Goal: Information Seeking & Learning: Check status

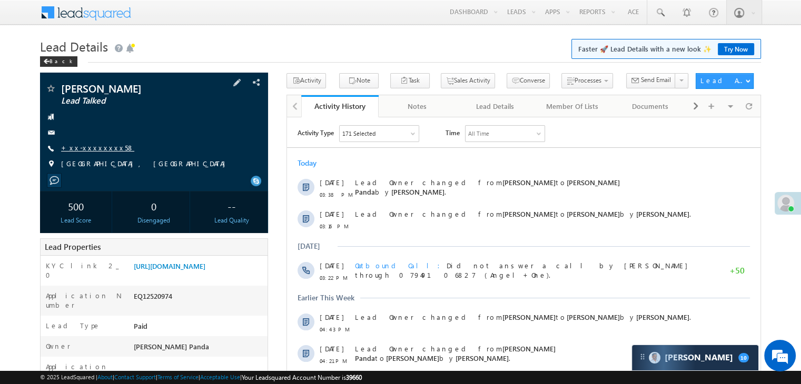
click at [94, 149] on link "+xx-xxxxxxxx58" at bounding box center [97, 147] width 73 height 9
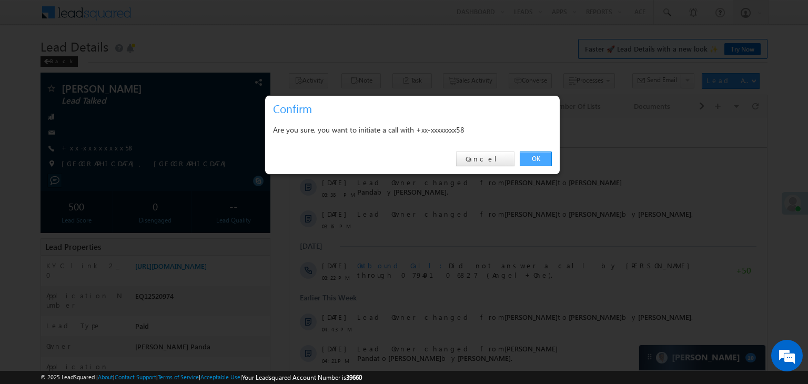
click at [539, 158] on link "OK" at bounding box center [536, 159] width 32 height 15
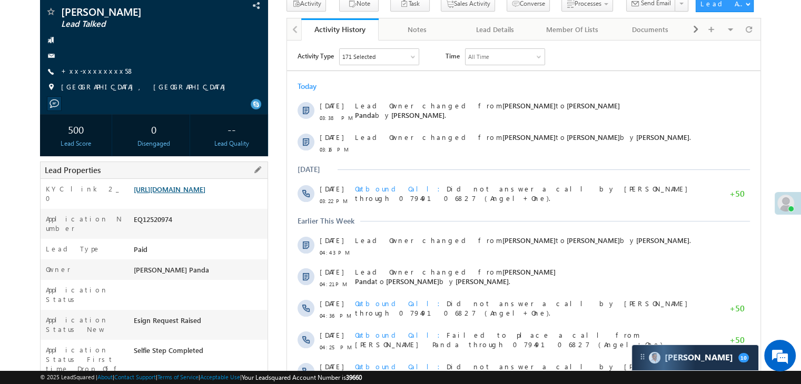
scroll to position [133, 0]
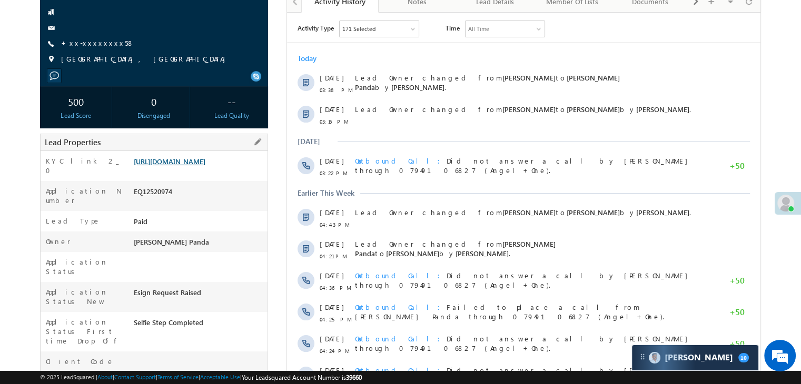
click at [202, 166] on link "https://angelbroking1-pk3em7sa.customui-test.leadsquared.com?leadId=7edbbf35-12…" at bounding box center [170, 161] width 72 height 9
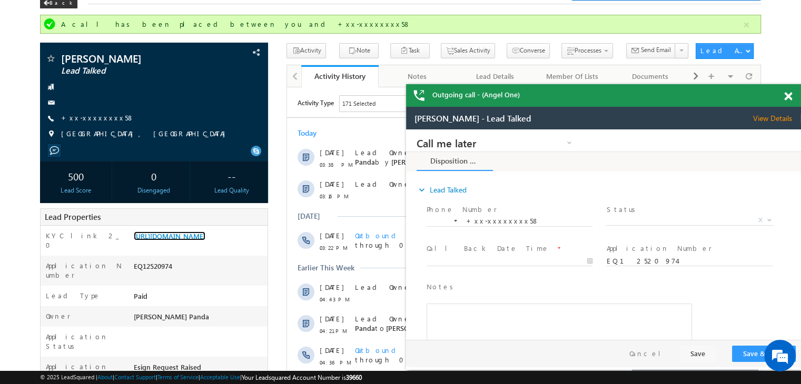
scroll to position [0, 0]
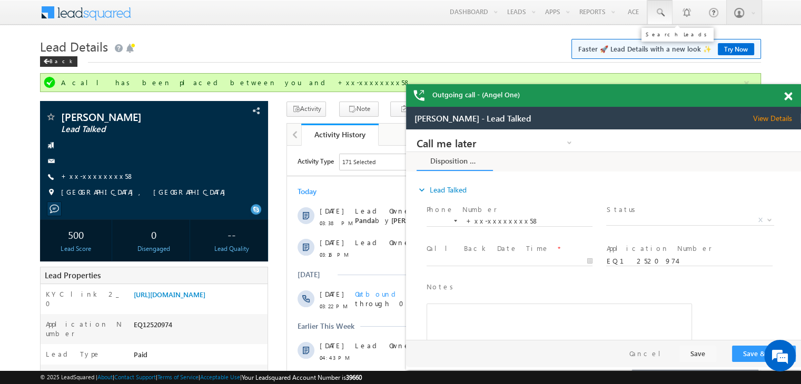
click at [656, 11] on span at bounding box center [659, 12] width 11 height 11
paste input "EQ28211599"
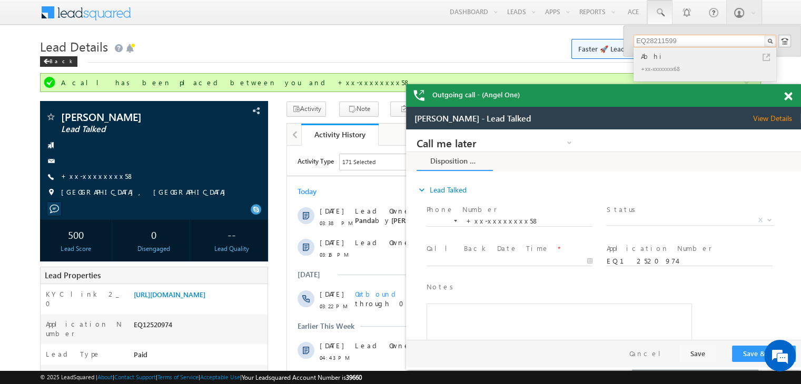
type input "EQ28211599"
click at [646, 57] on div "Abhi" at bounding box center [708, 57] width 141 height 12
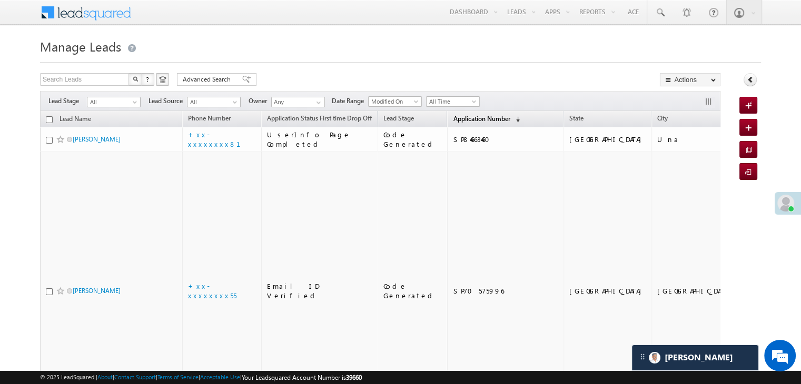
click at [479, 119] on span "Application Number" at bounding box center [481, 119] width 57 height 8
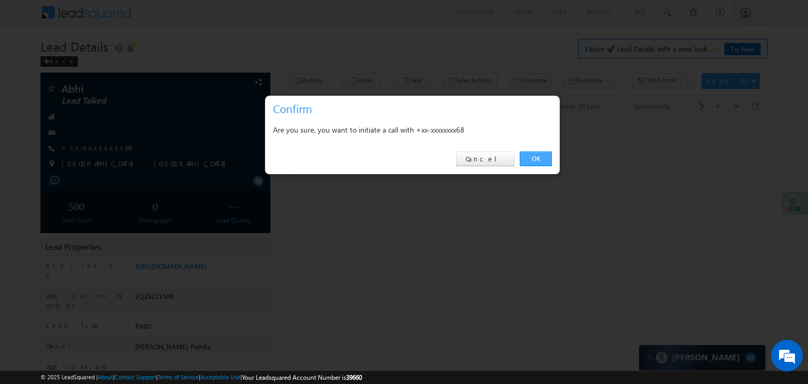
click at [539, 153] on link "OK" at bounding box center [536, 159] width 32 height 15
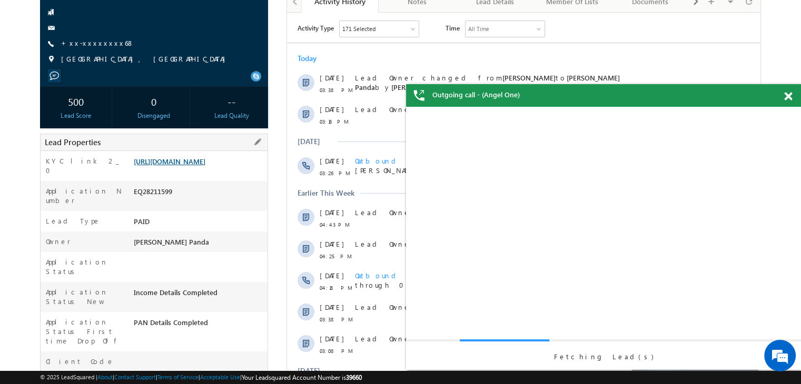
click at [187, 166] on link "[URL][DOMAIN_NAME]" at bounding box center [170, 161] width 72 height 9
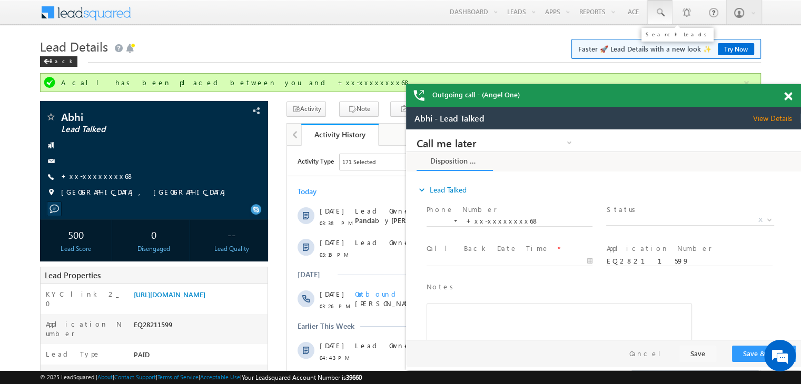
click at [657, 10] on span at bounding box center [659, 12] width 11 height 11
paste input "EQ28696150"
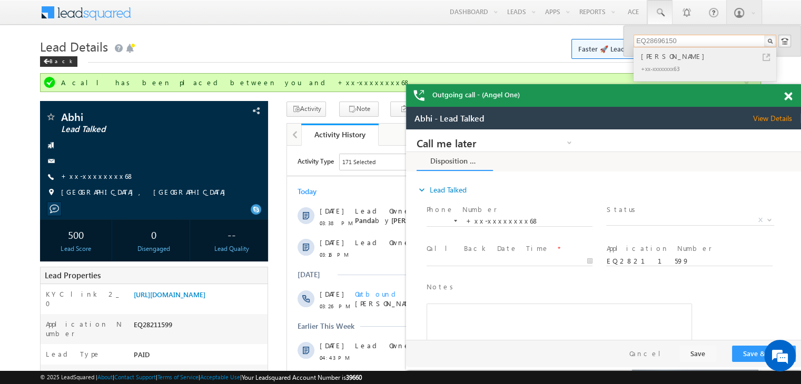
type input "EQ28696150"
click at [648, 55] on div "[PERSON_NAME]" at bounding box center [708, 57] width 141 height 12
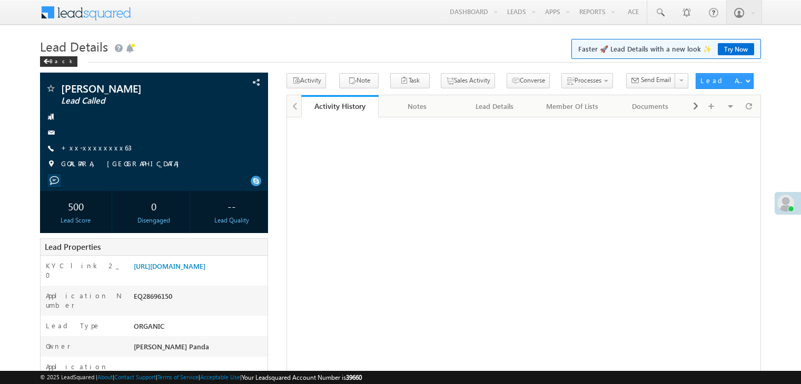
click at [97, 148] on link "+xx-xxxxxxxx63" at bounding box center [96, 147] width 71 height 9
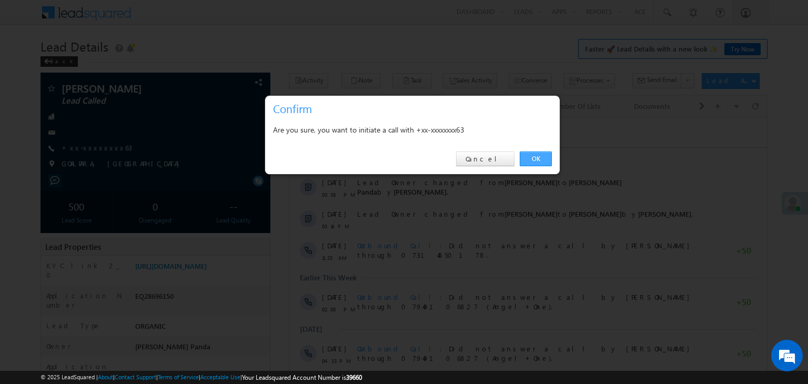
drag, startPoint x: 537, startPoint y: 154, endPoint x: 251, endPoint y: 36, distance: 309.6
click at [537, 154] on link "OK" at bounding box center [536, 159] width 32 height 15
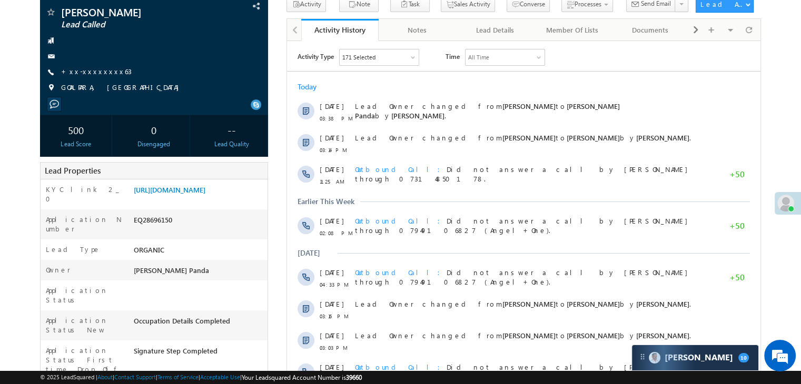
scroll to position [105, 0]
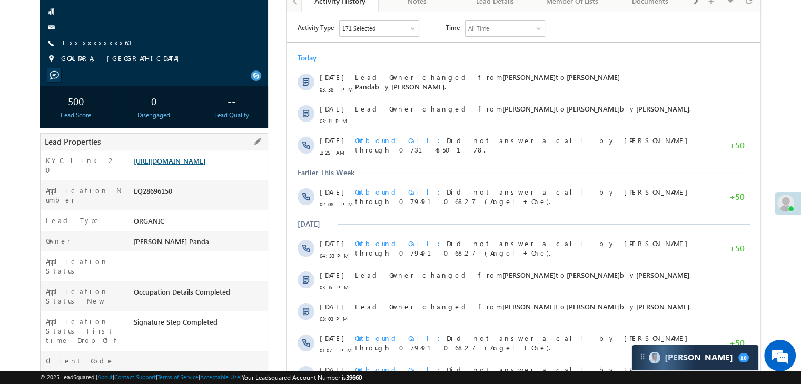
click at [181, 165] on link "https://angelbroking1-pk3em7sa.customui-test.leadsquared.com?leadId=45b3c5cb-ca…" at bounding box center [170, 160] width 72 height 9
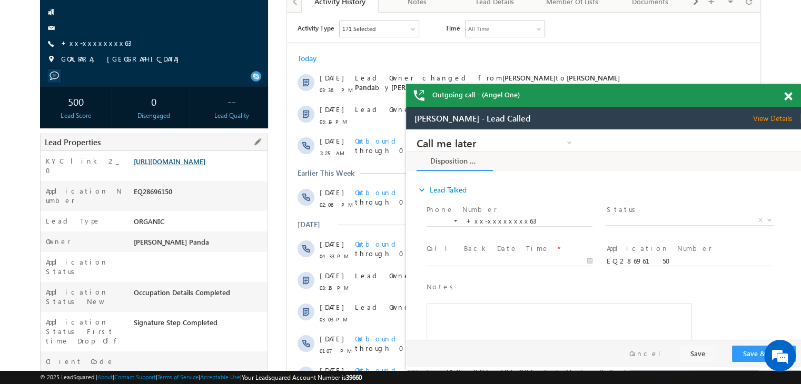
scroll to position [0, 0]
click at [84, 43] on link "+xx-xxxxxxxx63" at bounding box center [96, 42] width 71 height 9
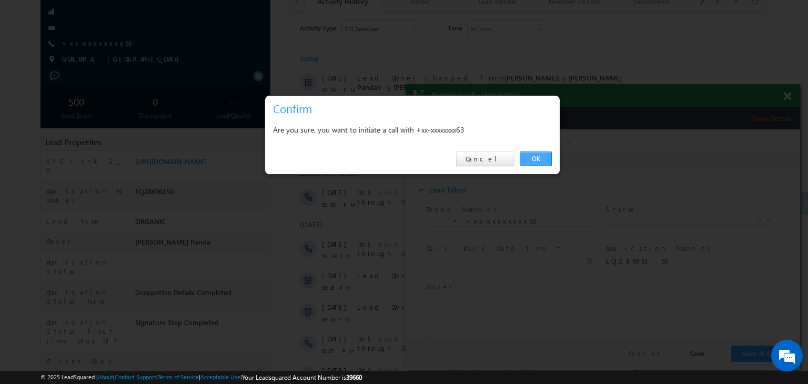
click at [537, 158] on link "OK" at bounding box center [536, 159] width 32 height 15
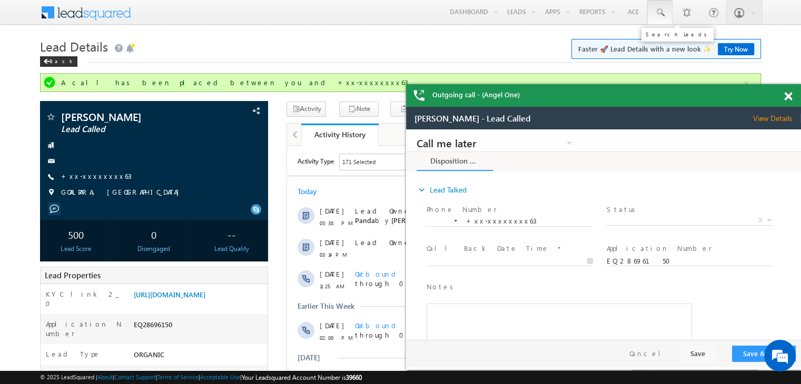
click at [659, 9] on span at bounding box center [659, 12] width 11 height 11
paste input "EQ28211592"
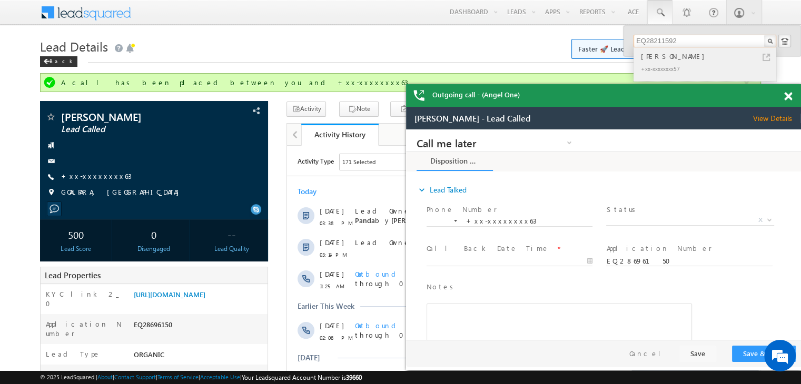
type input "EQ28211592"
click at [664, 59] on div "Shahvez Alam" at bounding box center [708, 57] width 141 height 12
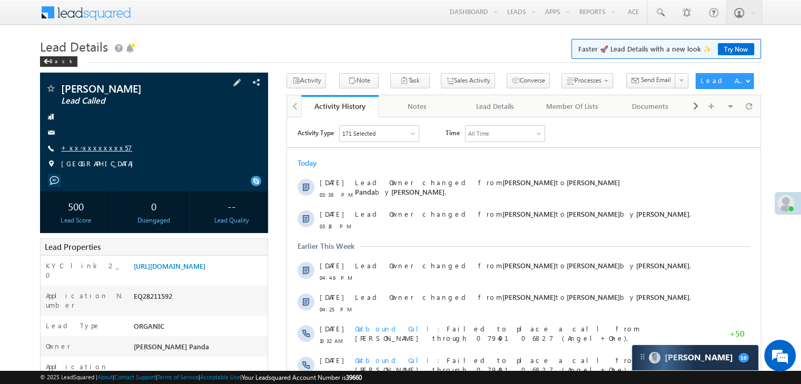
click at [84, 144] on link "+xx-xxxxxxxx57" at bounding box center [96, 147] width 71 height 9
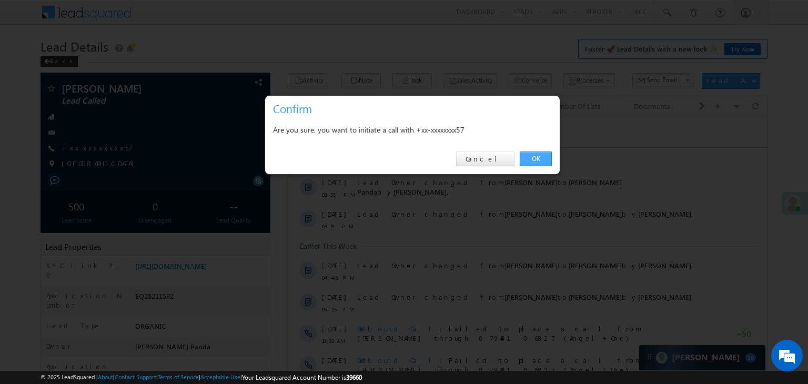
click at [527, 158] on link "OK" at bounding box center [536, 159] width 32 height 15
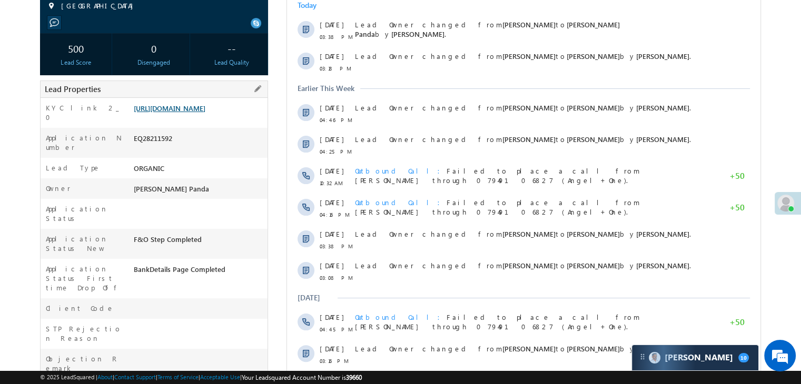
click at [186, 113] on link "https://angelbroking1-pk3em7sa.customui-test.leadsquared.com?leadId=ed471968-f2…" at bounding box center [170, 108] width 72 height 9
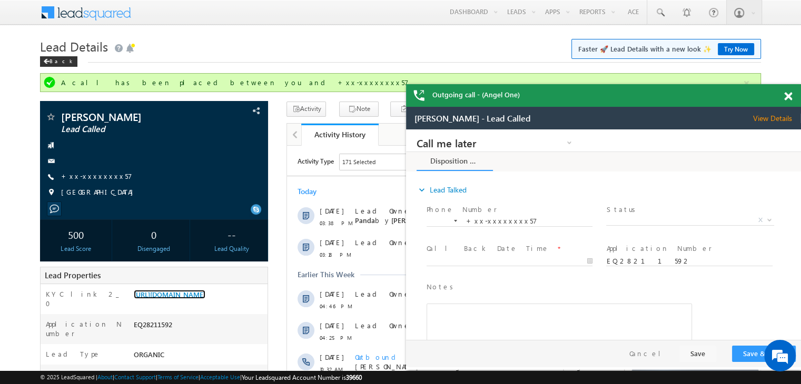
click at [784, 93] on span at bounding box center [788, 96] width 8 height 9
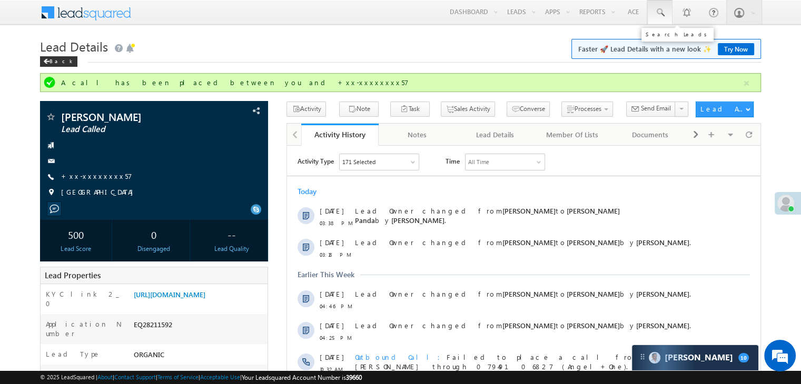
click at [659, 11] on span at bounding box center [659, 12] width 11 height 11
paste input "EQ28312746"
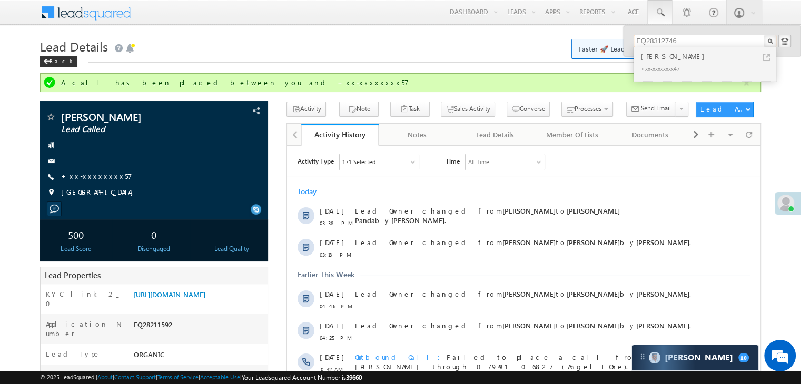
type input "EQ28312746"
click at [654, 53] on div "Susheel kumar" at bounding box center [708, 57] width 141 height 12
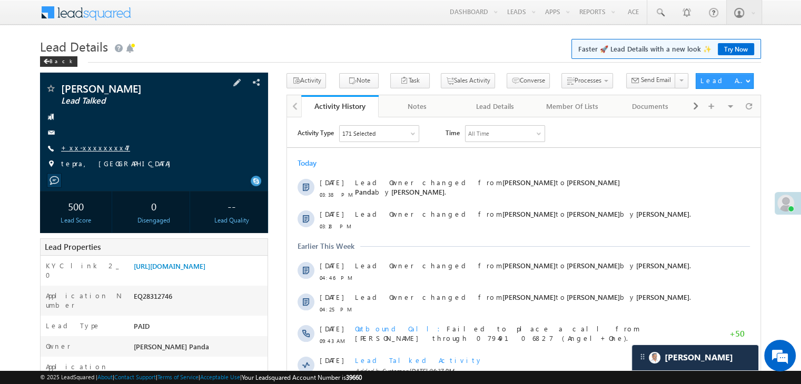
click at [81, 145] on link "+xx-xxxxxxxx47" at bounding box center [95, 147] width 69 height 9
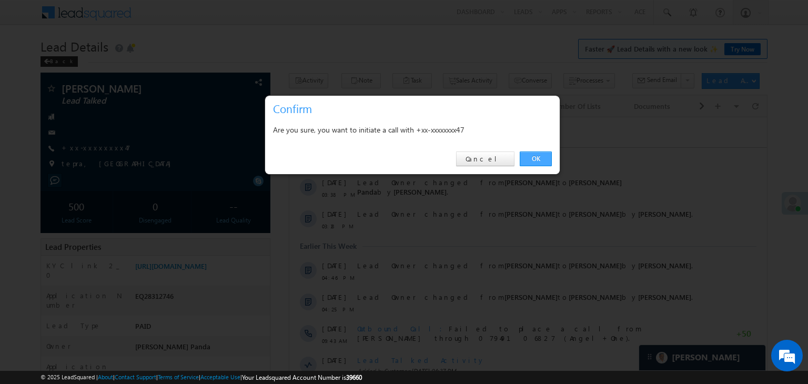
drag, startPoint x: 534, startPoint y: 157, endPoint x: 198, endPoint y: 15, distance: 365.1
click at [534, 157] on link "OK" at bounding box center [536, 159] width 32 height 15
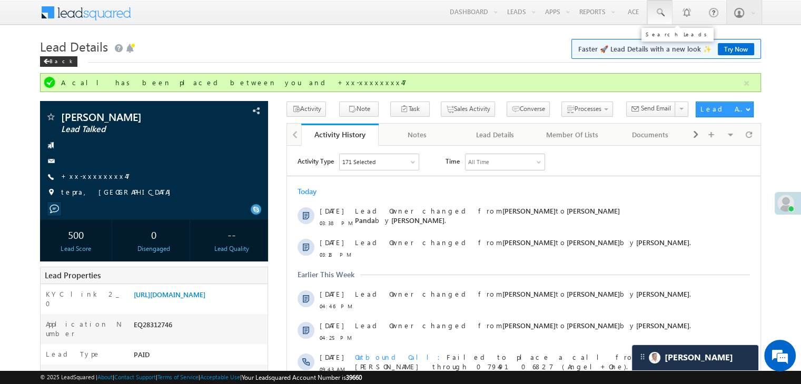
click at [659, 9] on span at bounding box center [659, 12] width 11 height 11
paste input "EQ28590774"
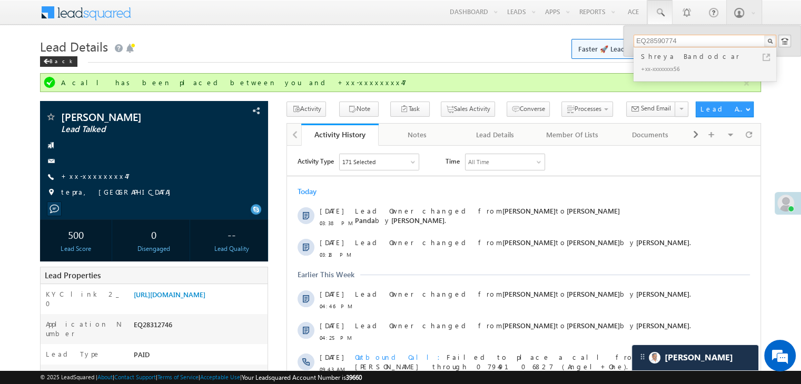
type input "EQ28590774"
click at [655, 61] on div "Shreya Bandodcar" at bounding box center [708, 57] width 141 height 12
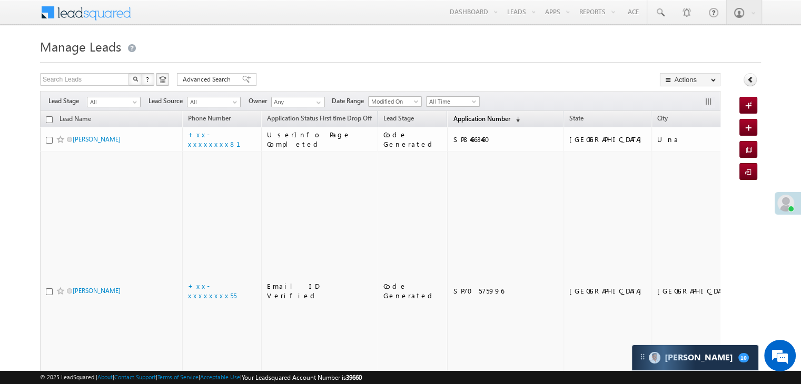
click at [453, 120] on span "Application Number" at bounding box center [481, 119] width 57 height 8
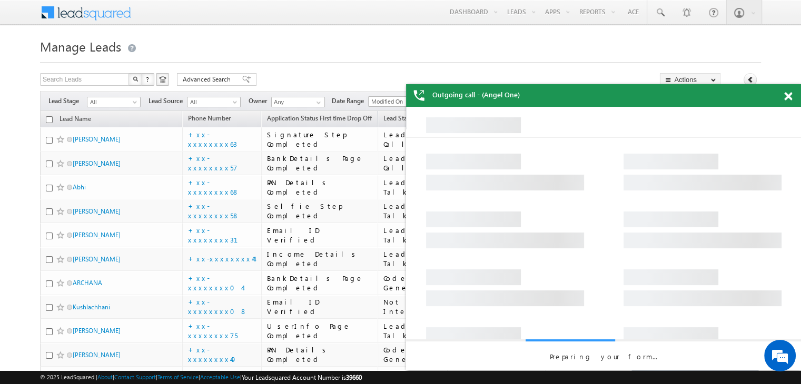
click at [787, 96] on span at bounding box center [788, 96] width 8 height 9
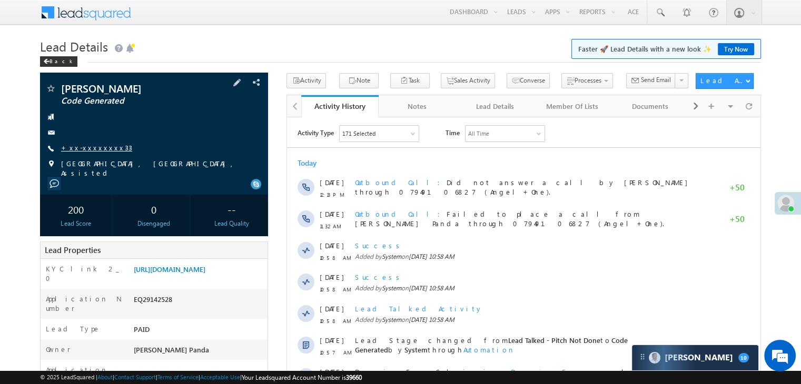
click at [89, 145] on link "+xx-xxxxxxxx33" at bounding box center [96, 147] width 71 height 9
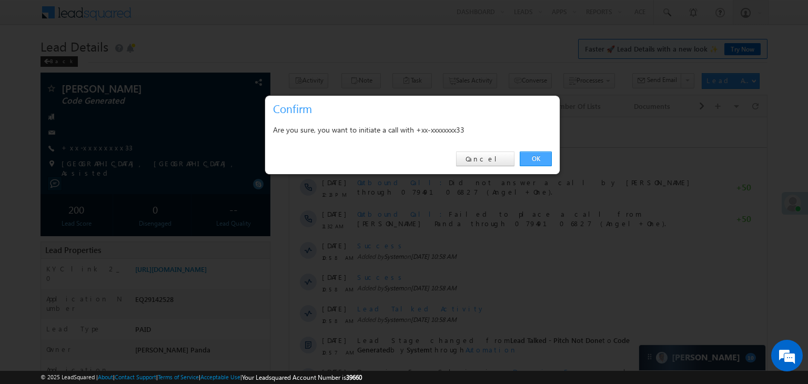
click at [539, 155] on link "OK" at bounding box center [536, 159] width 32 height 15
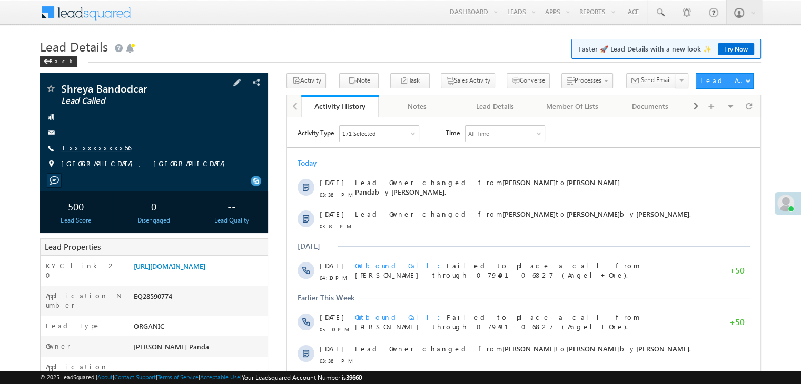
click at [96, 151] on link "+xx-xxxxxxxx56" at bounding box center [96, 147] width 70 height 9
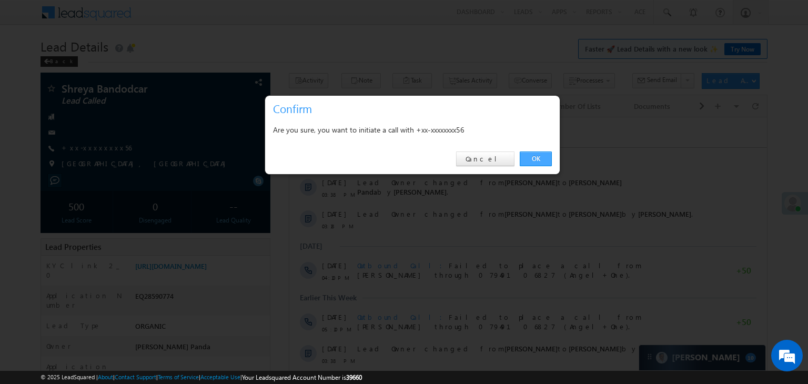
drag, startPoint x: 539, startPoint y: 158, endPoint x: 249, endPoint y: 40, distance: 313.1
click at [539, 158] on link "OK" at bounding box center [536, 159] width 32 height 15
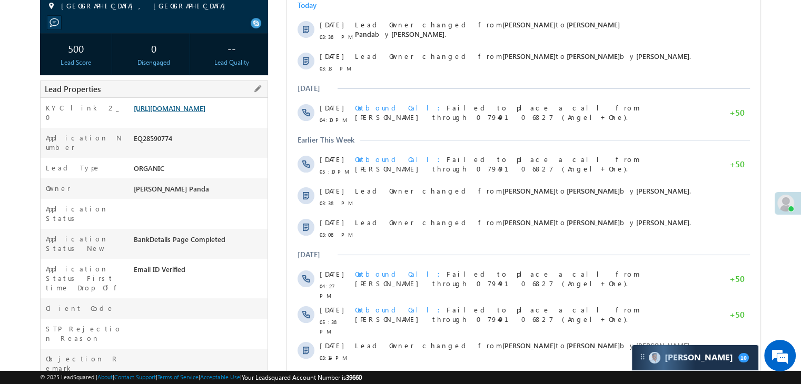
scroll to position [186, 0]
click at [179, 113] on link "https://angelbroking1-pk3em7sa.customui-test.leadsquared.com?leadId=c2a750f2-57…" at bounding box center [170, 108] width 72 height 9
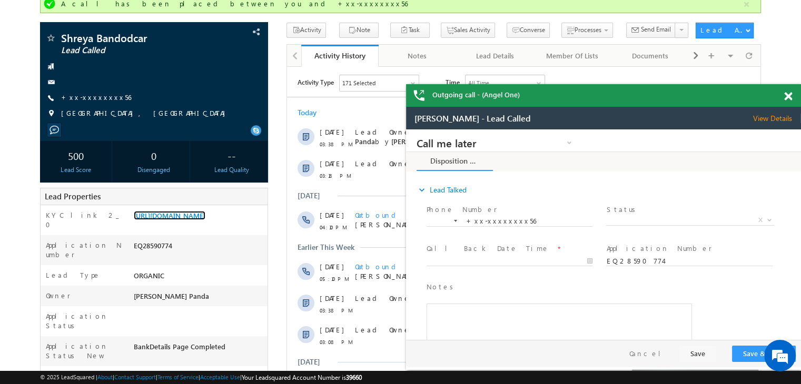
scroll to position [0, 0]
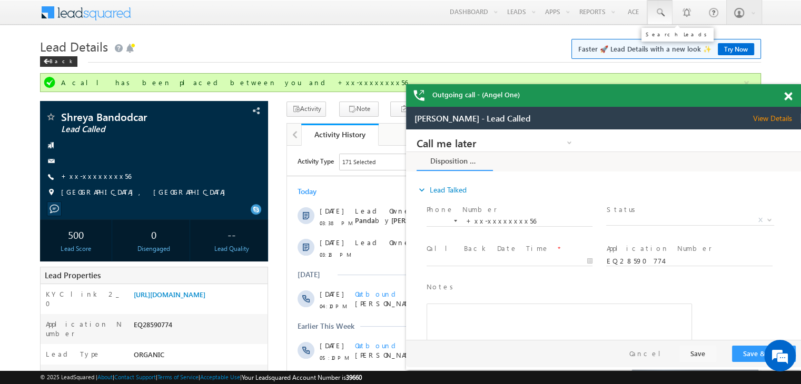
click at [663, 9] on span at bounding box center [659, 12] width 11 height 11
paste input "EQ28220949"
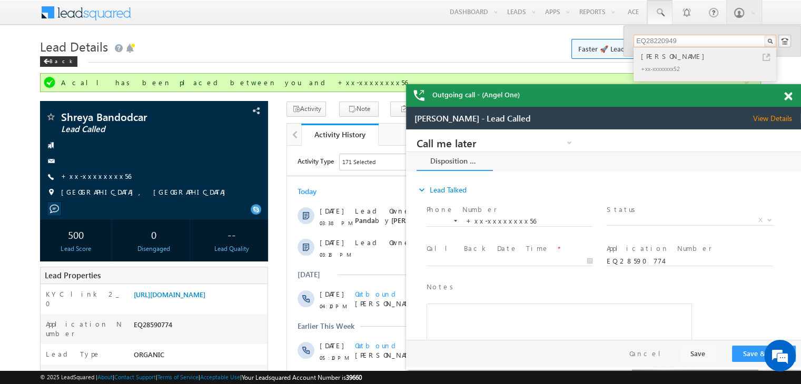
type input "EQ28220949"
click at [653, 57] on div "[PERSON_NAME]" at bounding box center [708, 57] width 141 height 12
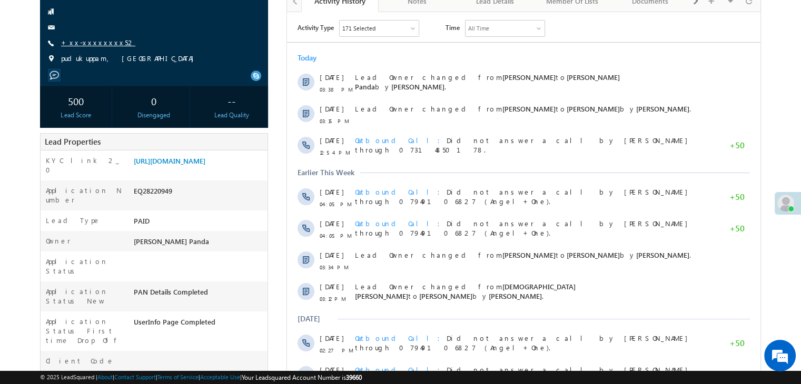
click at [86, 43] on link "+xx-xxxxxxxx52" at bounding box center [98, 42] width 74 height 9
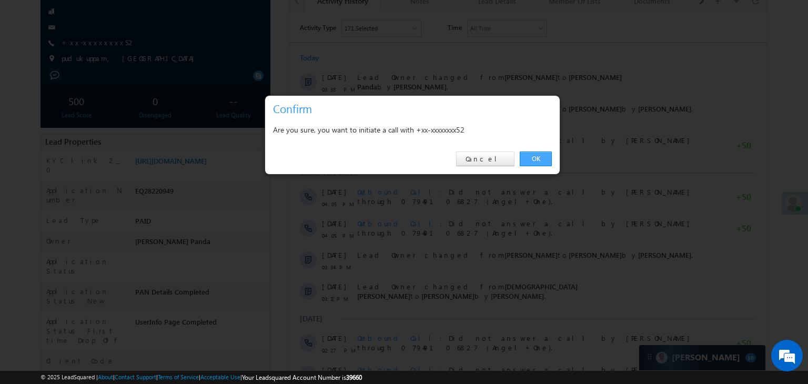
drag, startPoint x: 533, startPoint y: 164, endPoint x: 248, endPoint y: 152, distance: 285.5
click at [534, 164] on link "OK" at bounding box center [536, 159] width 32 height 15
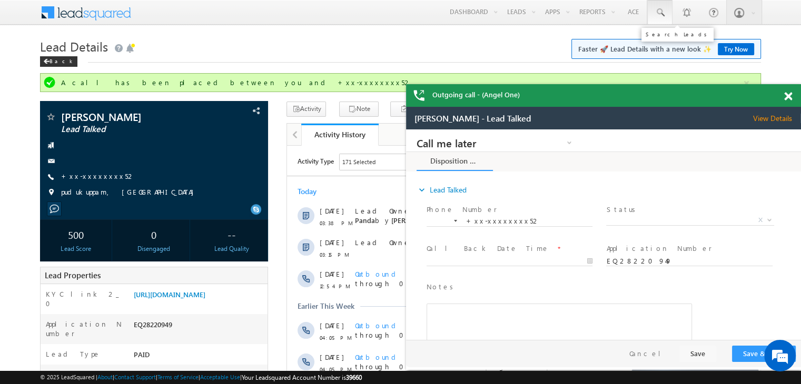
click at [661, 12] on span at bounding box center [659, 12] width 11 height 11
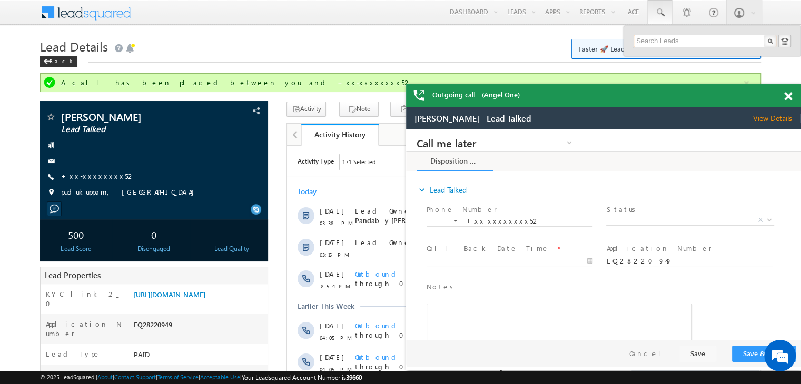
paste input "EQ28787171"
type input "EQ28787171"
click at [652, 59] on div "rostom Terang" at bounding box center [708, 57] width 141 height 12
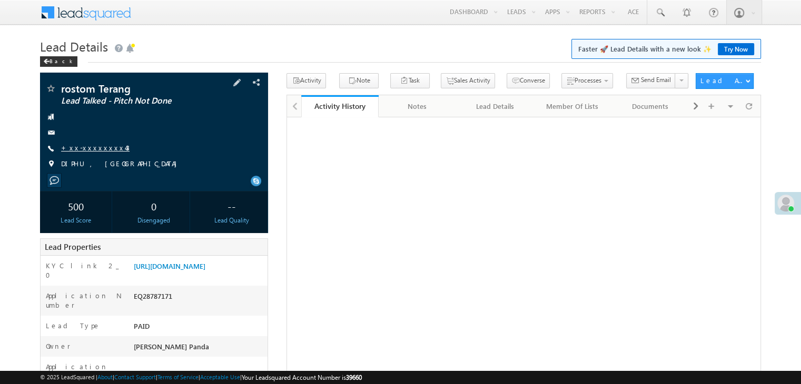
click at [99, 148] on link "+xx-xxxxxxxx43" at bounding box center [95, 147] width 68 height 9
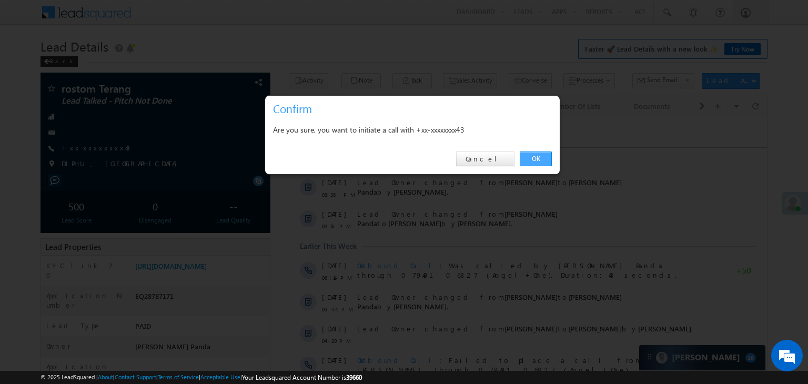
click at [540, 160] on link "OK" at bounding box center [536, 159] width 32 height 15
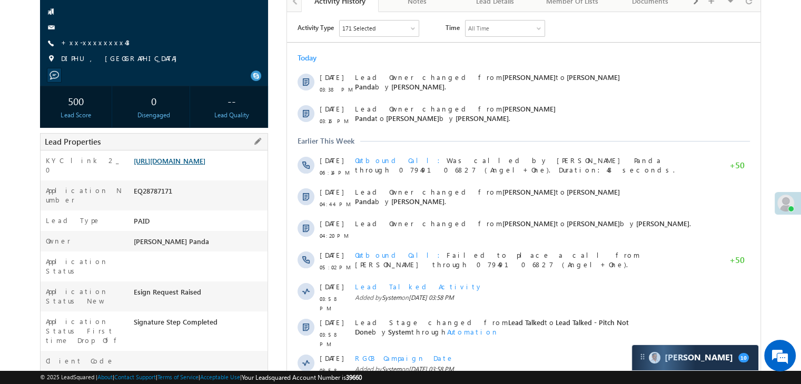
scroll to position [133, 0]
click at [205, 166] on link "[URL][DOMAIN_NAME]" at bounding box center [170, 161] width 72 height 9
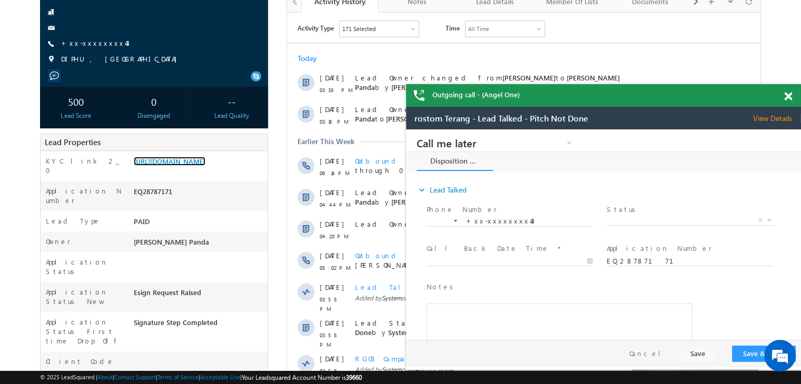
scroll to position [0, 0]
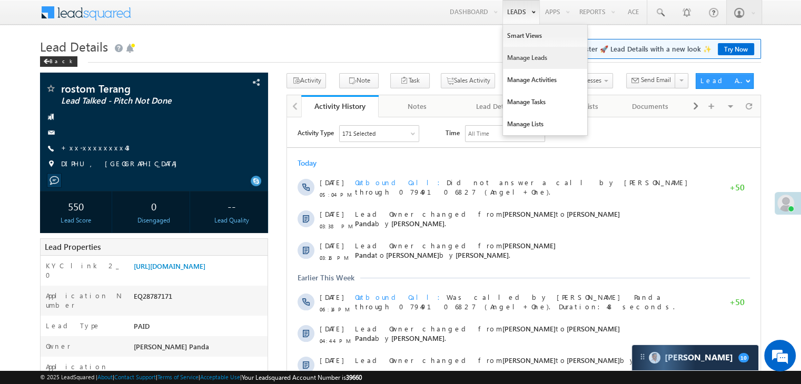
click at [518, 56] on link "Manage Leads" at bounding box center [545, 58] width 84 height 22
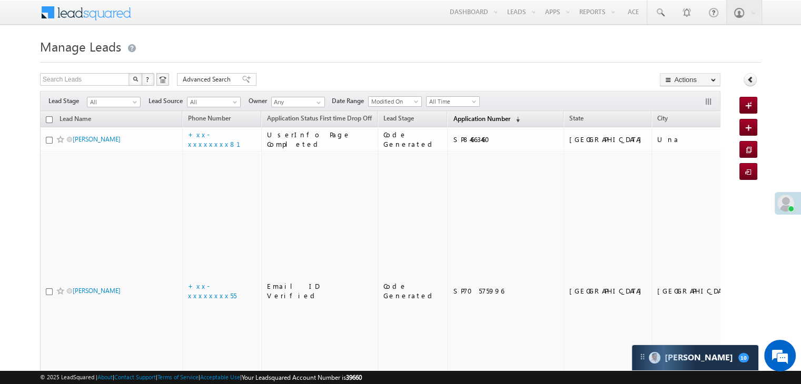
click at [448, 114] on link "Application Number (sorted descending)" at bounding box center [485, 120] width 77 height 14
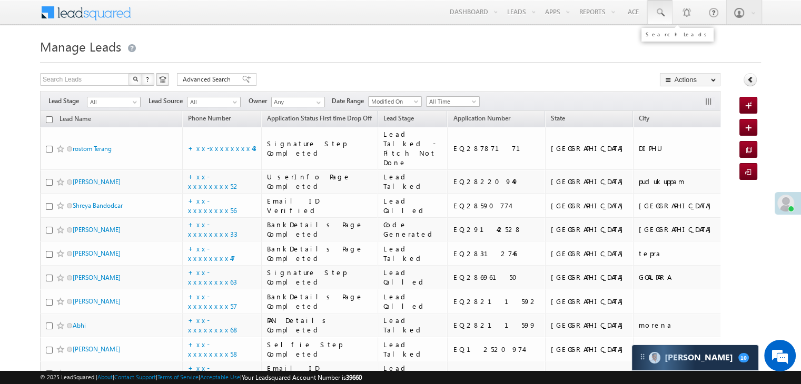
click at [656, 12] on span at bounding box center [659, 12] width 11 height 11
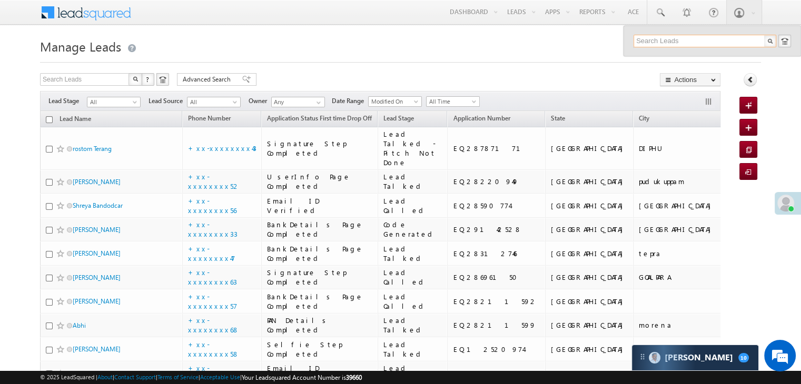
paste input "EQ28193709"
type input "EQ28193709"
click at [654, 56] on div "Prithevn [PERSON_NAME]" at bounding box center [708, 57] width 141 height 12
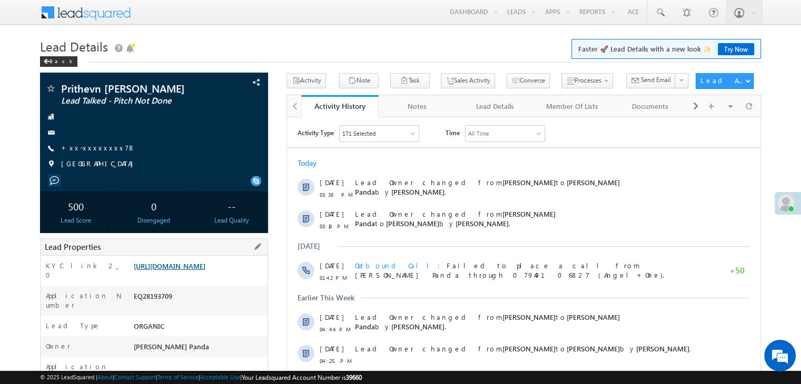
click at [205, 267] on link "https://angelbroking1-pk3em7sa.customui-test.leadsquared.com?leadId=edf09c0d-9d…" at bounding box center [170, 266] width 72 height 9
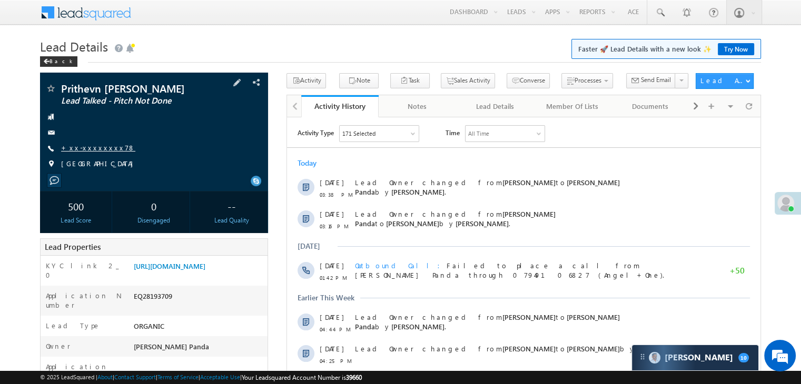
click at [91, 148] on link "+xx-xxxxxxxx78" at bounding box center [98, 147] width 74 height 9
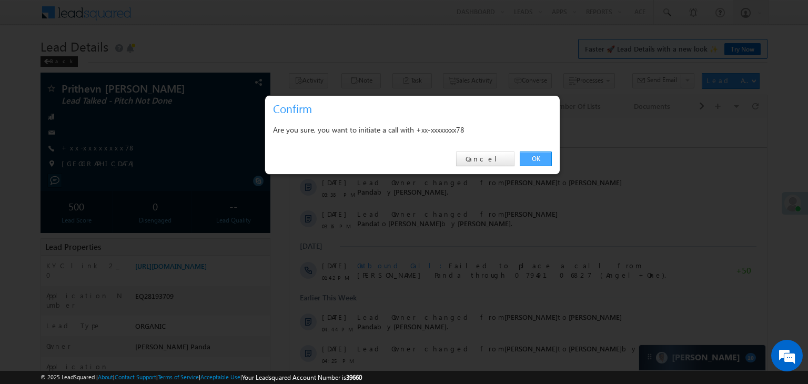
drag, startPoint x: 536, startPoint y: 156, endPoint x: 247, endPoint y: 38, distance: 312.1
click at [536, 156] on link "OK" at bounding box center [536, 159] width 32 height 15
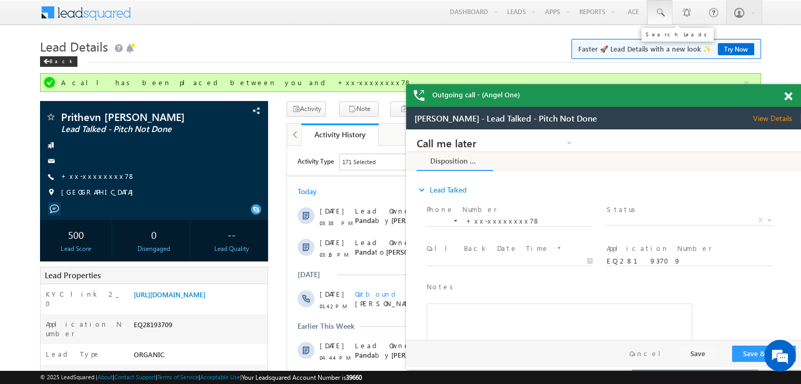
click at [662, 9] on span at bounding box center [659, 12] width 11 height 11
paste input "EQ28982846"
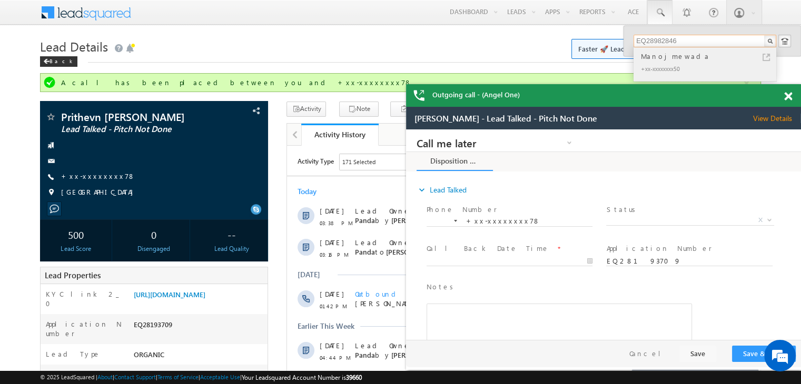
type input "EQ28982846"
click at [648, 57] on div "Manojmewada" at bounding box center [708, 57] width 141 height 12
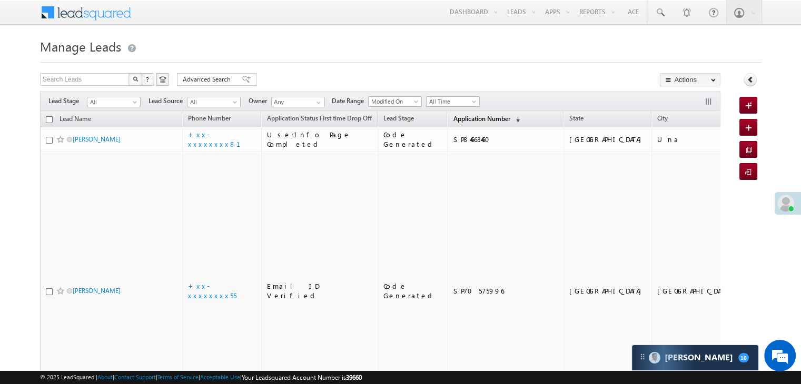
click at [453, 118] on span "Application Number" at bounding box center [481, 119] width 57 height 8
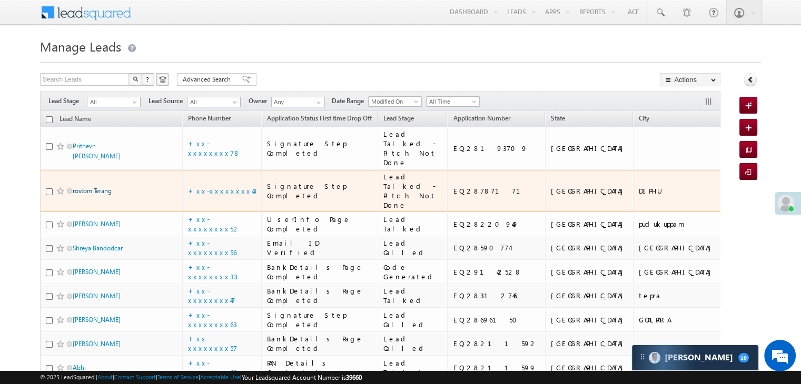
click at [107, 195] on link "rostom Terang" at bounding box center [92, 191] width 39 height 8
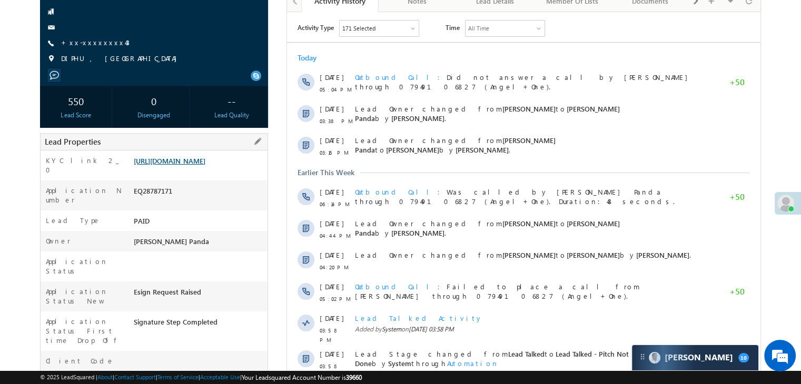
click at [205, 159] on link "[URL][DOMAIN_NAME]" at bounding box center [170, 160] width 72 height 9
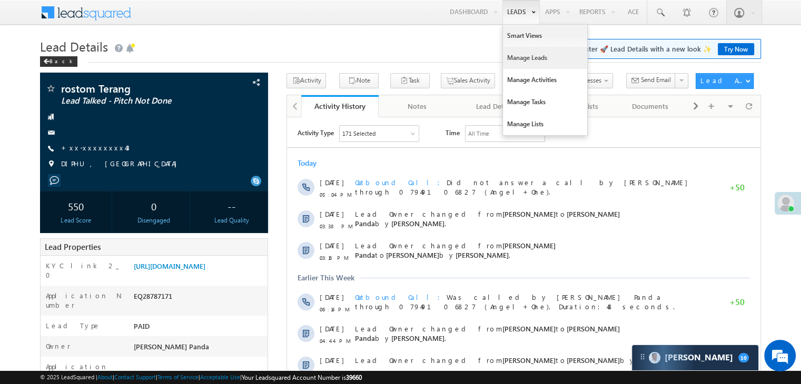
click at [526, 56] on link "Manage Leads" at bounding box center [545, 58] width 84 height 22
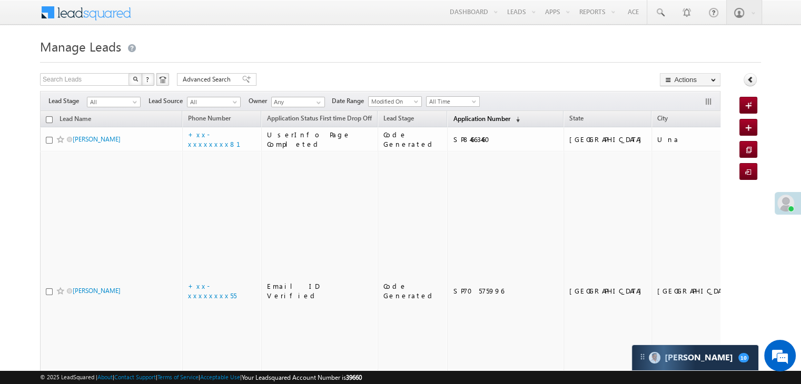
click at [461, 117] on span "Application Number" at bounding box center [481, 119] width 57 height 8
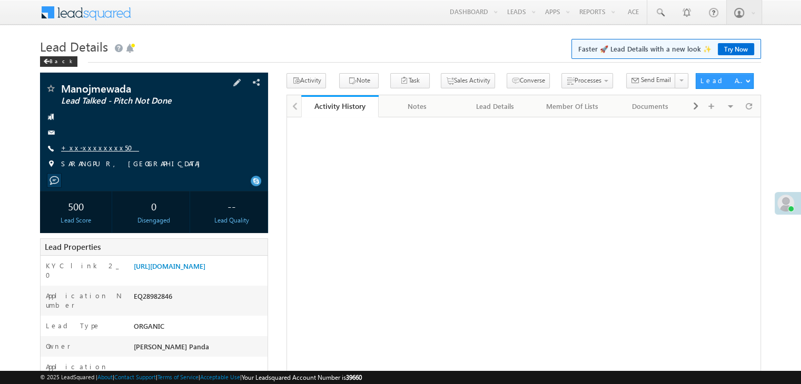
click at [86, 148] on link "+xx-xxxxxxxx50" at bounding box center [100, 147] width 78 height 9
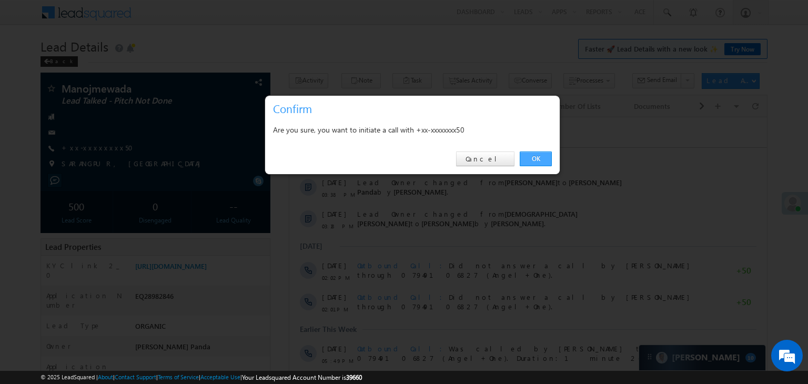
drag, startPoint x: 537, startPoint y: 158, endPoint x: 202, endPoint y: 45, distance: 354.0
click at [537, 158] on link "OK" at bounding box center [536, 159] width 32 height 15
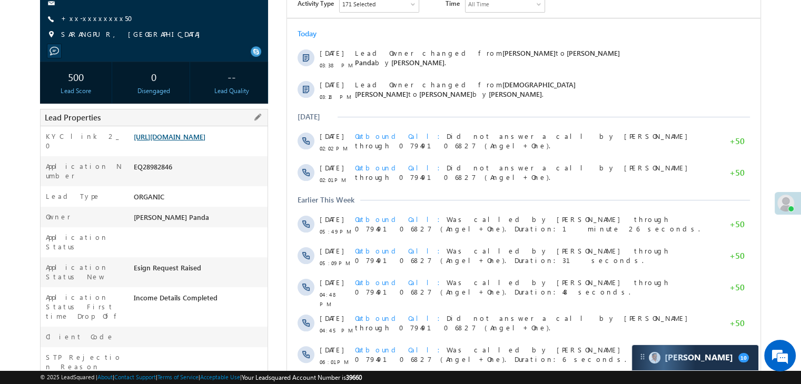
scroll to position [186, 0]
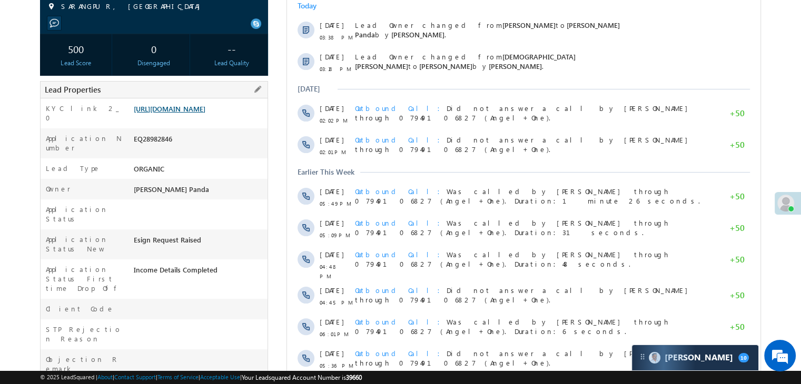
click at [185, 113] on link "[URL][DOMAIN_NAME]" at bounding box center [170, 108] width 72 height 9
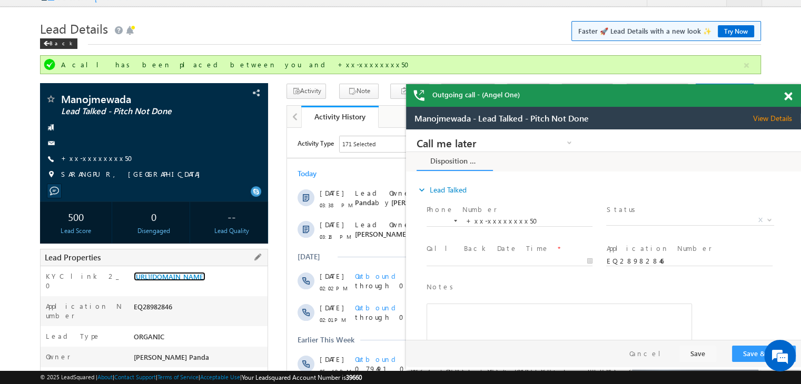
scroll to position [0, 0]
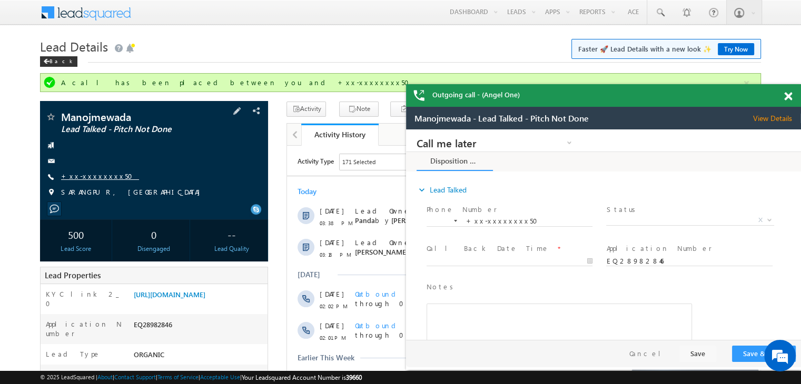
click at [91, 178] on link "+xx-xxxxxxxx50" at bounding box center [100, 176] width 78 height 9
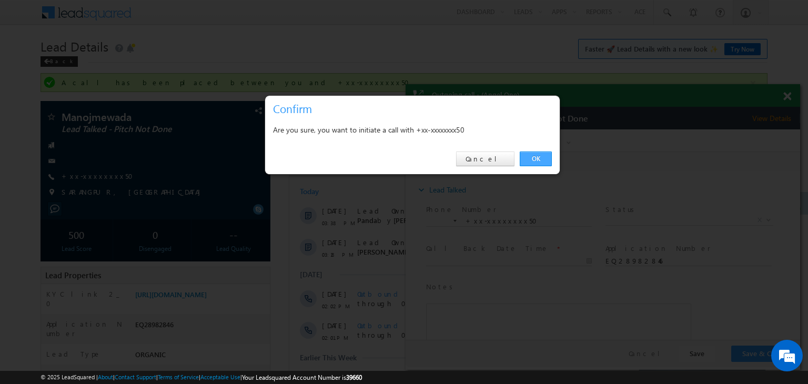
click at [536, 161] on link "OK" at bounding box center [536, 159] width 32 height 15
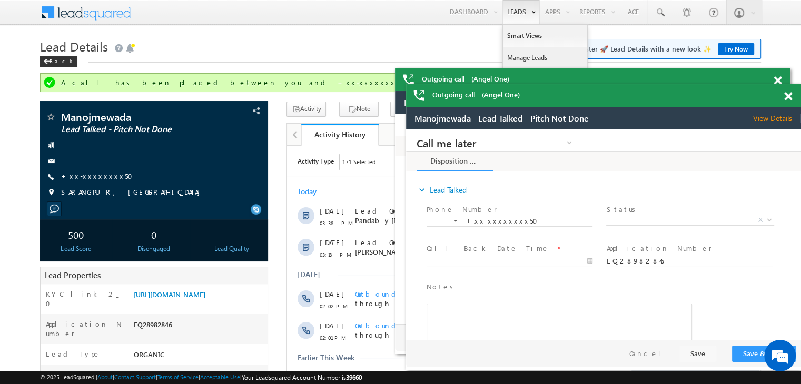
click at [535, 57] on link "Manage Leads" at bounding box center [545, 58] width 84 height 22
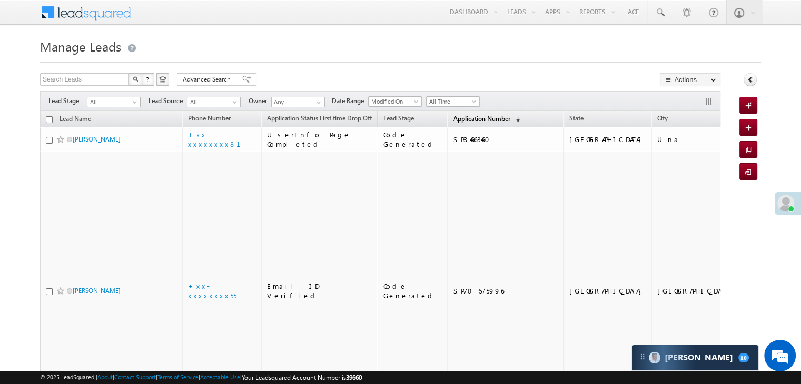
click at [474, 123] on link "Application Number (sorted descending)" at bounding box center [485, 120] width 77 height 14
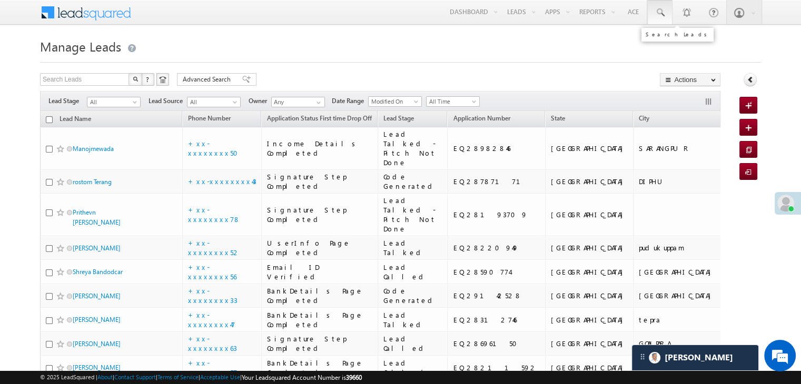
click at [656, 11] on span at bounding box center [659, 12] width 11 height 11
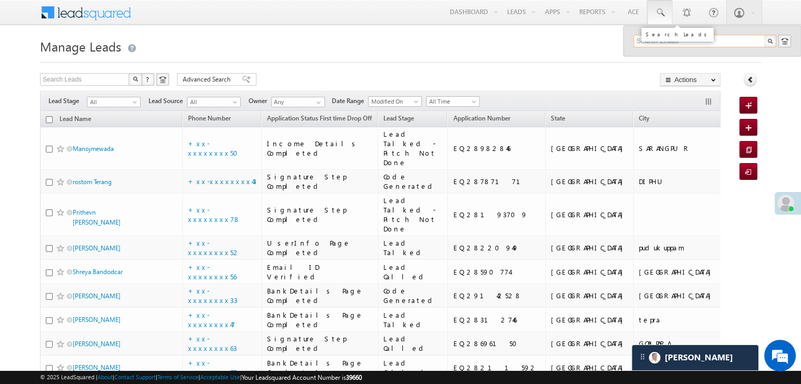
paste input "EQ28283026"
type input "EQ28283026"
click at [654, 57] on div "[PERSON_NAME]" at bounding box center [708, 57] width 141 height 12
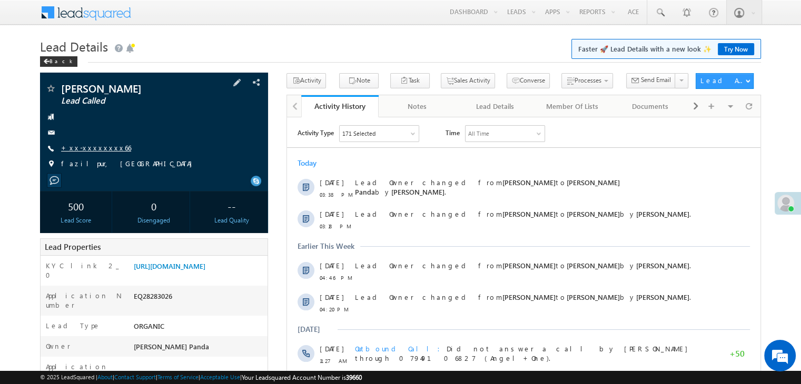
click at [97, 149] on link "+xx-xxxxxxxx66" at bounding box center [96, 147] width 70 height 9
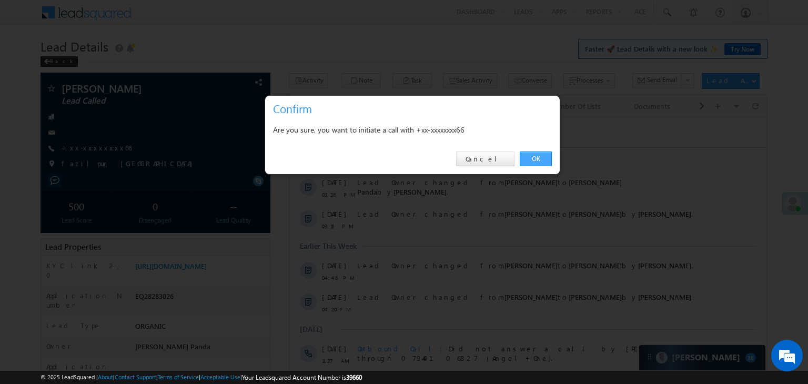
click at [529, 159] on link "OK" at bounding box center [536, 159] width 32 height 15
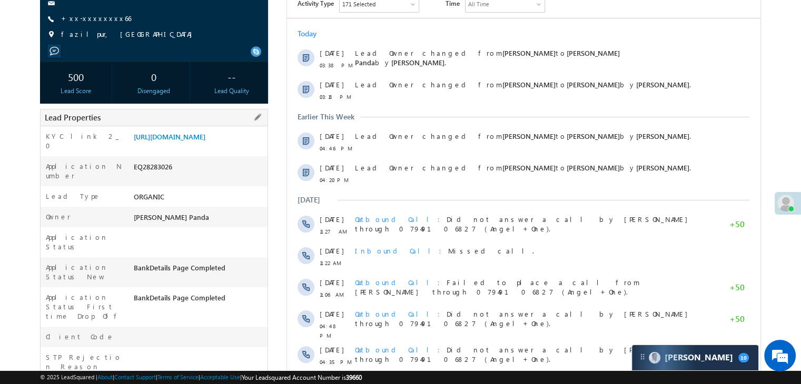
scroll to position [186, 0]
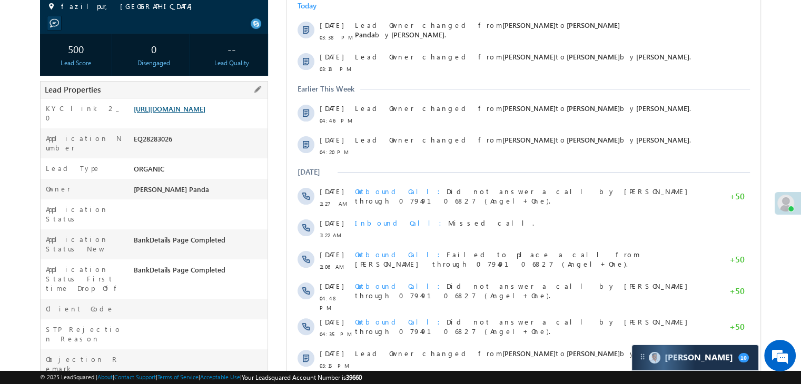
click at [194, 113] on link "[URL][DOMAIN_NAME]" at bounding box center [170, 108] width 72 height 9
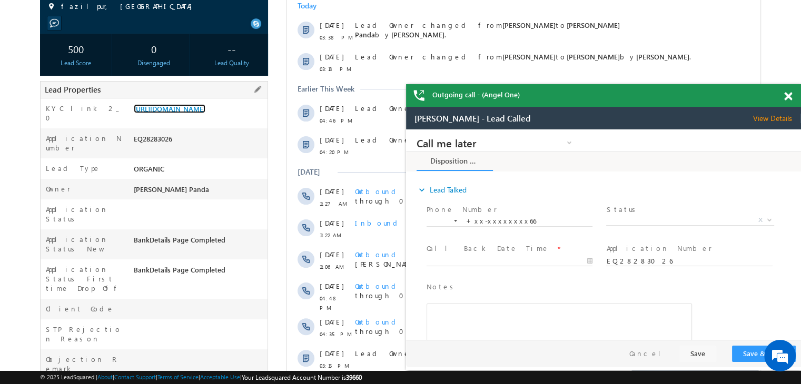
scroll to position [0, 0]
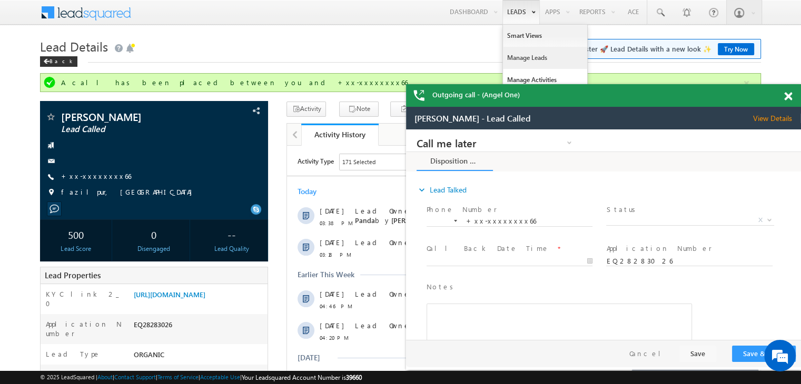
click at [506, 54] on link "Manage Leads" at bounding box center [545, 58] width 84 height 22
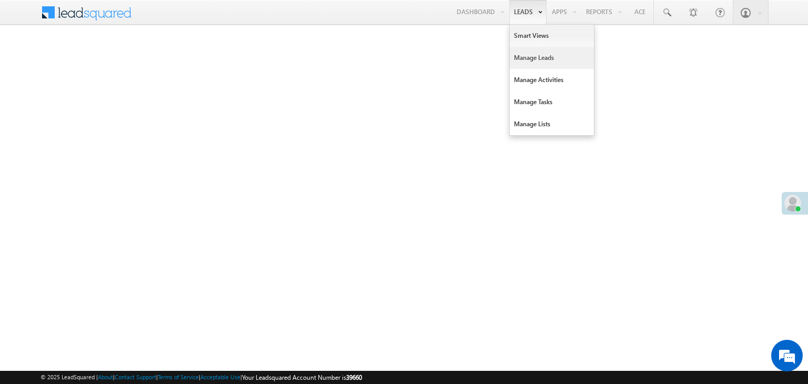
click at [524, 56] on link "Manage Leads" at bounding box center [552, 58] width 84 height 22
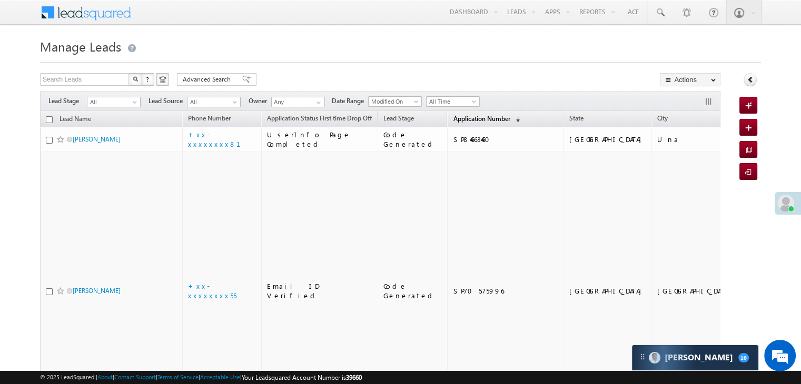
click at [457, 121] on span "Application Number" at bounding box center [481, 119] width 57 height 8
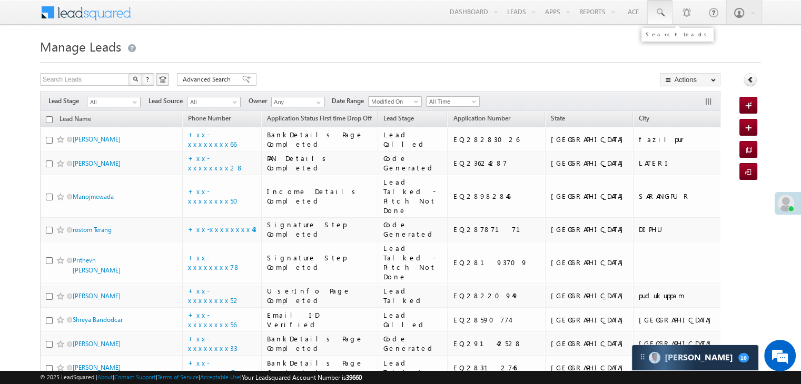
click at [661, 9] on span at bounding box center [659, 12] width 11 height 11
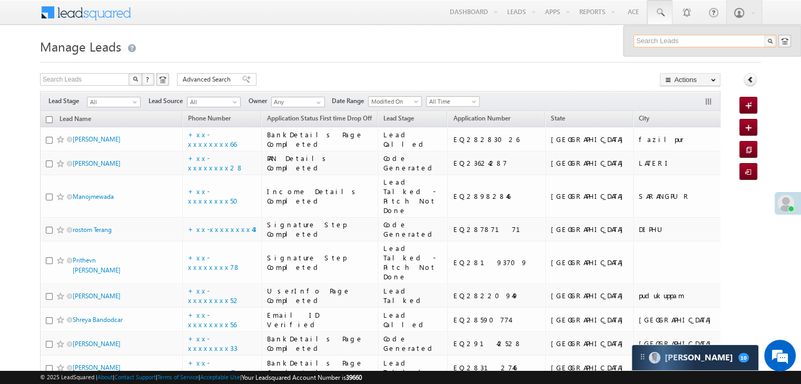
paste input "EQ28641894"
type input "EQ28641894"
click at [665, 57] on div "MD [PERSON_NAME]" at bounding box center [708, 57] width 141 height 12
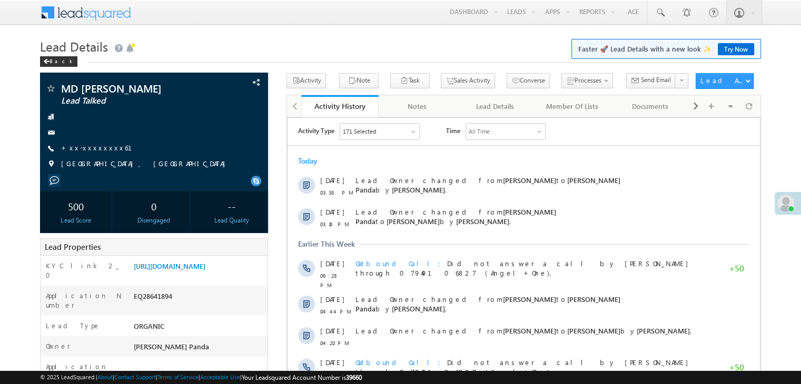
click at [81, 149] on link "+xx-xxxxxxxx61" at bounding box center [103, 147] width 84 height 9
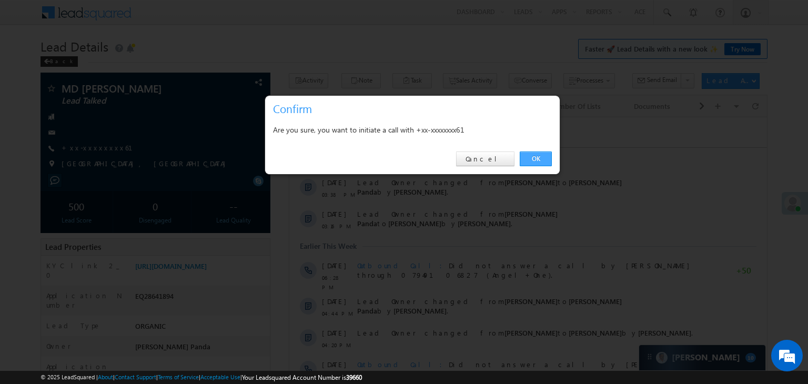
click at [536, 163] on link "OK" at bounding box center [536, 159] width 32 height 15
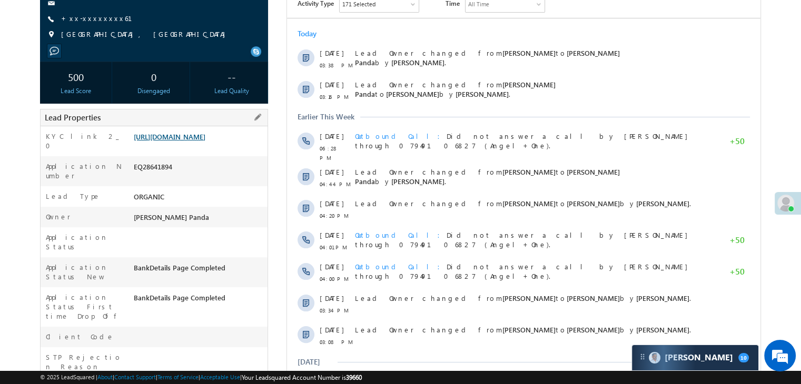
scroll to position [186, 0]
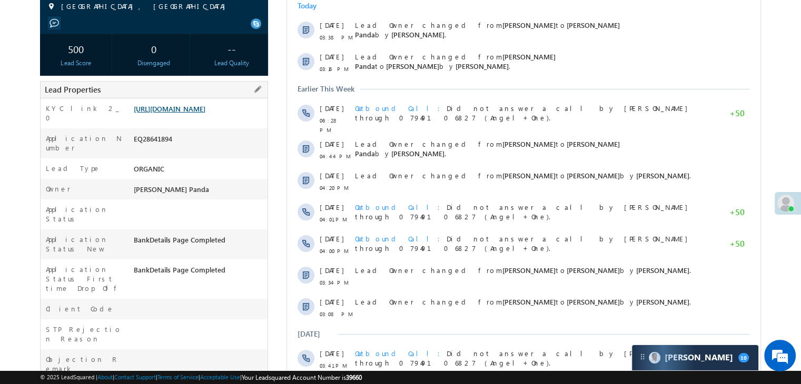
click at [197, 113] on link "[URL][DOMAIN_NAME]" at bounding box center [170, 108] width 72 height 9
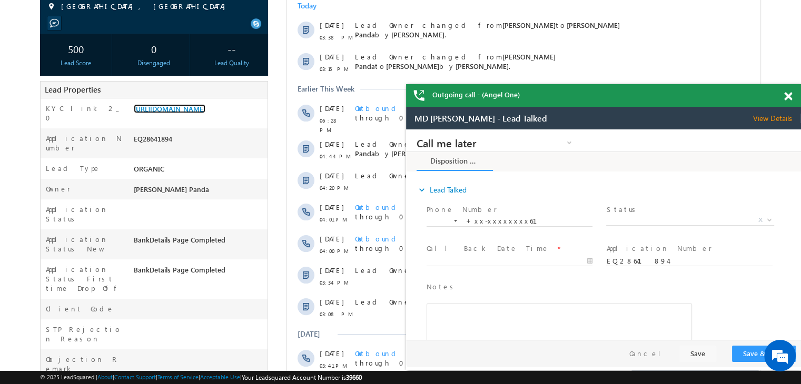
scroll to position [0, 0]
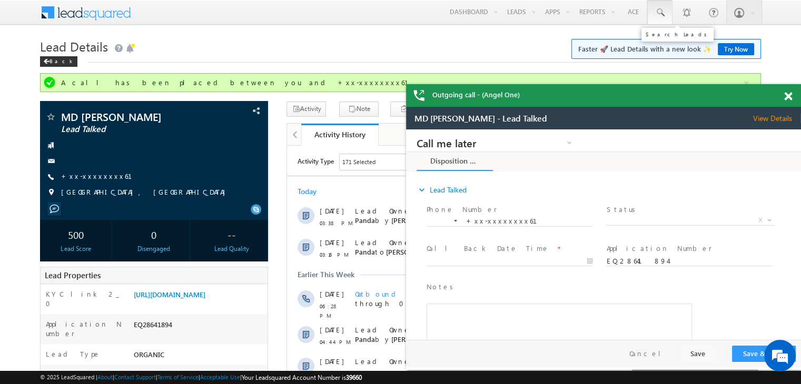
click at [653, 9] on link at bounding box center [659, 12] width 25 height 24
paste input "EQ28468722"
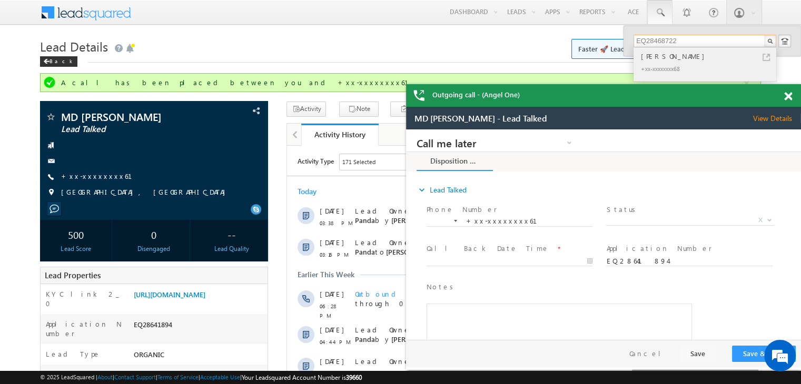
type input "EQ28468722"
click at [653, 55] on div "[PERSON_NAME]" at bounding box center [708, 57] width 141 height 12
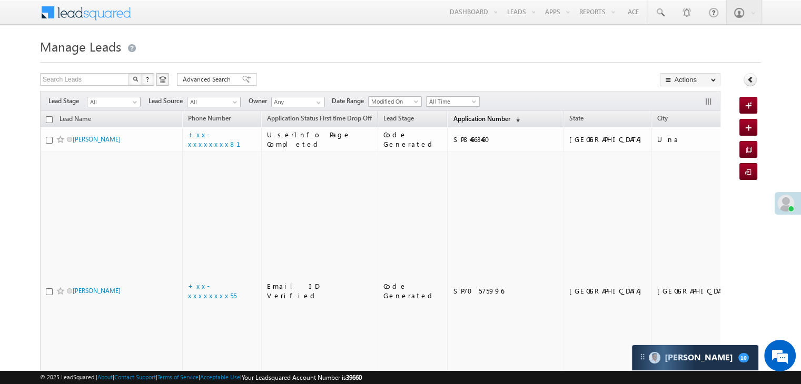
click at [453, 115] on span "Application Number" at bounding box center [481, 119] width 57 height 8
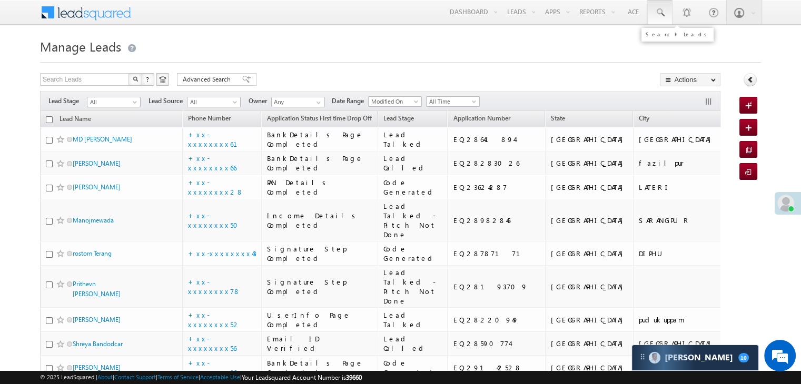
click at [664, 9] on span at bounding box center [659, 12] width 11 height 11
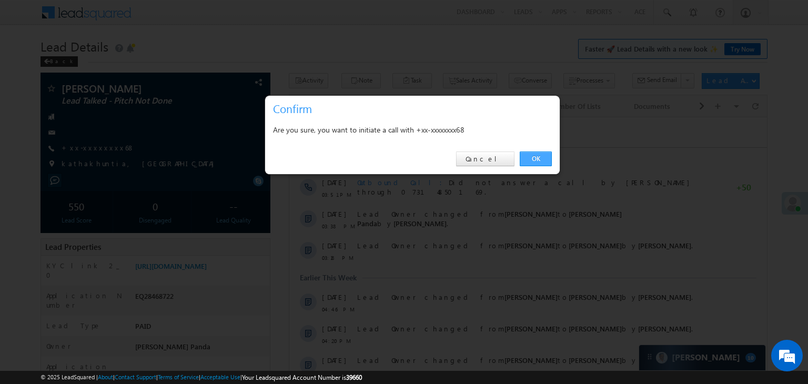
click at [535, 158] on link "OK" at bounding box center [536, 159] width 32 height 15
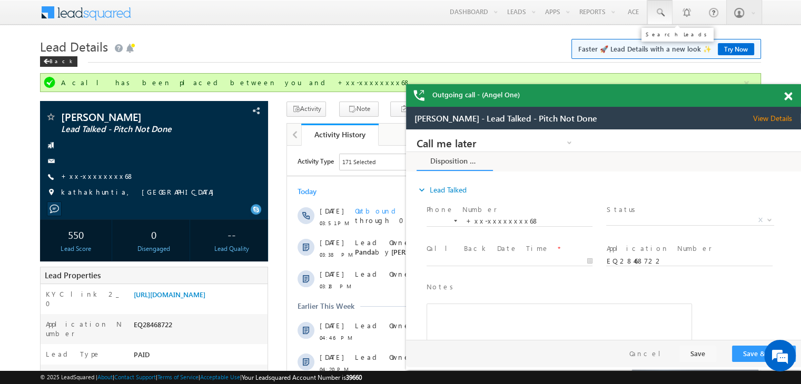
click at [658, 12] on span at bounding box center [659, 12] width 11 height 11
paste input "EQ28766075"
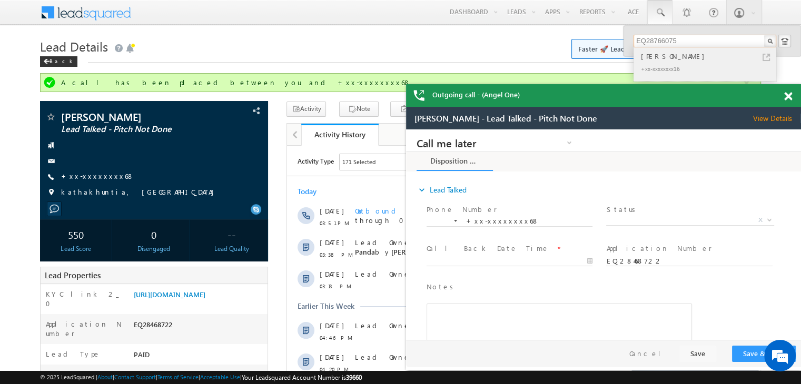
type input "EQ28766075"
click at [656, 56] on div "[PERSON_NAME]" at bounding box center [708, 57] width 141 height 12
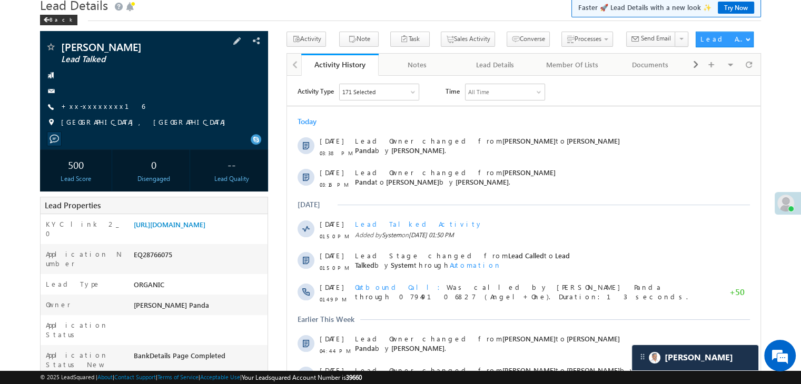
scroll to position [105, 0]
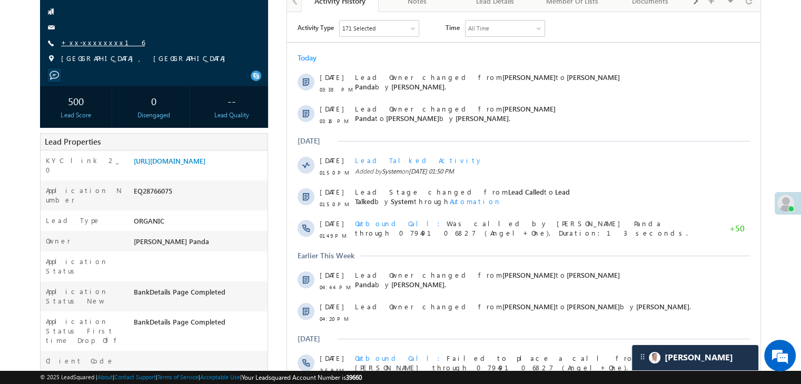
click at [93, 40] on link "+xx-xxxxxxxx16" at bounding box center [103, 42] width 84 height 9
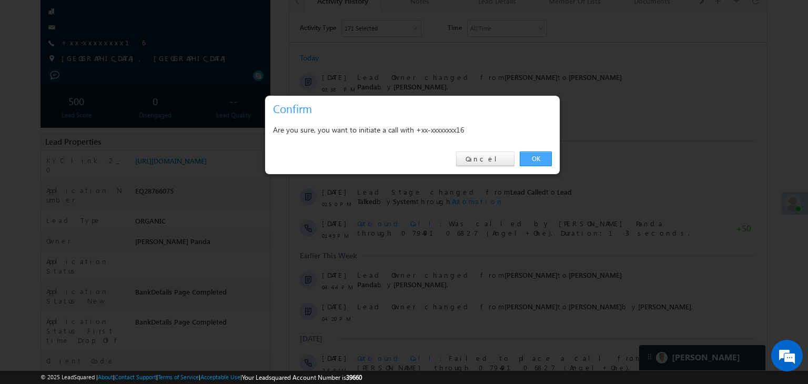
click at [537, 158] on link "OK" at bounding box center [536, 159] width 32 height 15
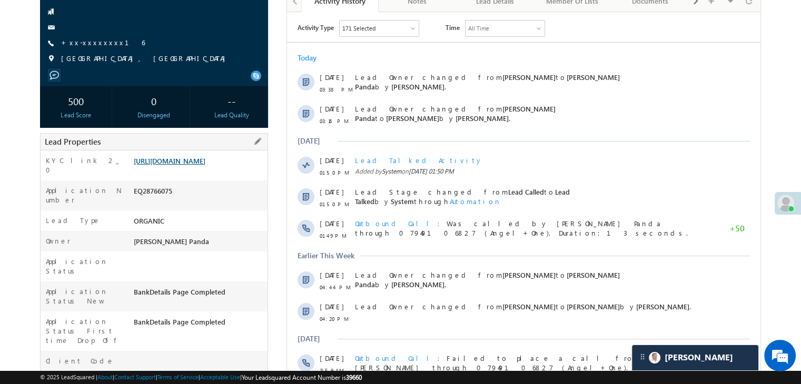
click at [180, 161] on link "[URL][DOMAIN_NAME]" at bounding box center [170, 160] width 72 height 9
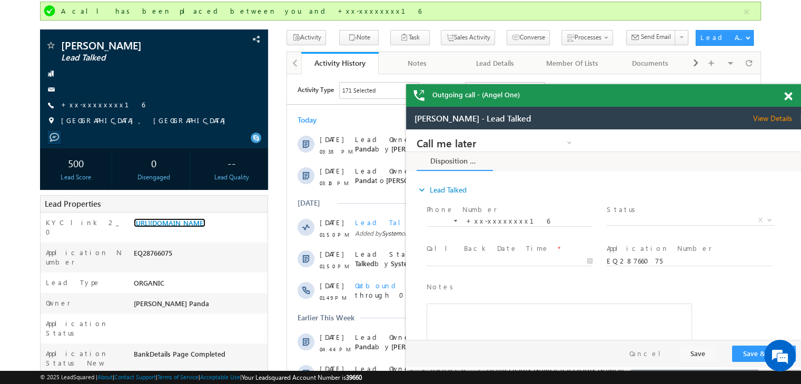
scroll to position [0, 0]
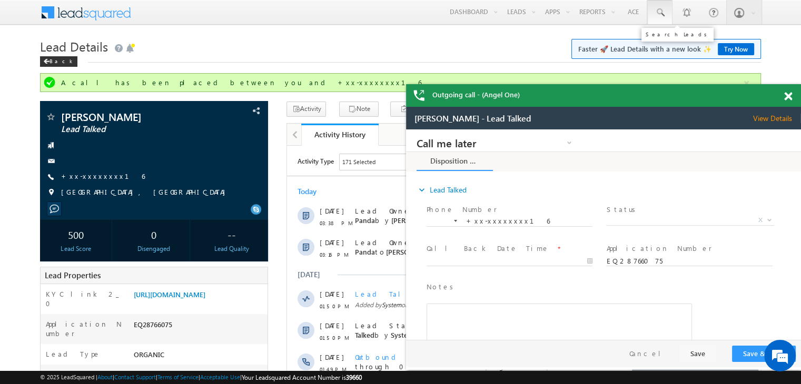
click at [659, 11] on span at bounding box center [659, 12] width 11 height 11
paste input "EQ28596793"
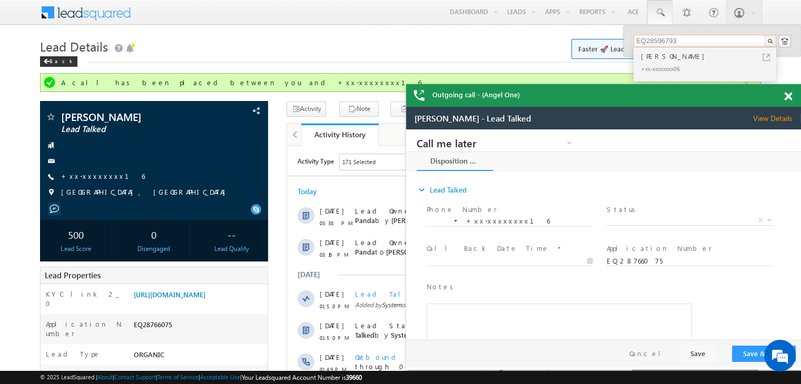
type input "EQ28596793"
click at [646, 58] on div "[PERSON_NAME]" at bounding box center [708, 57] width 141 height 12
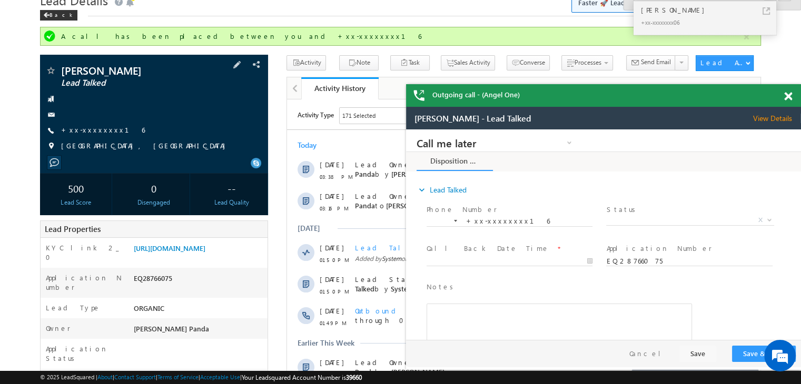
scroll to position [158, 0]
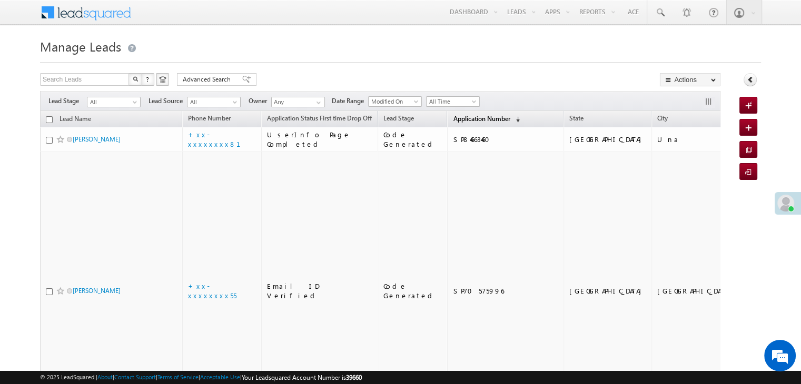
click at [459, 118] on span "Application Number" at bounding box center [481, 119] width 57 height 8
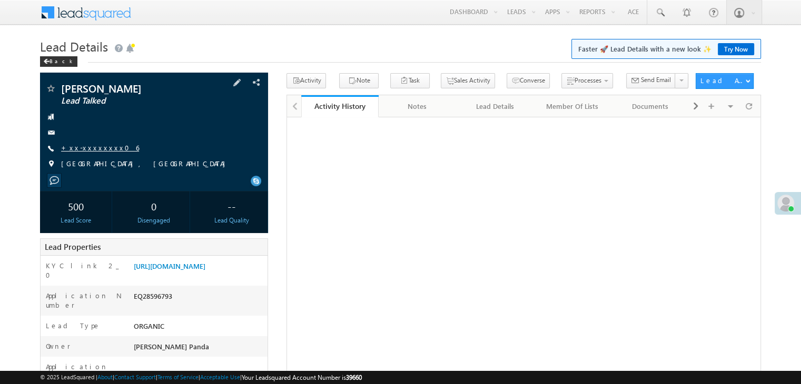
click at [99, 150] on link "+xx-xxxxxxxx06" at bounding box center [100, 147] width 78 height 9
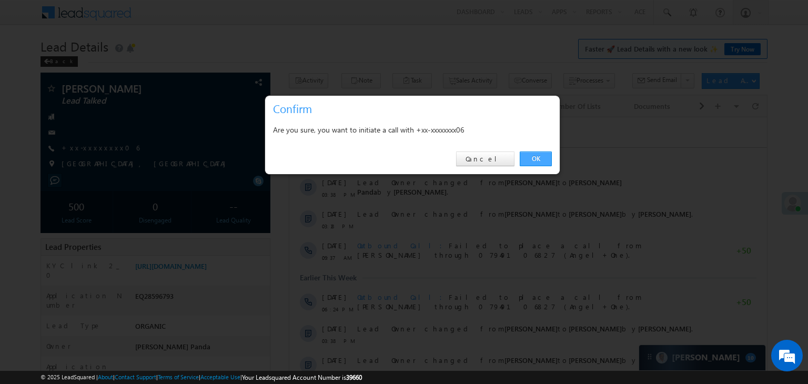
click at [538, 160] on link "OK" at bounding box center [536, 159] width 32 height 15
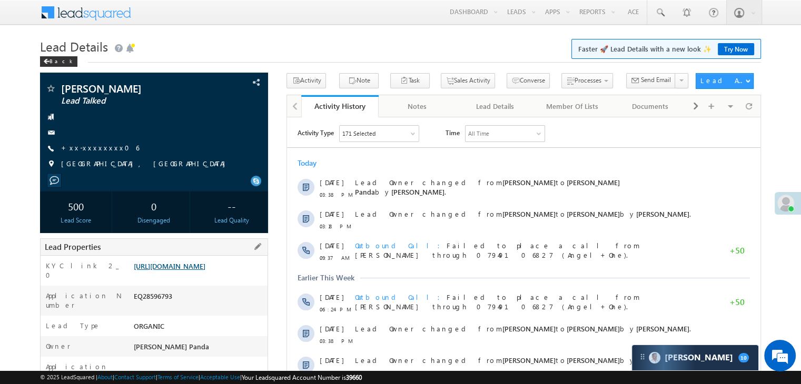
click at [187, 271] on link "https://angelbroking1-pk3em7sa.customui-test.leadsquared.com?leadId=cda8bb6e-0a…" at bounding box center [170, 266] width 72 height 9
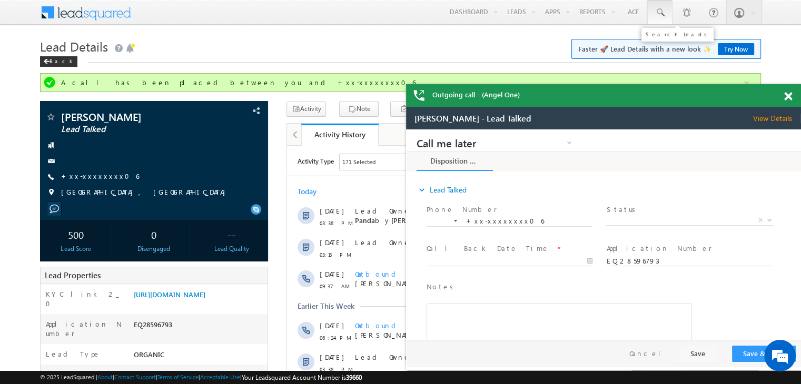
click at [661, 14] on span at bounding box center [659, 12] width 11 height 11
paste input "EQ28872285"
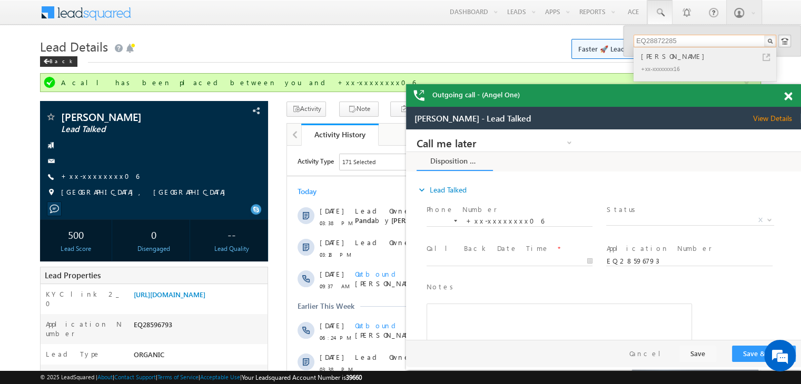
type input "EQ28872285"
click at [655, 58] on div "[PERSON_NAME]" at bounding box center [708, 57] width 141 height 12
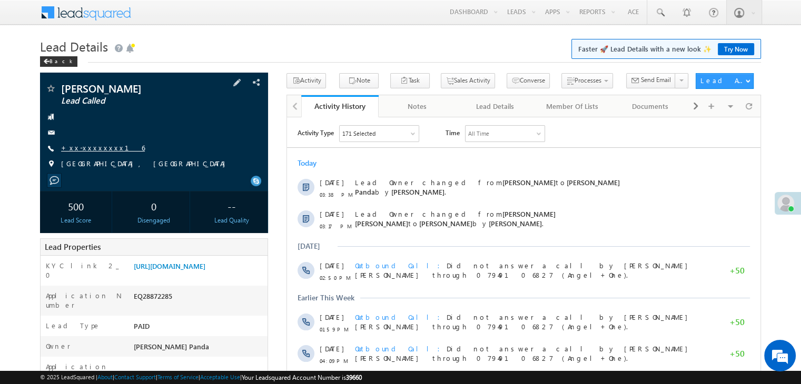
click at [82, 148] on link "+xx-xxxxxxxx16" at bounding box center [103, 147] width 84 height 9
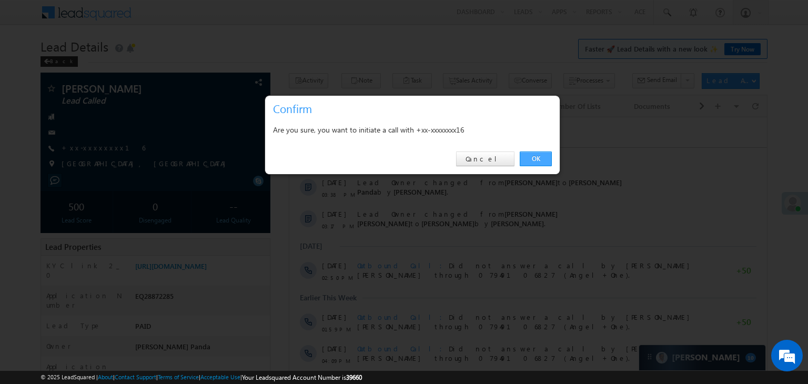
drag, startPoint x: 535, startPoint y: 162, endPoint x: 201, endPoint y: 47, distance: 352.9
click at [535, 162] on link "OK" at bounding box center [536, 159] width 32 height 15
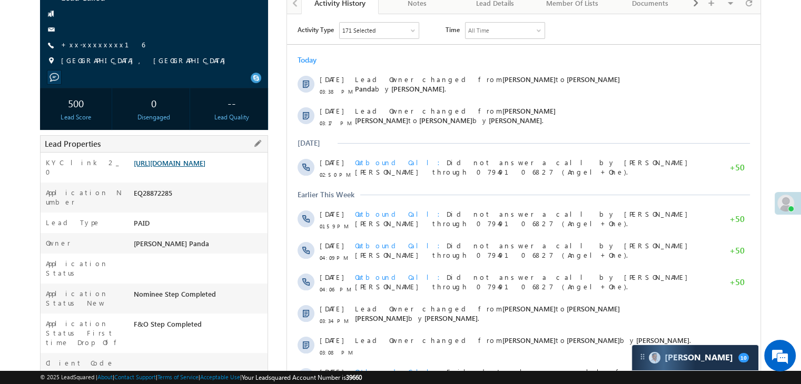
scroll to position [105, 0]
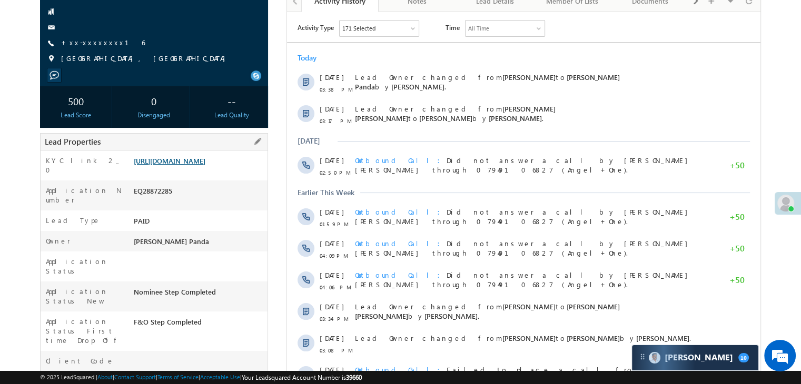
click at [204, 165] on link "https://angelbroking1-pk3em7sa.customui-test.leadsquared.com?leadId=ea5a401a-53…" at bounding box center [170, 160] width 72 height 9
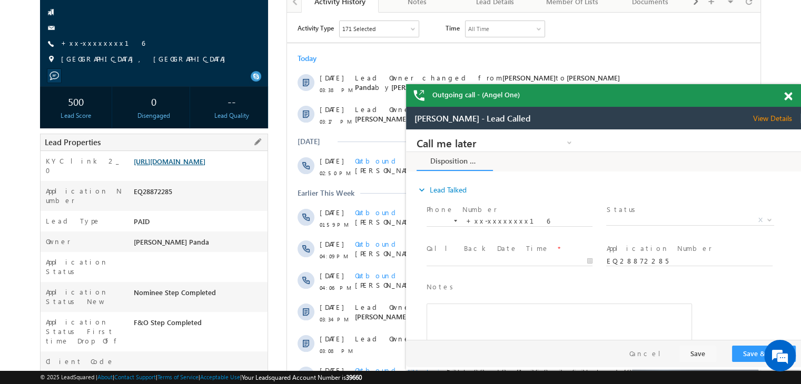
scroll to position [0, 0]
click at [82, 46] on link "+xx-xxxxxxxx16" at bounding box center [103, 42] width 84 height 9
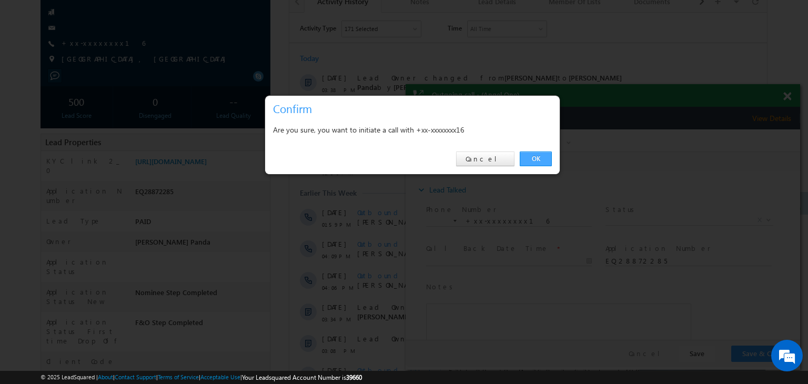
click at [536, 161] on link "OK" at bounding box center [536, 159] width 32 height 15
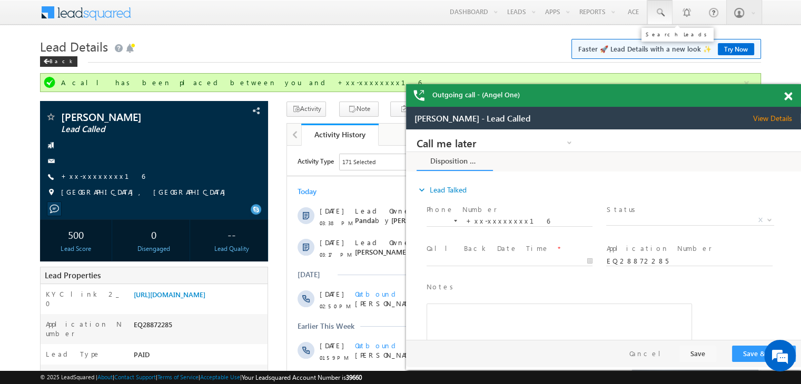
click at [660, 12] on span at bounding box center [659, 12] width 11 height 11
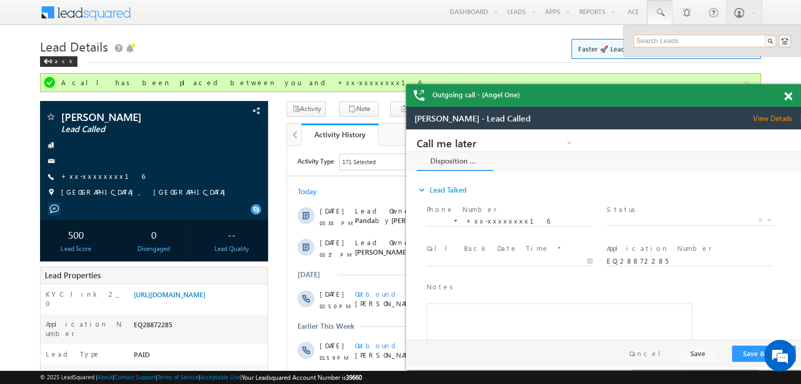
paste input "EQ28519064"
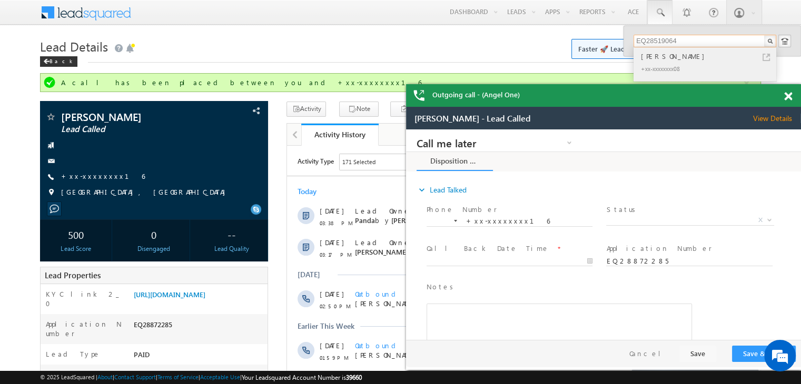
type input "EQ28519064"
click at [650, 55] on div "[PERSON_NAME]" at bounding box center [708, 57] width 141 height 12
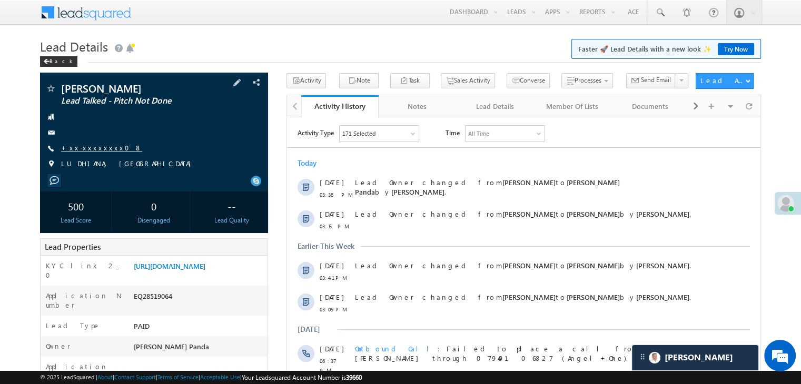
click at [91, 152] on link "+xx-xxxxxxxx08" at bounding box center [101, 147] width 81 height 9
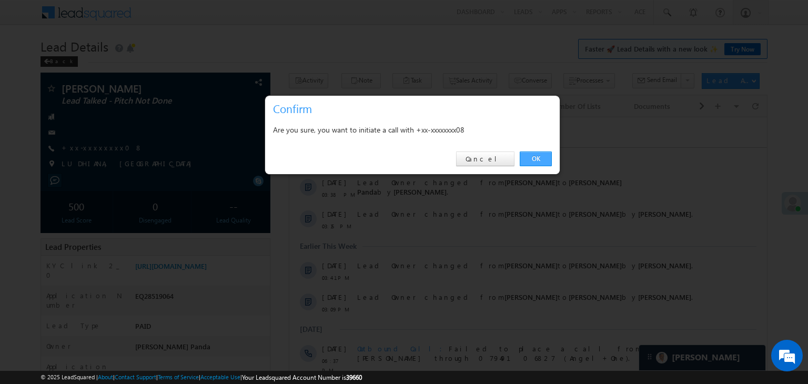
click at [535, 161] on link "OK" at bounding box center [536, 159] width 32 height 15
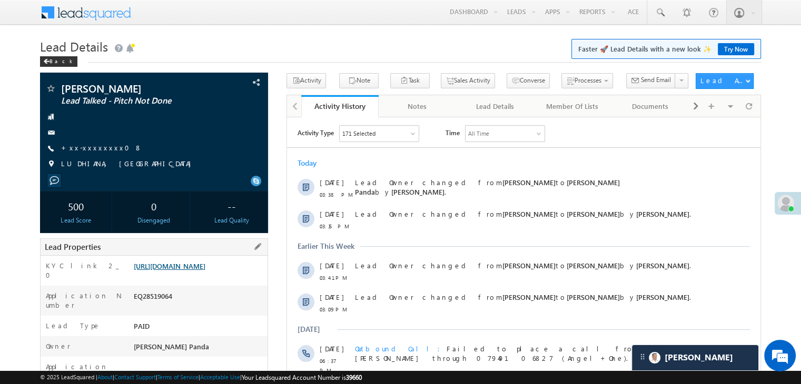
click at [176, 271] on link "[URL][DOMAIN_NAME]" at bounding box center [170, 266] width 72 height 9
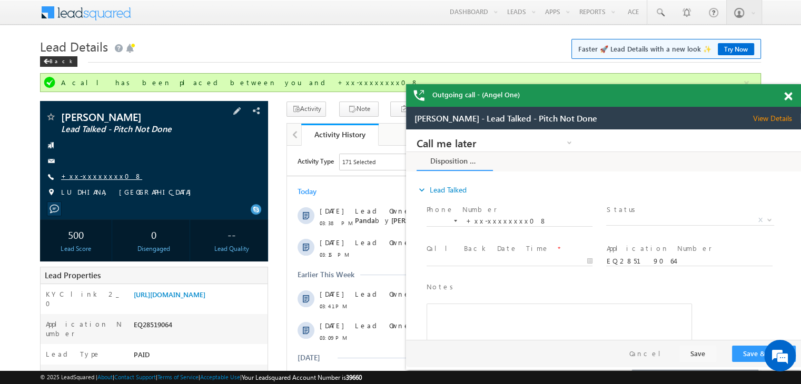
click at [84, 175] on link "+xx-xxxxxxxx08" at bounding box center [101, 176] width 81 height 9
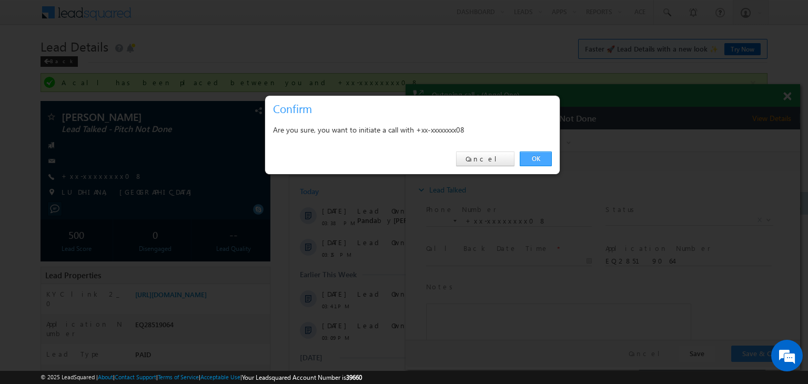
click at [539, 158] on link "OK" at bounding box center [536, 159] width 32 height 15
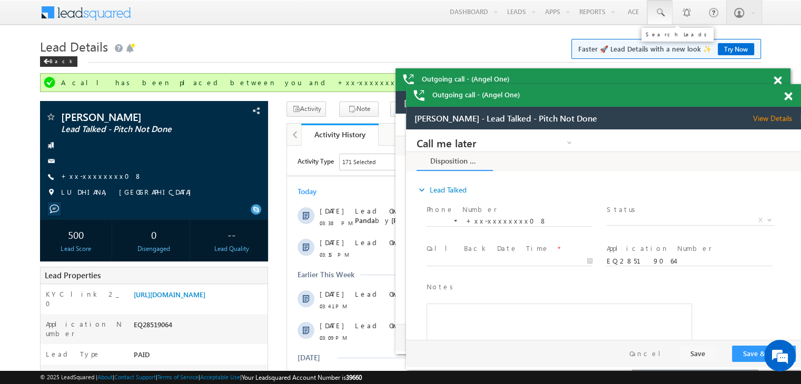
click at [660, 12] on span at bounding box center [659, 12] width 11 height 11
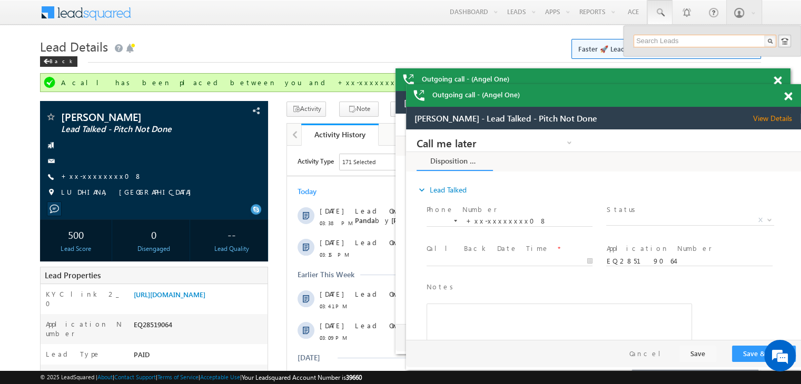
paste input "EQ28724892"
type input "EQ28724892"
click at [667, 56] on div "[PERSON_NAME]" at bounding box center [708, 57] width 141 height 12
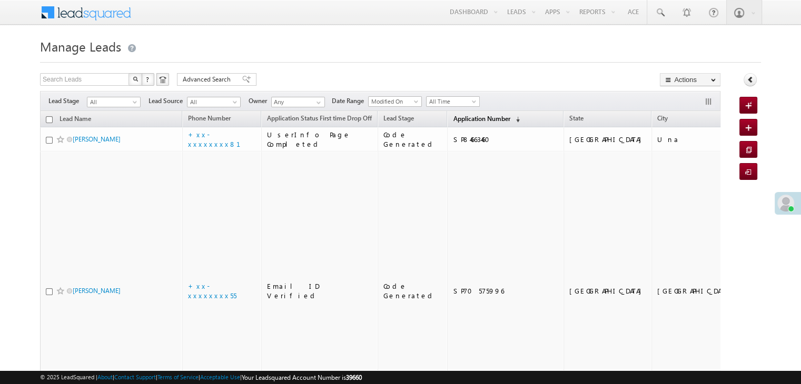
click at [453, 116] on span "Application Number" at bounding box center [481, 119] width 57 height 8
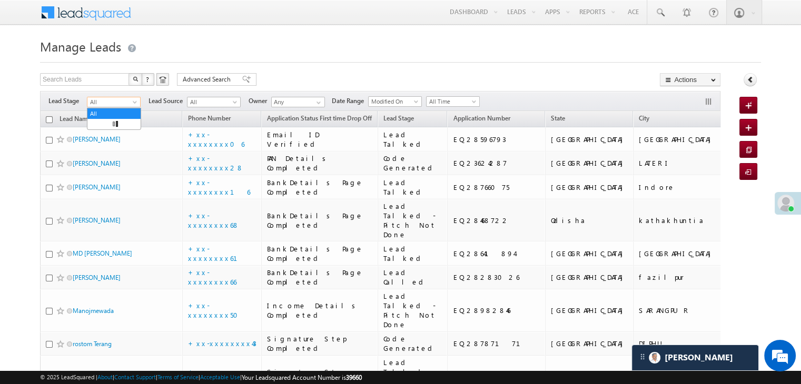
click at [129, 104] on span "All" at bounding box center [112, 101] width 50 height 9
click at [120, 121] on link "Lead Generated" at bounding box center [113, 123] width 53 height 9
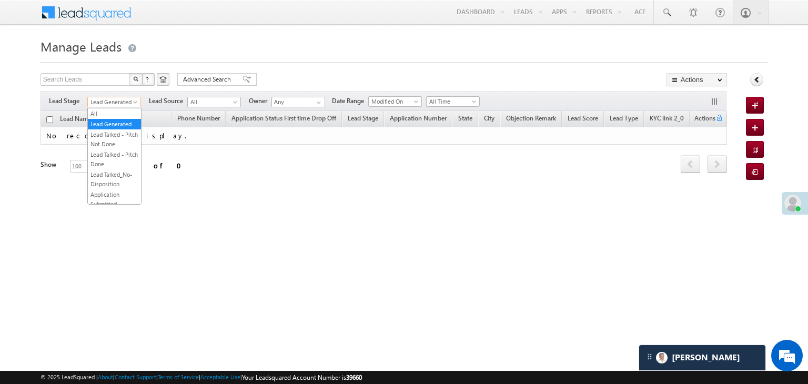
click at [130, 105] on span "Lead Generated" at bounding box center [113, 101] width 50 height 9
click at [115, 110] on link "All" at bounding box center [114, 113] width 53 height 9
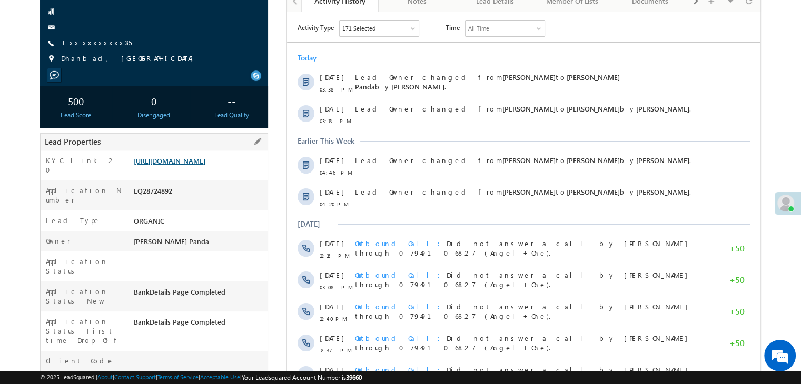
click at [195, 165] on link "https://angelbroking1-pk3em7sa.customui-test.leadsquared.com?leadId=c549b9bf-a6…" at bounding box center [170, 160] width 72 height 9
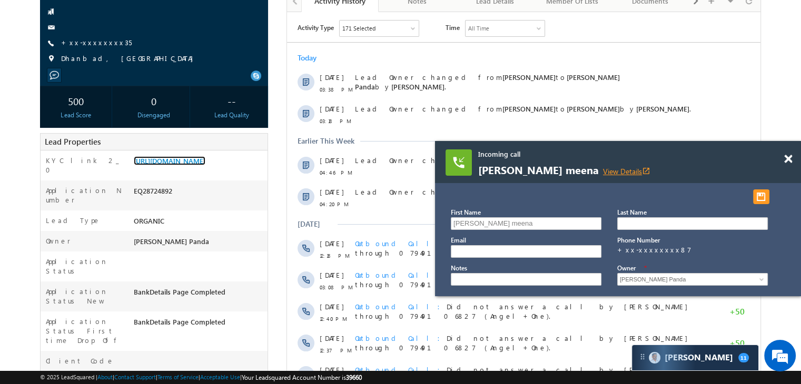
click at [603, 172] on link "View Details open_in_new" at bounding box center [626, 171] width 47 height 10
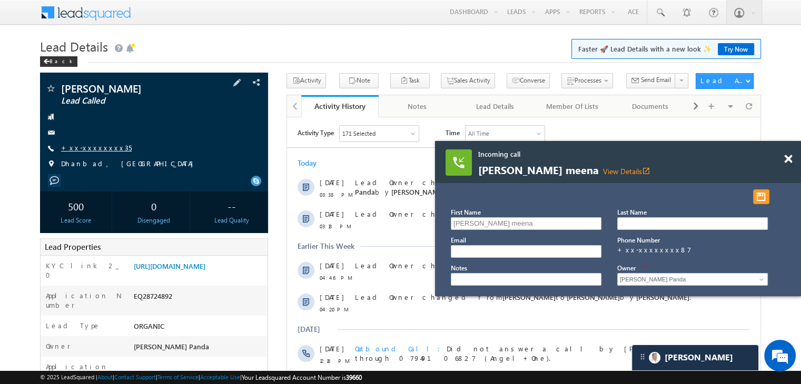
click at [84, 146] on link "+xx-xxxxxxxx35" at bounding box center [96, 147] width 71 height 9
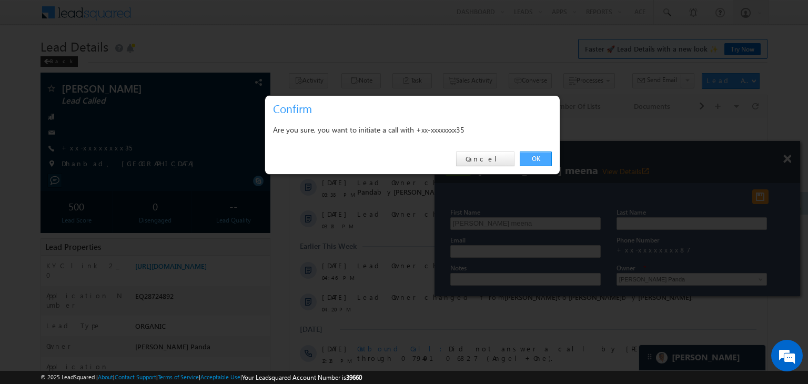
click at [537, 158] on link "OK" at bounding box center [536, 159] width 32 height 15
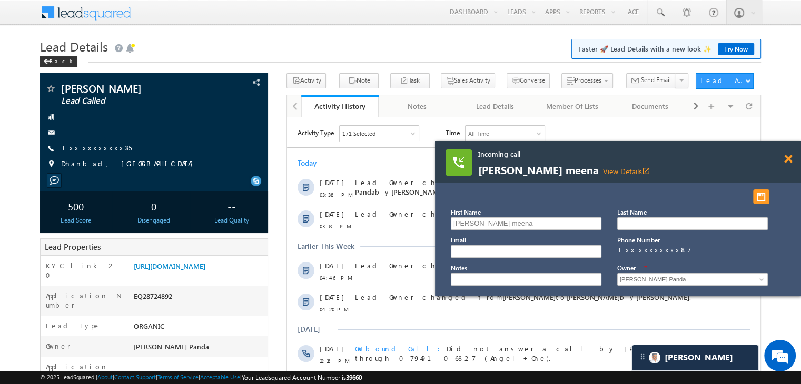
click at [787, 158] on span at bounding box center [788, 159] width 8 height 9
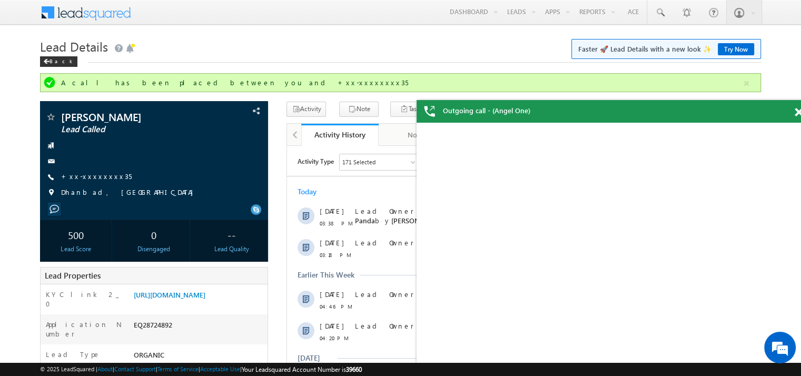
click at [796, 113] on span at bounding box center [798, 112] width 8 height 9
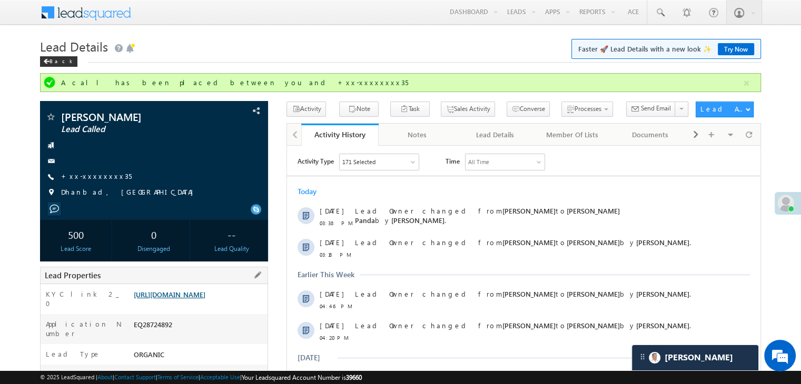
click at [202, 295] on link "https://angelbroking1-pk3em7sa.customui-test.leadsquared.com?leadId=c549b9bf-a6…" at bounding box center [170, 294] width 72 height 9
click at [654, 12] on span at bounding box center [659, 12] width 11 height 11
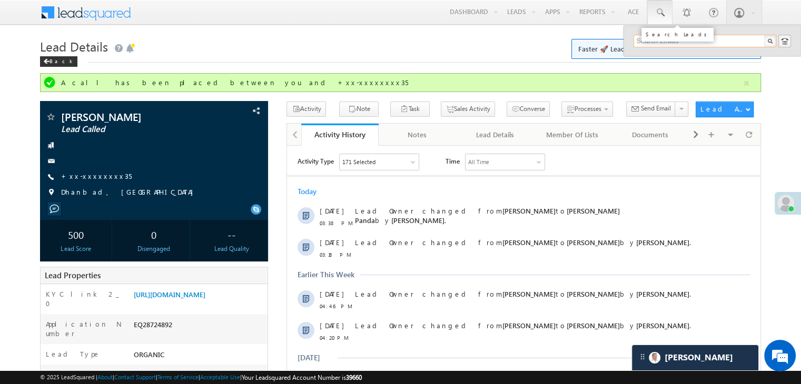
paste input "EQ28657934"
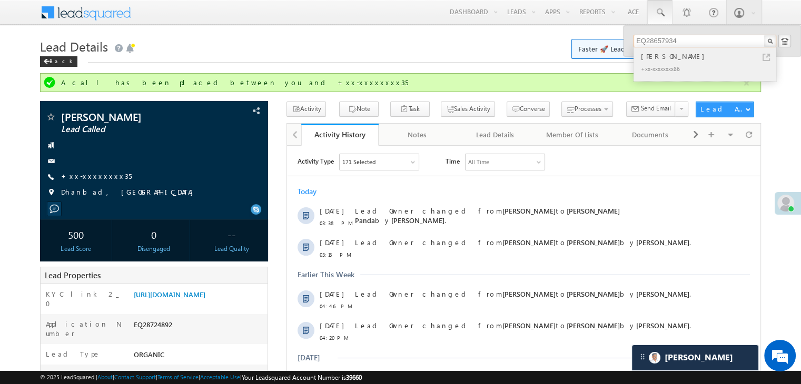
type input "EQ28657934"
click at [656, 56] on div "Tara Prajapati" at bounding box center [708, 57] width 141 height 12
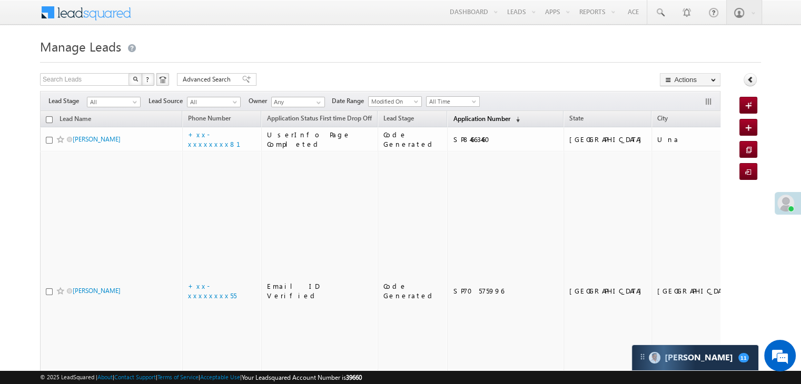
click at [453, 117] on span "Application Number" at bounding box center [481, 119] width 57 height 8
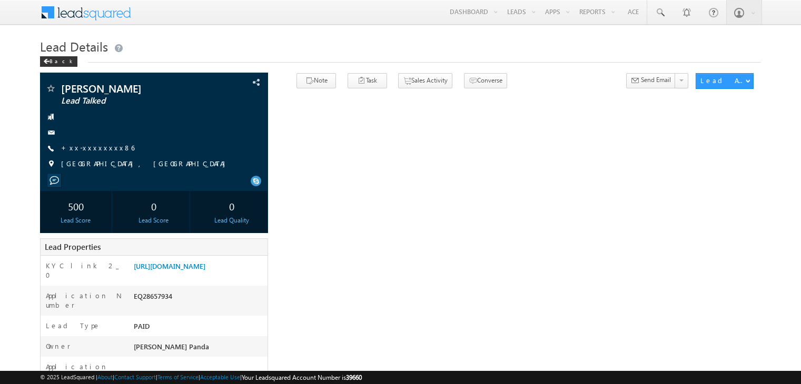
click at [87, 143] on div "Tara Prajapati Lead Talked +xx-xxxxxxxx86" at bounding box center [153, 129] width 217 height 92
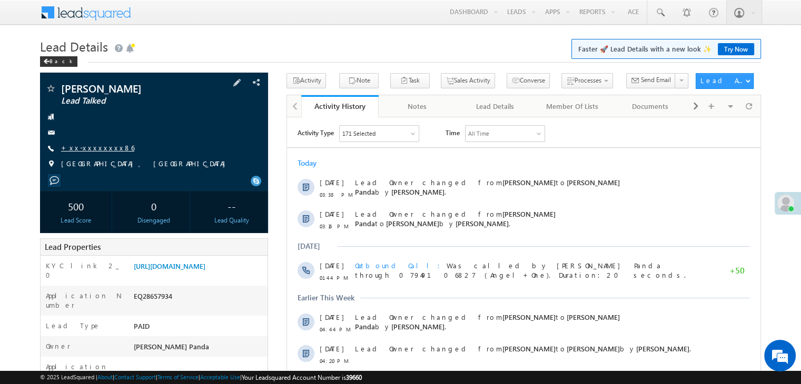
click at [99, 150] on link "+xx-xxxxxxxx86" at bounding box center [97, 147] width 73 height 9
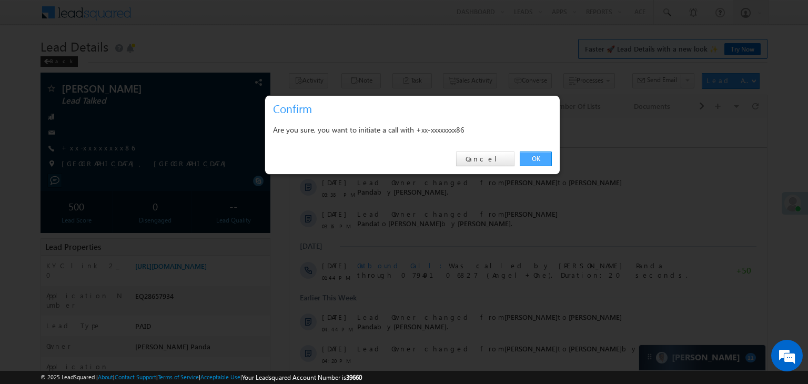
click at [537, 158] on link "OK" at bounding box center [536, 159] width 32 height 15
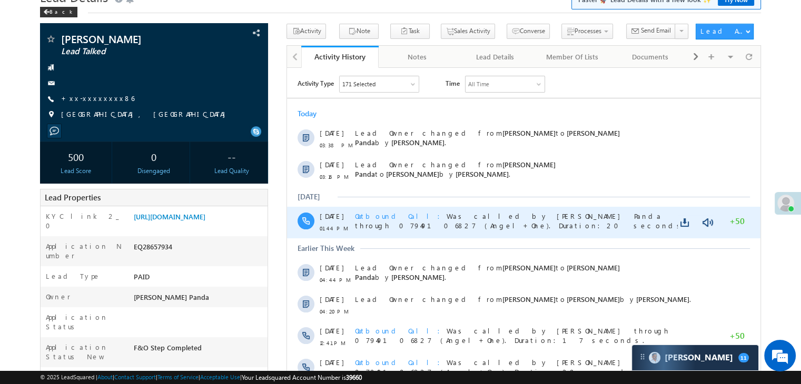
scroll to position [105, 0]
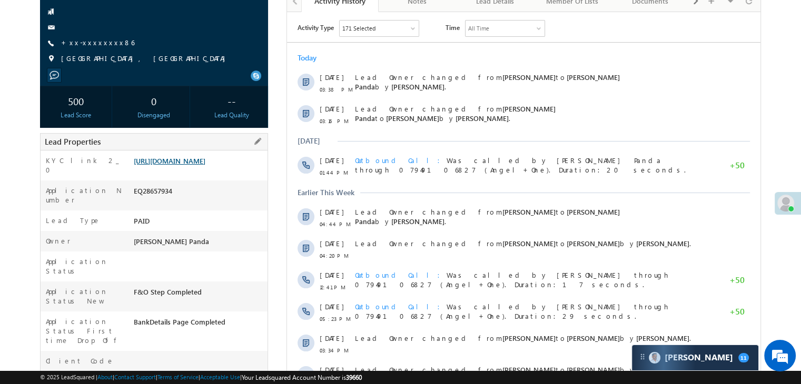
click at [205, 165] on link "[URL][DOMAIN_NAME]" at bounding box center [170, 160] width 72 height 9
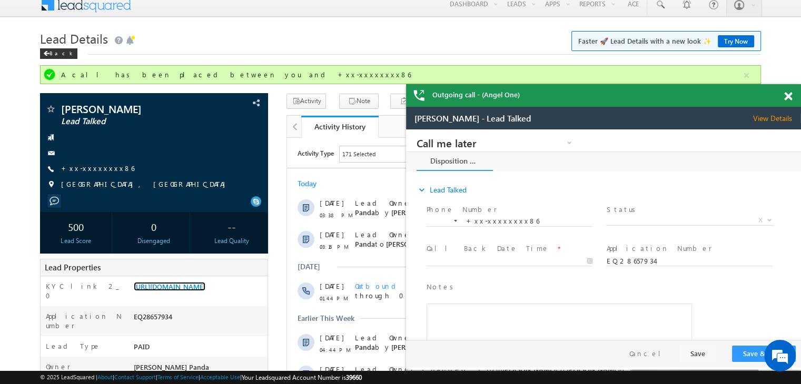
scroll to position [0, 0]
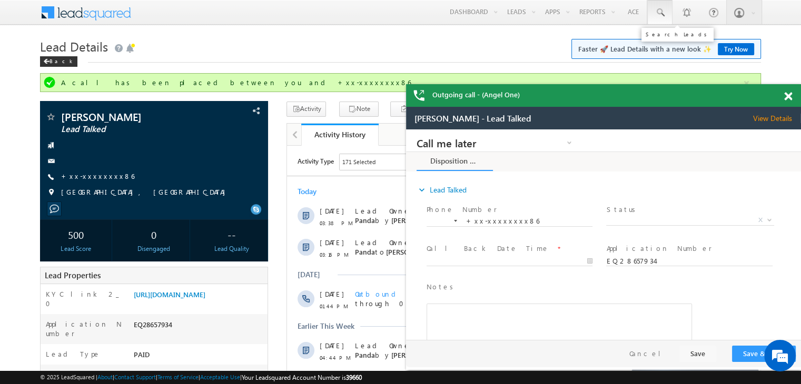
click at [661, 11] on span at bounding box center [659, 12] width 11 height 11
paste input "EQ21876737"
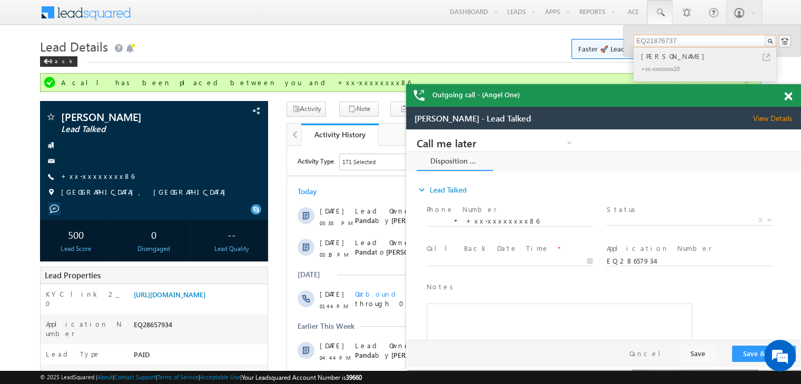
type input "EQ21876737"
click at [663, 56] on div "Anirudha Ravindra Kadam" at bounding box center [708, 57] width 141 height 12
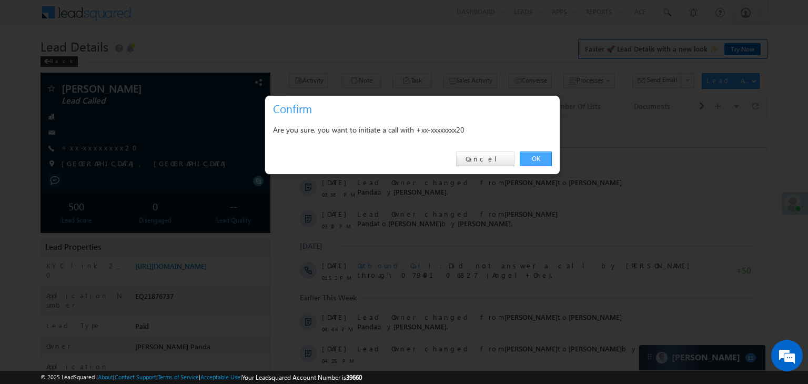
click at [538, 155] on link "OK" at bounding box center [536, 159] width 32 height 15
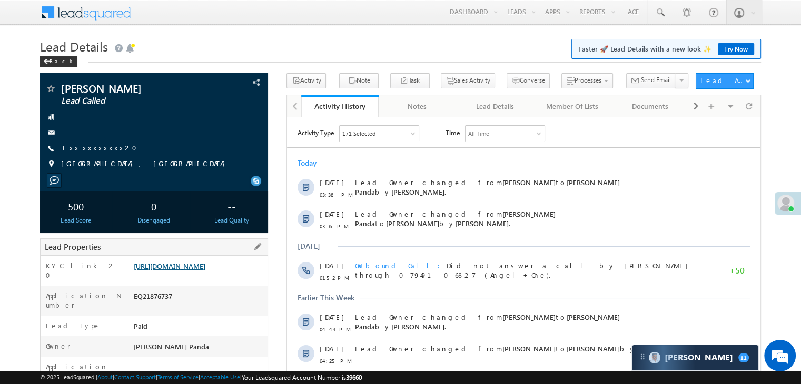
click at [182, 271] on link "[URL][DOMAIN_NAME]" at bounding box center [170, 266] width 72 height 9
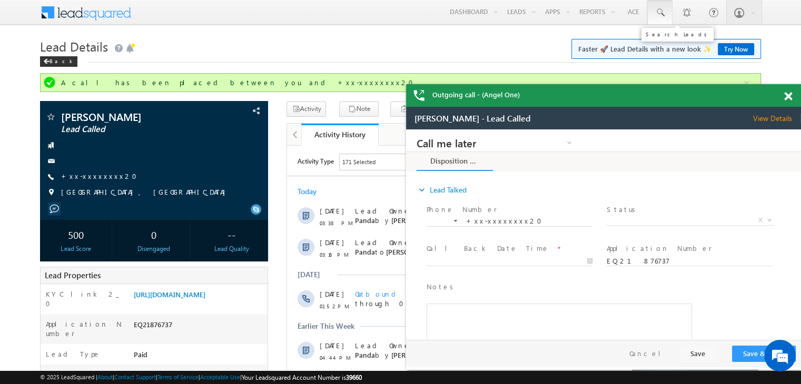
click at [661, 11] on span at bounding box center [659, 12] width 11 height 11
paste input "EQ28573494"
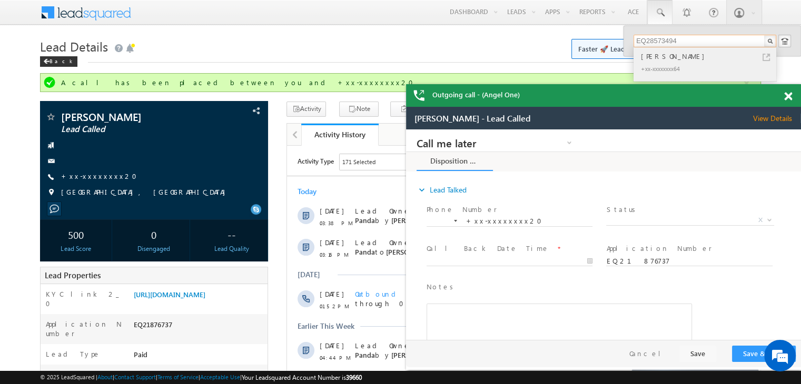
type input "EQ28573494"
click at [648, 56] on div "[PERSON_NAME]" at bounding box center [708, 57] width 141 height 12
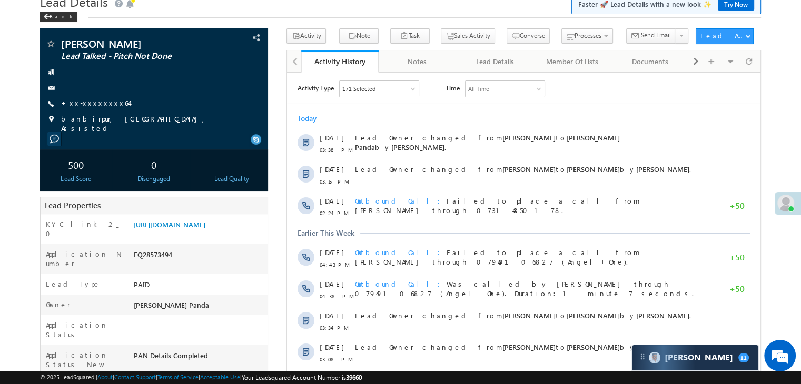
scroll to position [105, 0]
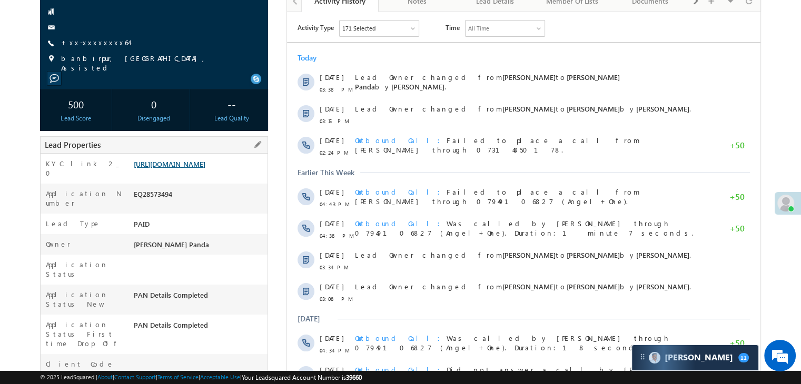
click at [184, 168] on link "[URL][DOMAIN_NAME]" at bounding box center [170, 163] width 72 height 9
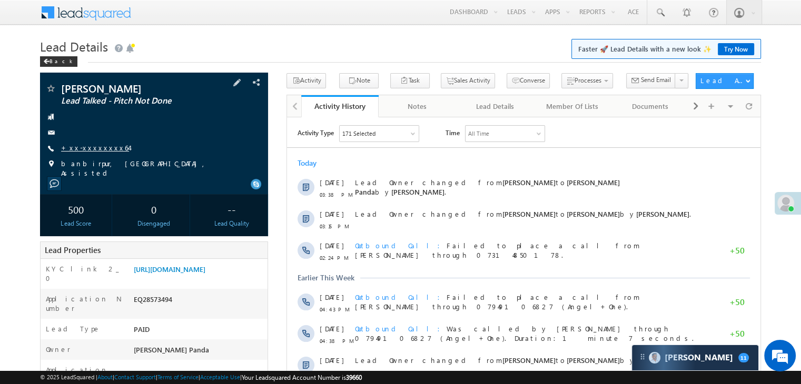
click at [97, 150] on link "+xx-xxxxxxxx64" at bounding box center [95, 147] width 68 height 9
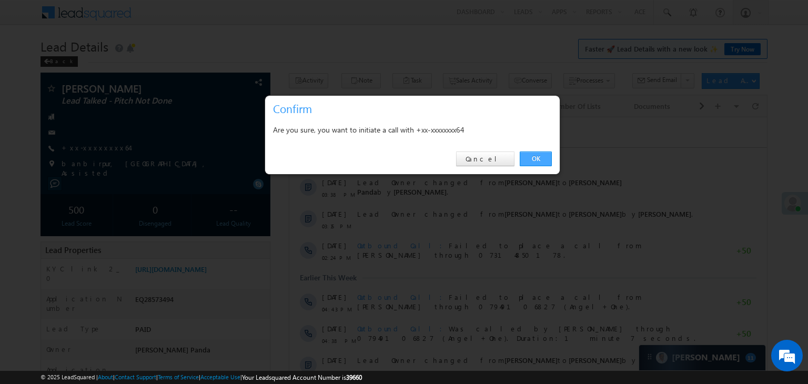
click at [533, 158] on link "OK" at bounding box center [536, 159] width 32 height 15
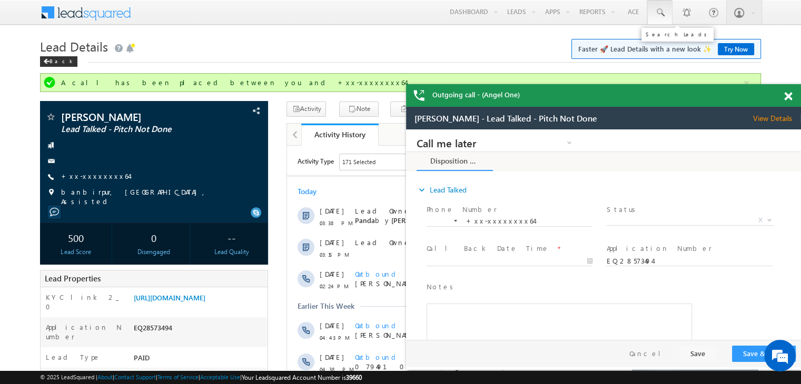
click at [663, 15] on span at bounding box center [659, 12] width 11 height 11
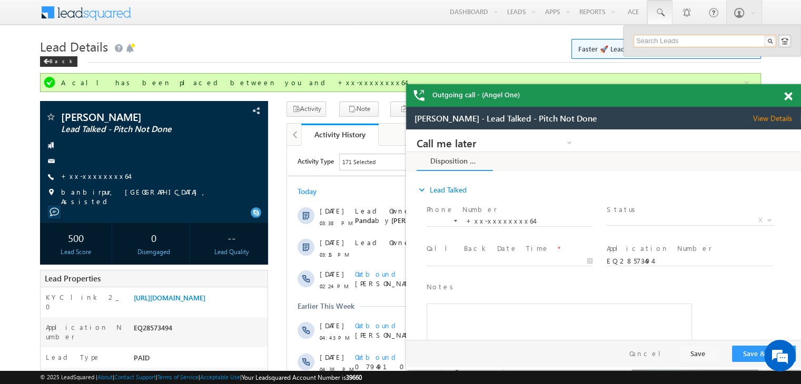
paste input "EQ28346013"
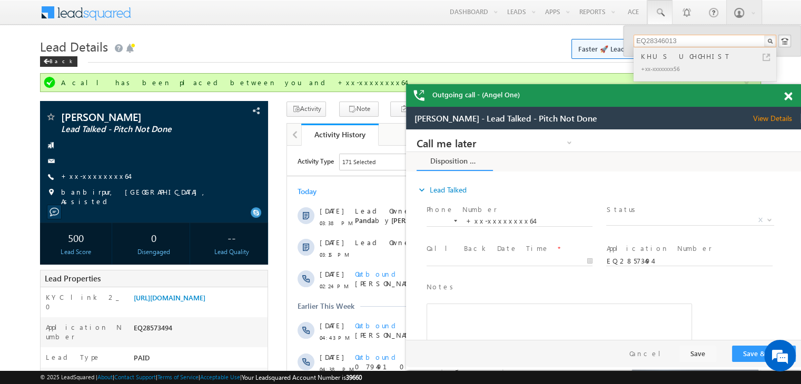
type input "EQ28346013"
click at [649, 57] on div "KHUS UCHCHHIST" at bounding box center [708, 57] width 141 height 12
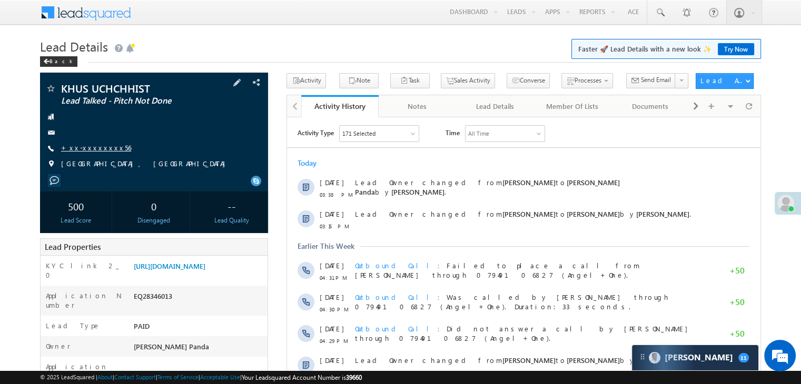
click at [95, 151] on link "+xx-xxxxxxxx56" at bounding box center [96, 147] width 70 height 9
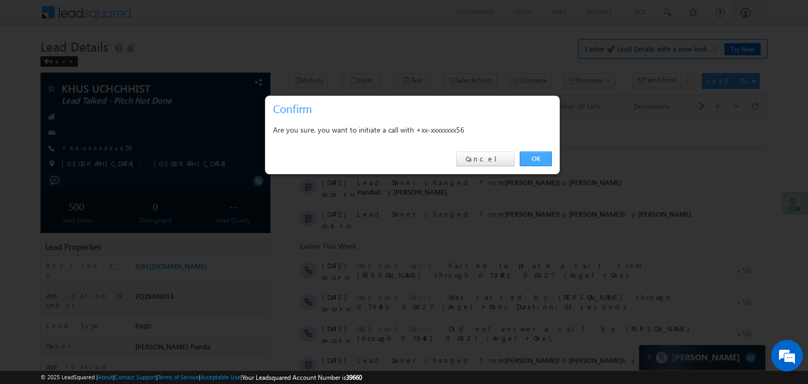
drag, startPoint x: 538, startPoint y: 161, endPoint x: 204, endPoint y: 36, distance: 356.7
click at [538, 161] on link "OK" at bounding box center [536, 159] width 32 height 15
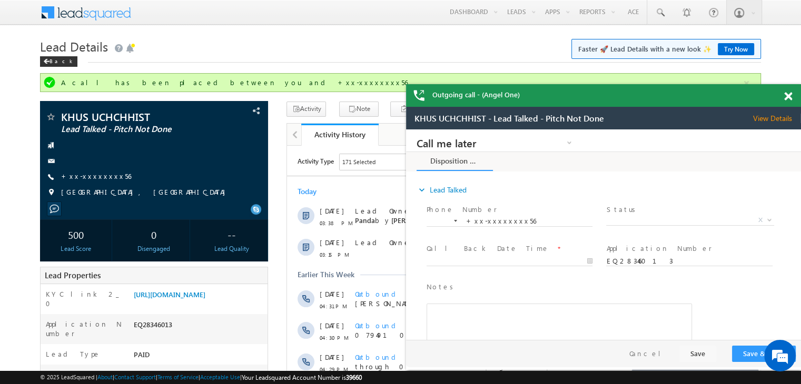
click at [792, 97] on div at bounding box center [793, 94] width 14 height 21
drag, startPoint x: 785, startPoint y: 96, endPoint x: 23, endPoint y: 21, distance: 765.9
click at [785, 96] on span at bounding box center [788, 96] width 8 height 9
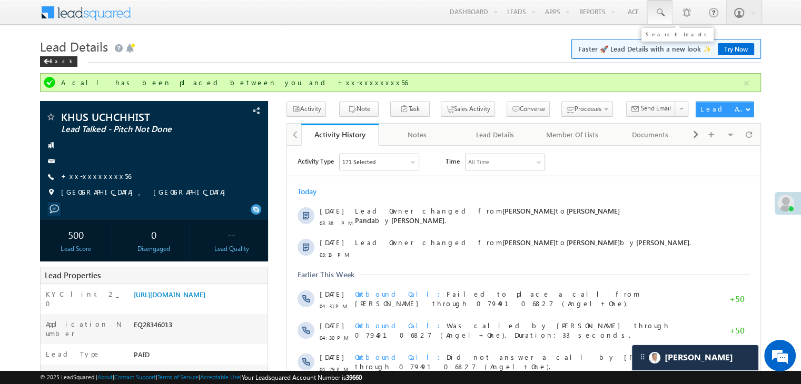
click at [659, 13] on span at bounding box center [659, 12] width 11 height 11
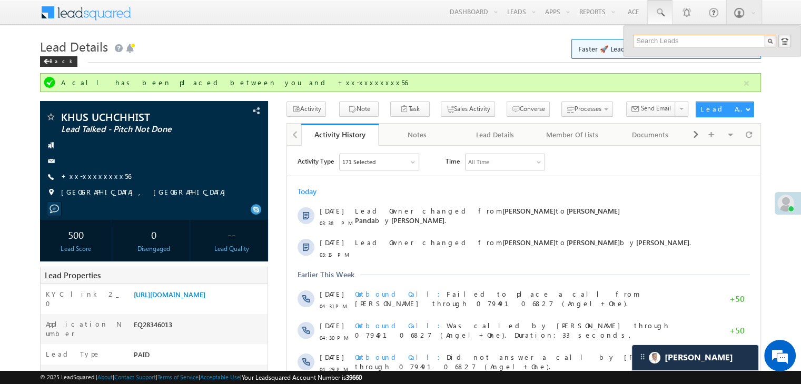
paste input "EQ28940428"
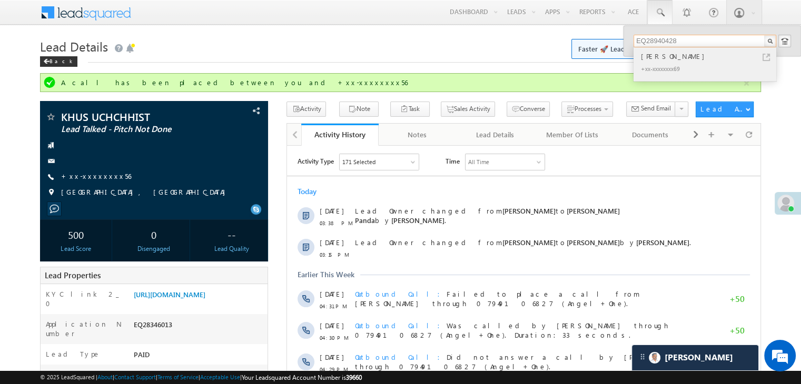
type input "EQ28940428"
click at [652, 57] on div "Mazhar Khan" at bounding box center [708, 57] width 141 height 12
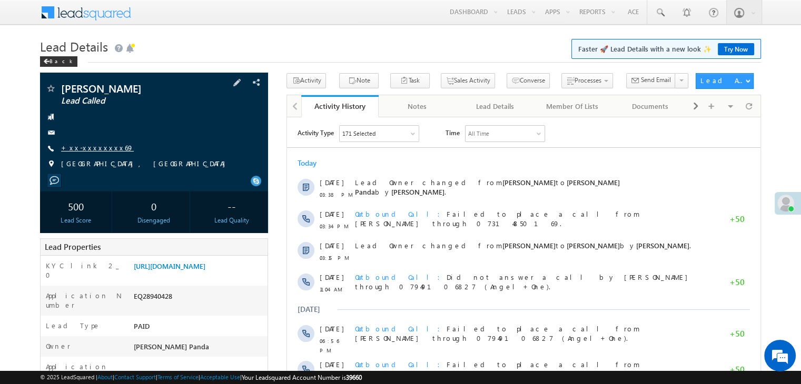
click at [89, 152] on link "+xx-xxxxxxxx69" at bounding box center [97, 147] width 73 height 9
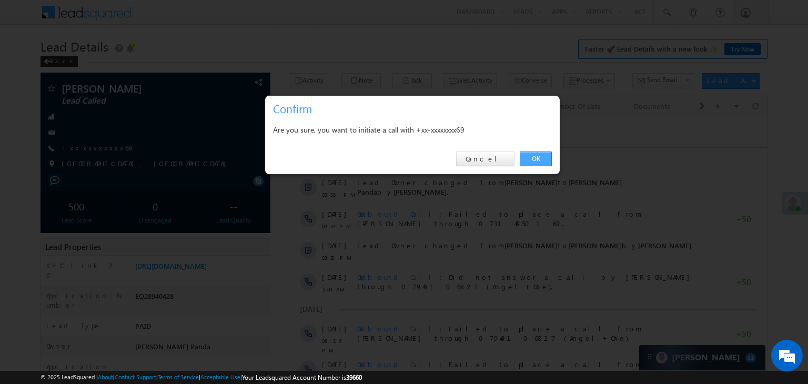
click at [537, 159] on link "OK" at bounding box center [536, 159] width 32 height 15
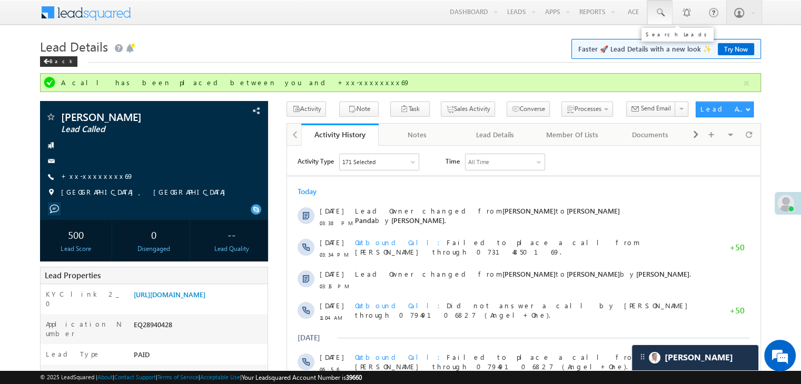
click at [663, 13] on span at bounding box center [659, 12] width 11 height 11
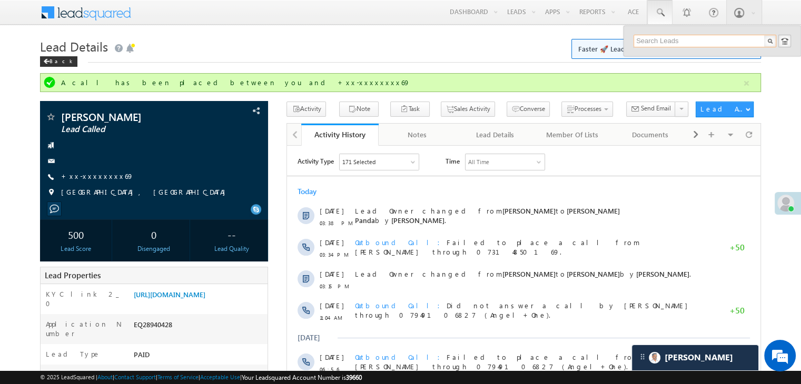
paste input "EQ28682632"
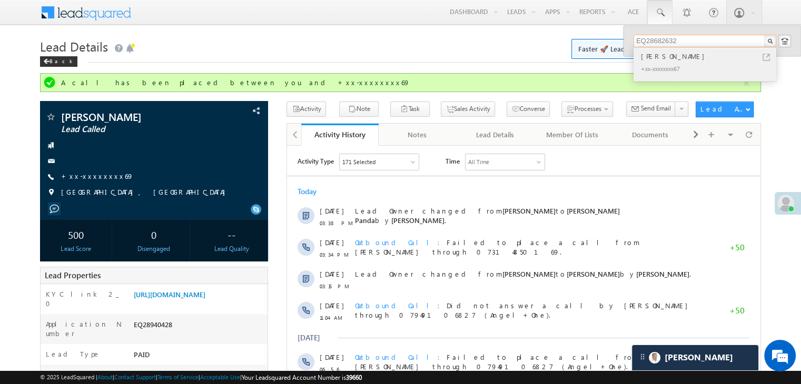
type input "EQ28682632"
click at [649, 59] on div "[PERSON_NAME]" at bounding box center [708, 57] width 141 height 12
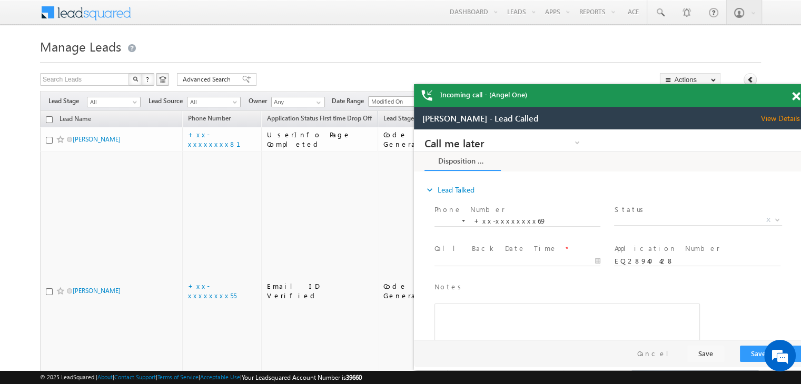
drag, startPoint x: 797, startPoint y: 97, endPoint x: 764, endPoint y: 92, distance: 33.6
click at [797, 97] on div at bounding box center [801, 94] width 14 height 21
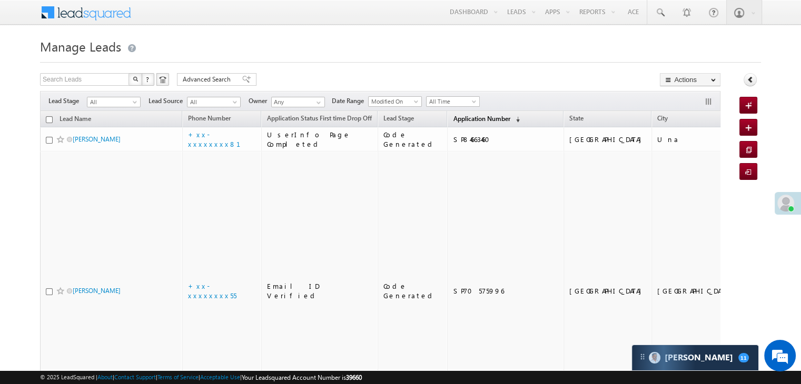
click at [453, 119] on span "Application Number" at bounding box center [481, 119] width 57 height 8
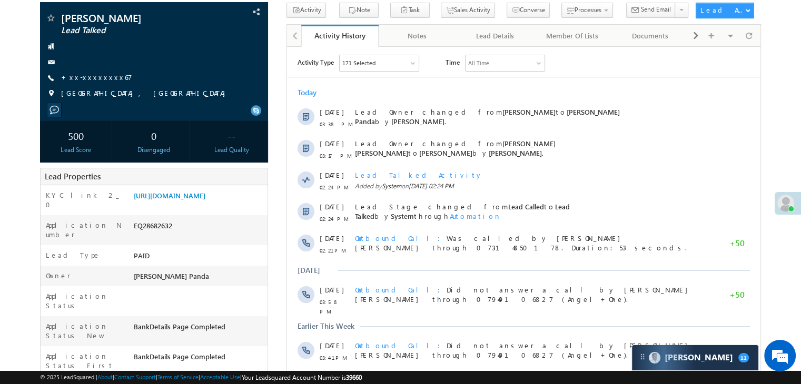
scroll to position [53, 0]
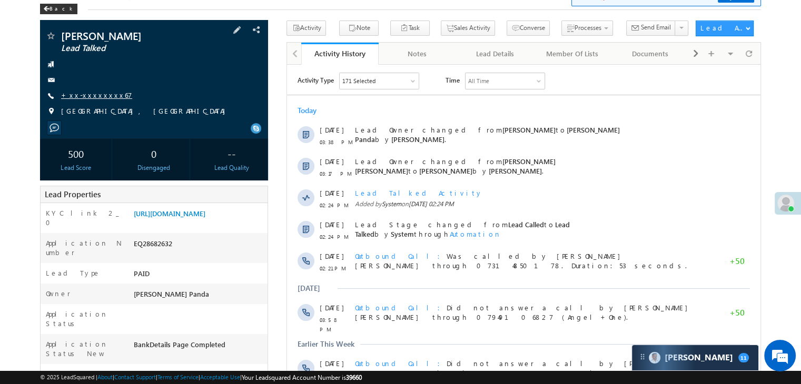
click at [92, 94] on link "+xx-xxxxxxxx67" at bounding box center [96, 95] width 71 height 9
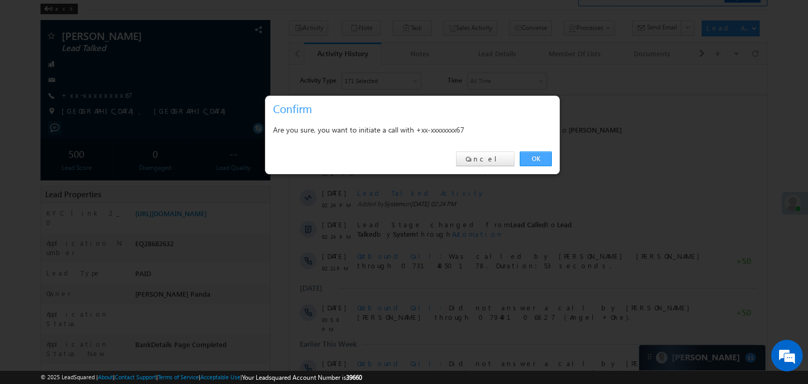
click at [537, 156] on link "OK" at bounding box center [536, 159] width 32 height 15
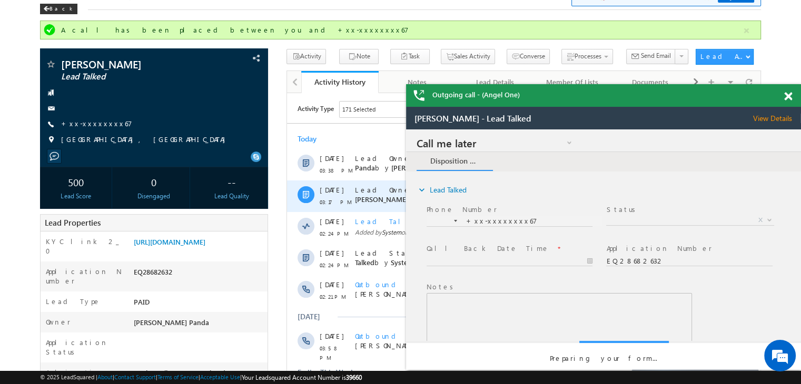
scroll to position [0, 0]
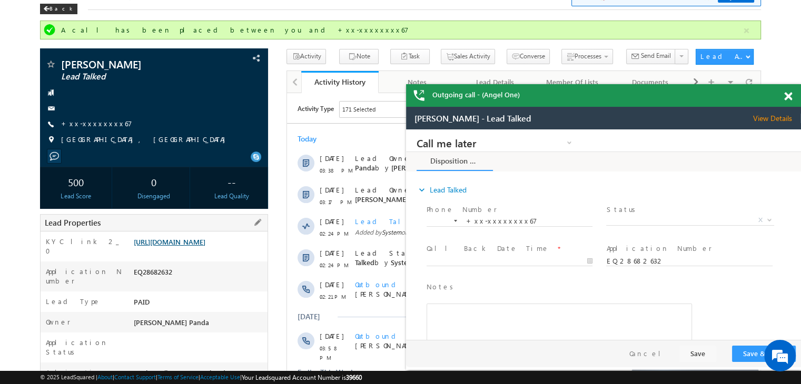
click at [205, 246] on link "https://angelbroking1-pk3em7sa.customui-test.leadsquared.com?leadId=d6692774-2e…" at bounding box center [170, 241] width 72 height 9
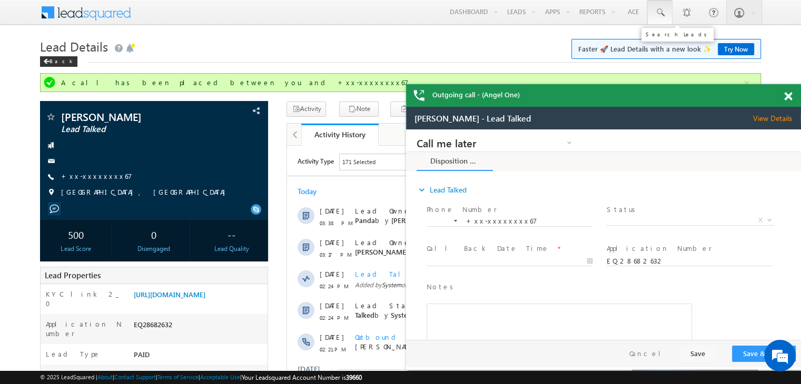
click at [655, 14] on span at bounding box center [659, 12] width 11 height 11
paste input "EQ28330296"
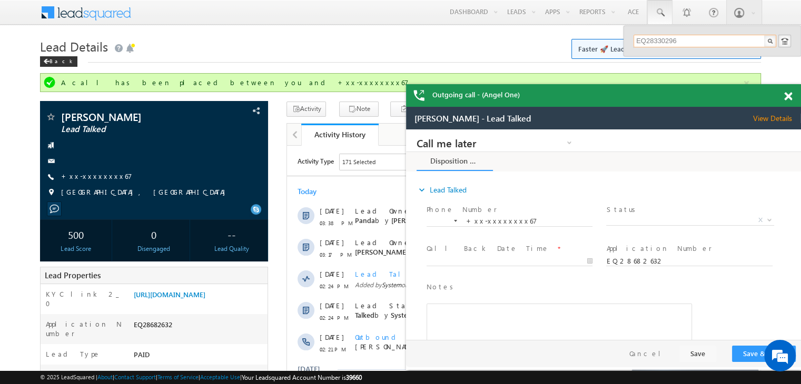
click at [661, 40] on input "EQ28330296" at bounding box center [704, 41] width 143 height 13
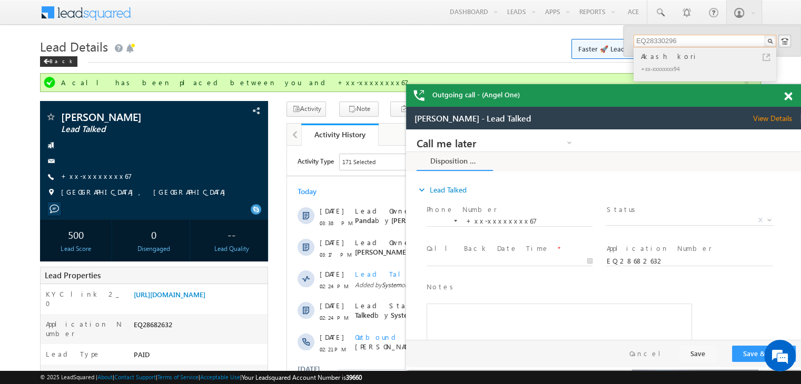
type input "EQ28330296"
click at [661, 59] on div "Akash kori" at bounding box center [708, 57] width 141 height 12
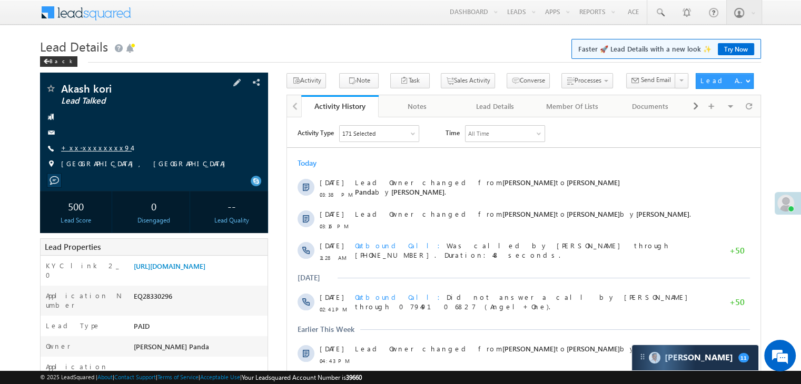
click at [88, 149] on link "+xx-xxxxxxxx94" at bounding box center [96, 147] width 71 height 9
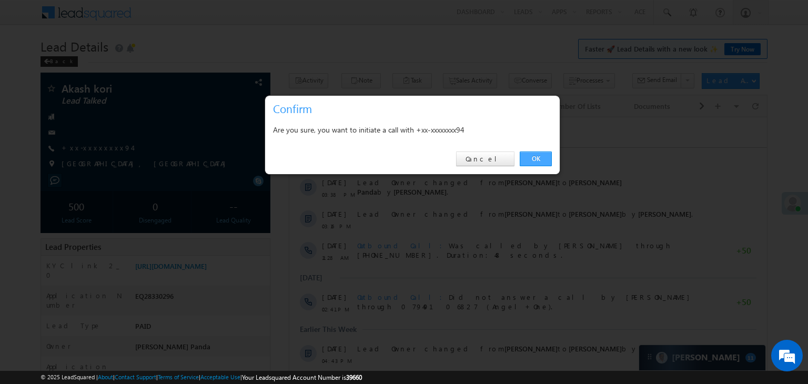
click at [541, 158] on link "OK" at bounding box center [536, 159] width 32 height 15
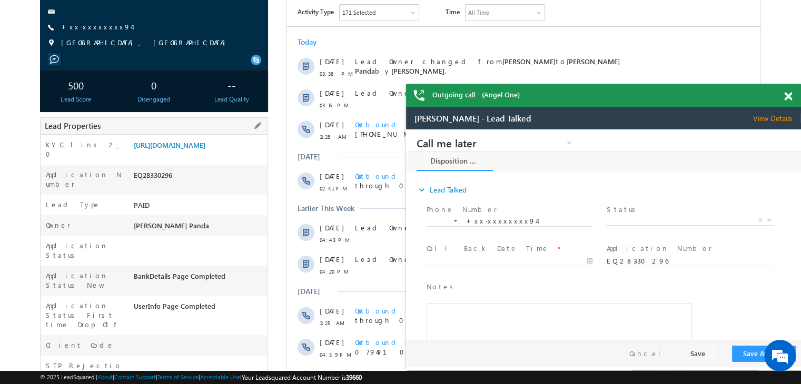
scroll to position [158, 0]
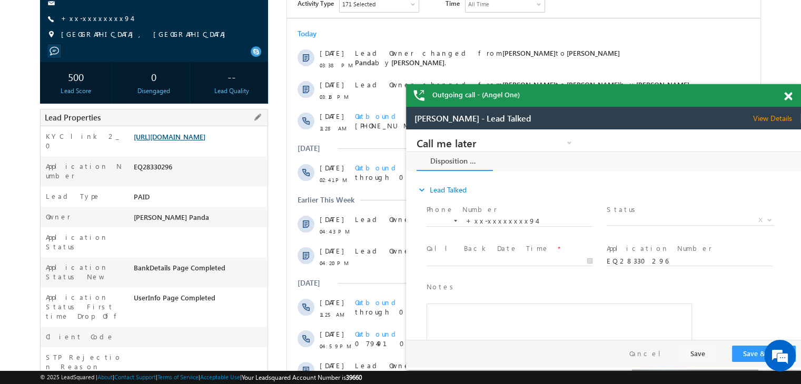
click at [184, 134] on link "[URL][DOMAIN_NAME]" at bounding box center [170, 136] width 72 height 9
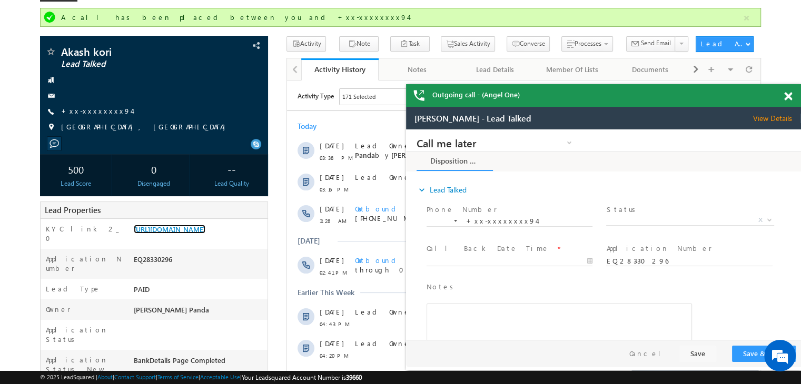
scroll to position [0, 0]
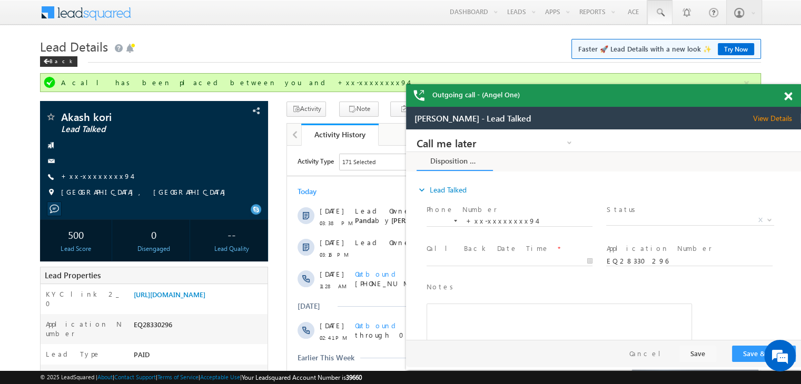
click at [661, 9] on span at bounding box center [659, 12] width 11 height 11
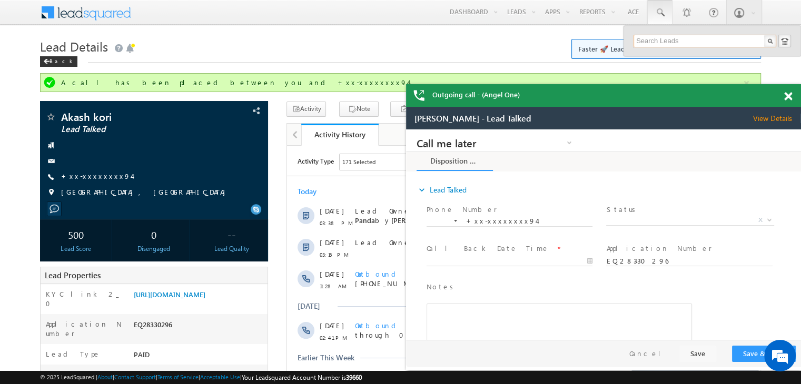
paste input "EQ28720339"
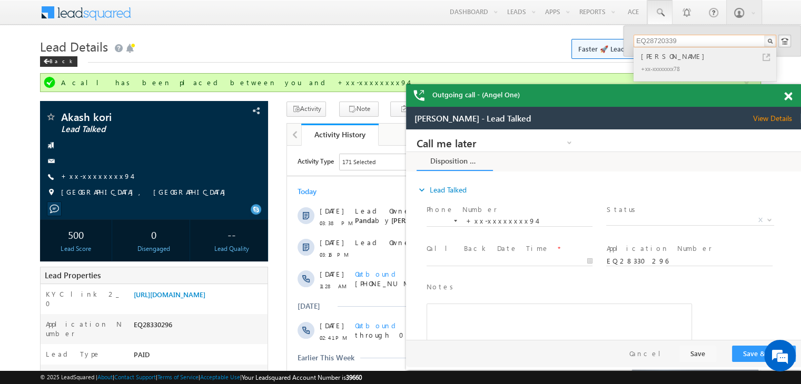
type input "EQ28720339"
click at [644, 57] on div "[PERSON_NAME]" at bounding box center [708, 57] width 141 height 12
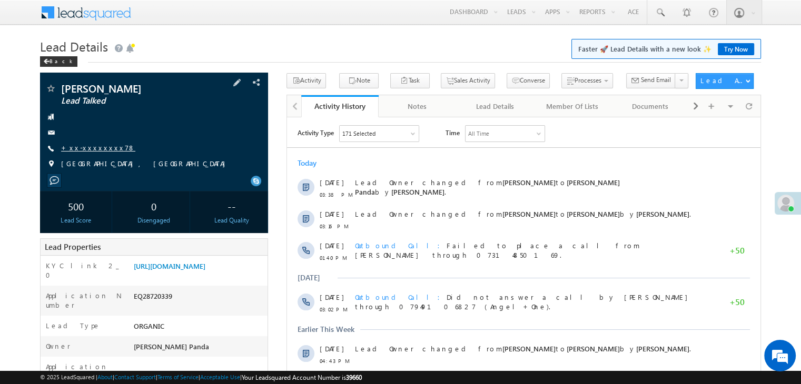
click at [98, 152] on link "+xx-xxxxxxxx78" at bounding box center [98, 147] width 74 height 9
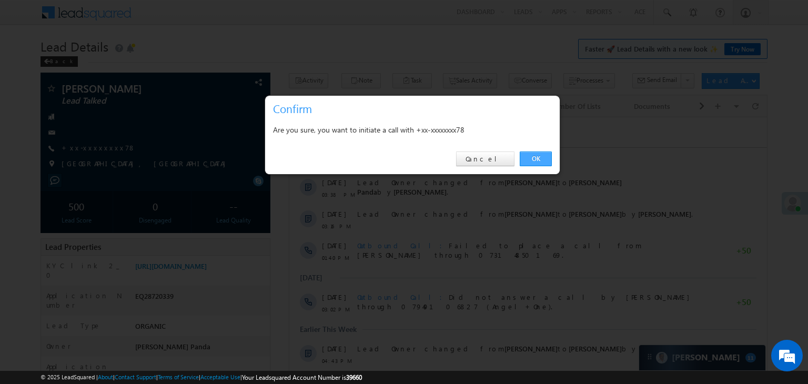
drag, startPoint x: 532, startPoint y: 155, endPoint x: 238, endPoint y: 39, distance: 315.7
click at [532, 155] on link "OK" at bounding box center [536, 159] width 32 height 15
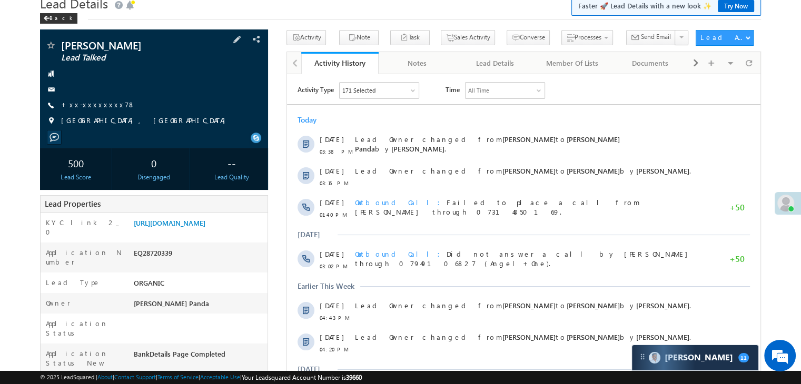
scroll to position [105, 0]
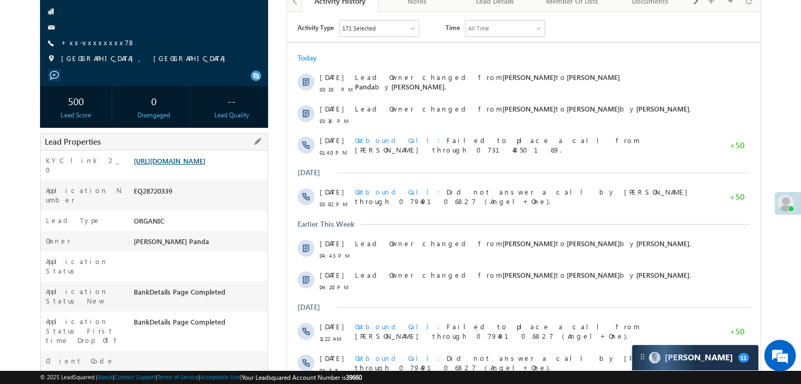
click at [205, 165] on link "[URL][DOMAIN_NAME]" at bounding box center [170, 160] width 72 height 9
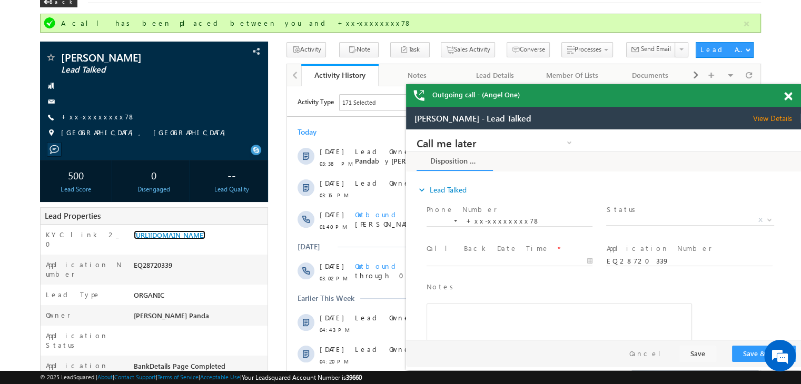
scroll to position [0, 0]
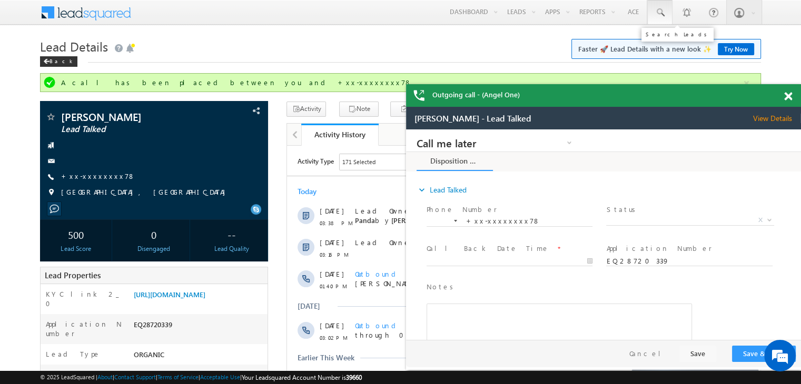
click at [657, 10] on span at bounding box center [659, 12] width 11 height 11
paste input "EQ19749261"
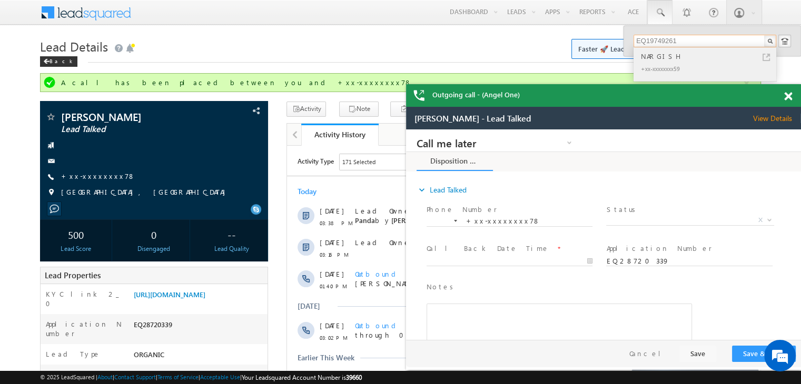
type input "EQ19749261"
click at [652, 57] on div "NARGISH" at bounding box center [708, 57] width 141 height 12
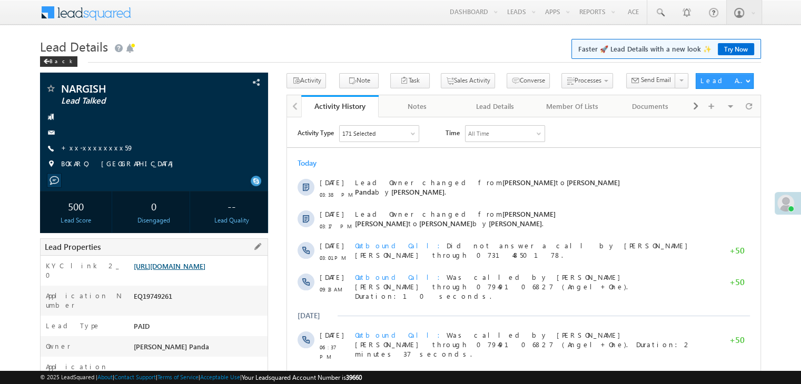
click at [198, 271] on link "[URL][DOMAIN_NAME]" at bounding box center [170, 266] width 72 height 9
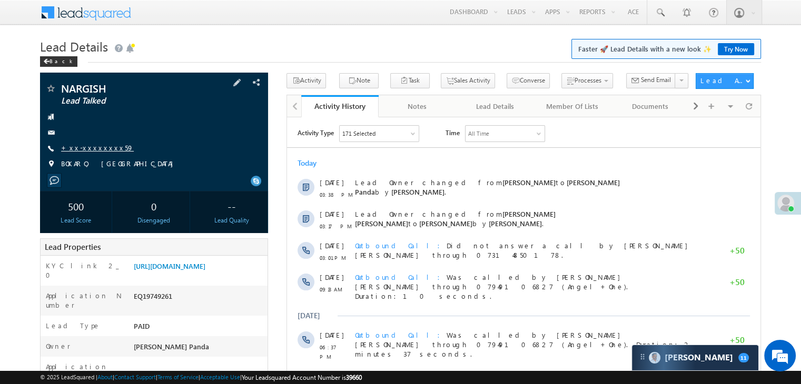
click at [94, 152] on link "+xx-xxxxxxxx59" at bounding box center [97, 147] width 73 height 9
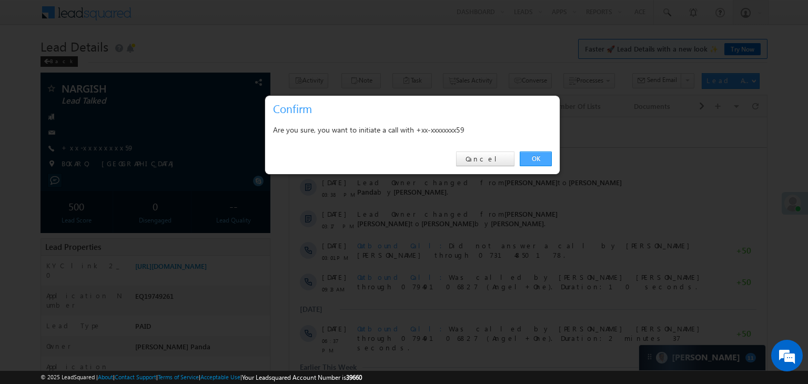
click at [537, 158] on link "OK" at bounding box center [536, 159] width 32 height 15
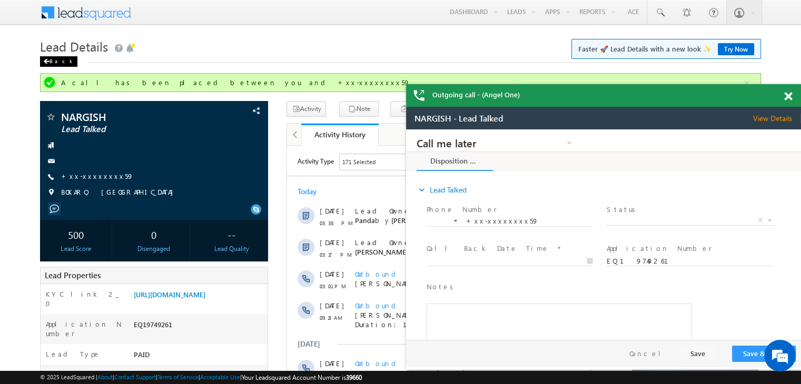
click at [54, 63] on div "Back" at bounding box center [58, 61] width 37 height 11
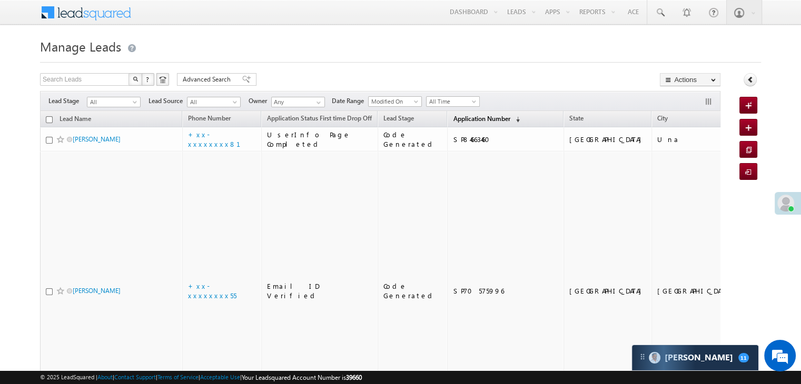
click at [463, 115] on span "Application Number" at bounding box center [481, 119] width 57 height 8
click at [454, 120] on span "Application Number" at bounding box center [481, 119] width 57 height 8
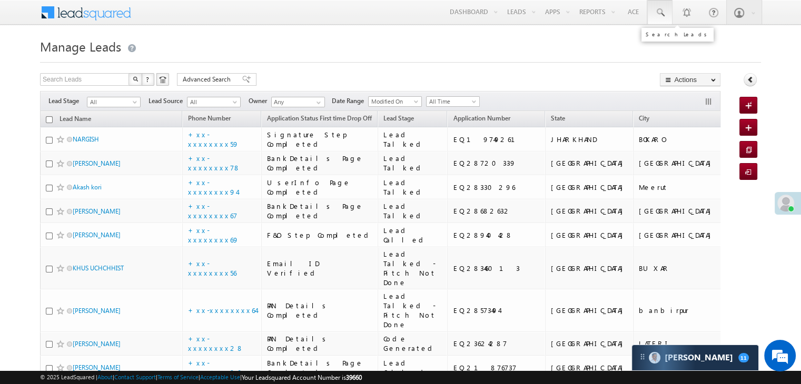
click at [657, 12] on span at bounding box center [659, 12] width 11 height 11
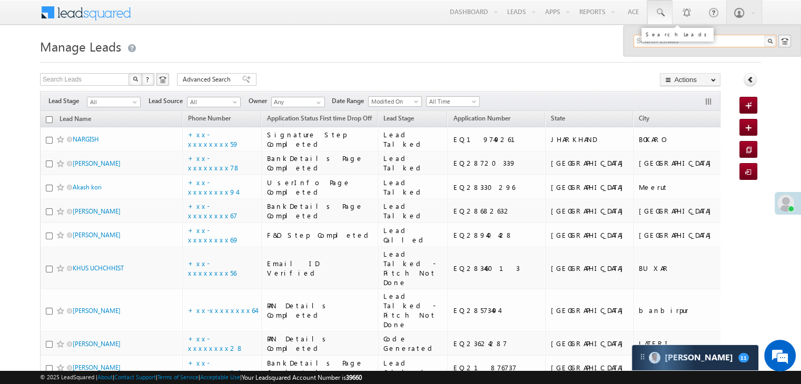
paste input "EQ19978669"
type input "EQ19978669"
click at [652, 55] on div "Gaurav Verma" at bounding box center [708, 57] width 141 height 12
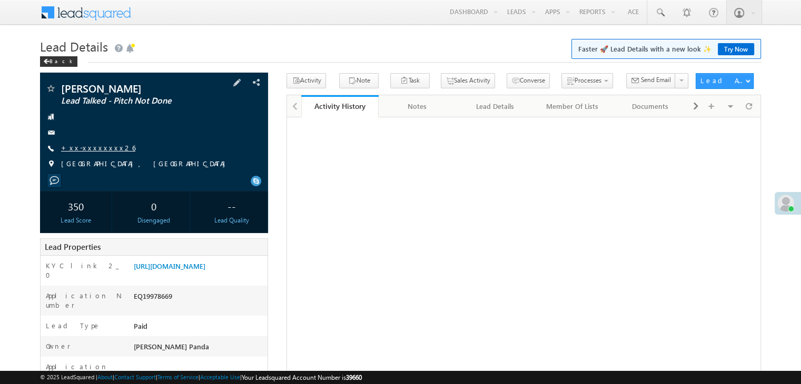
click at [85, 148] on link "+xx-xxxxxxxx26" at bounding box center [98, 147] width 74 height 9
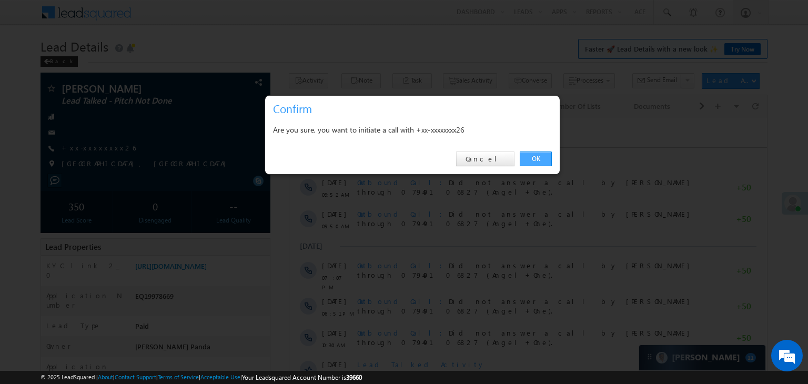
click at [537, 156] on link "OK" at bounding box center [536, 159] width 32 height 15
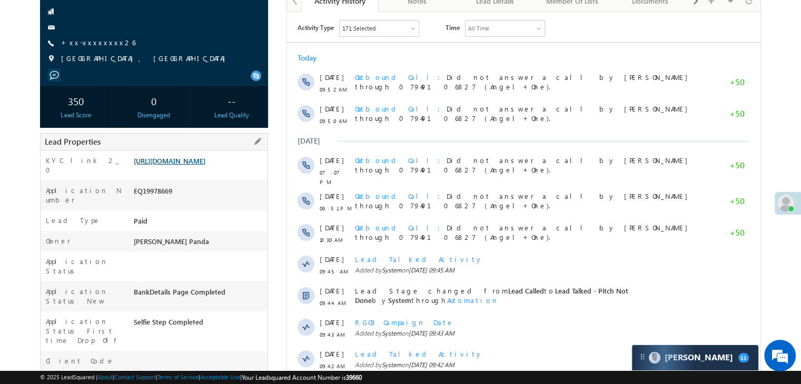
scroll to position [133, 0]
click at [196, 166] on link "[URL][DOMAIN_NAME]" at bounding box center [170, 161] width 72 height 9
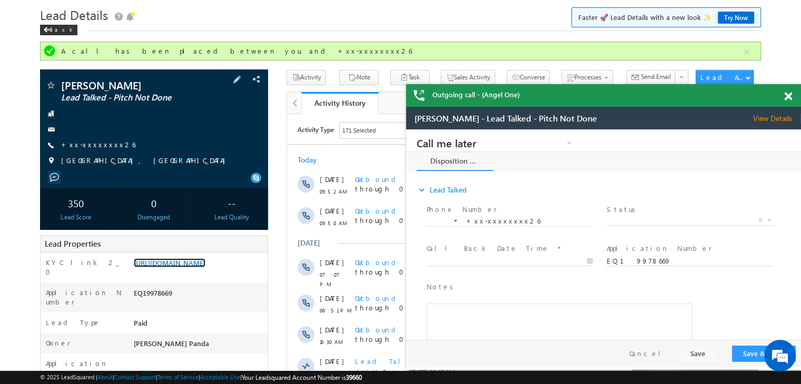
scroll to position [28, 0]
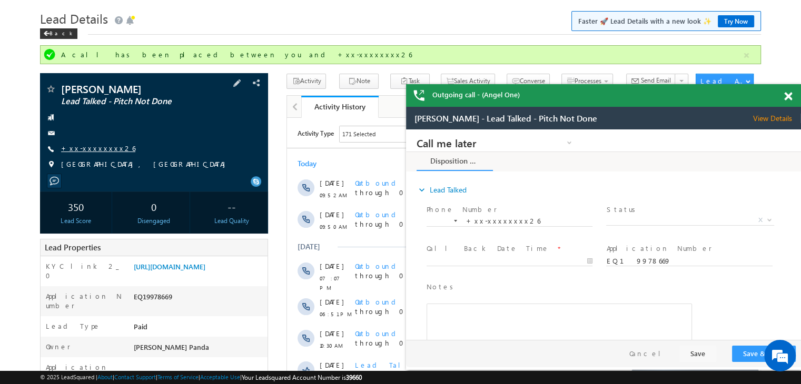
click at [94, 147] on link "+xx-xxxxxxxx26" at bounding box center [98, 148] width 74 height 9
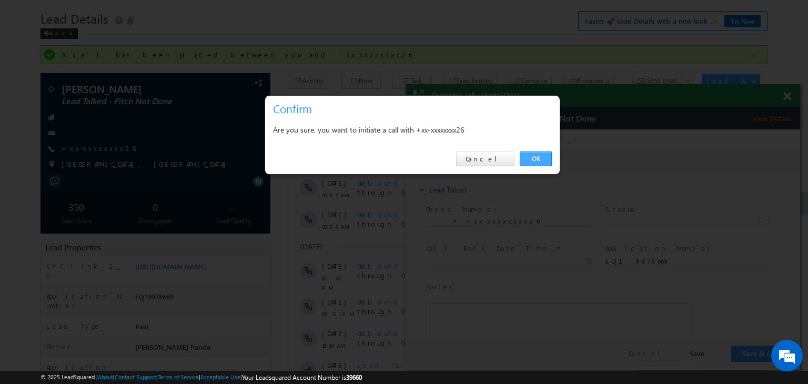
click at [545, 160] on link "OK" at bounding box center [536, 159] width 32 height 15
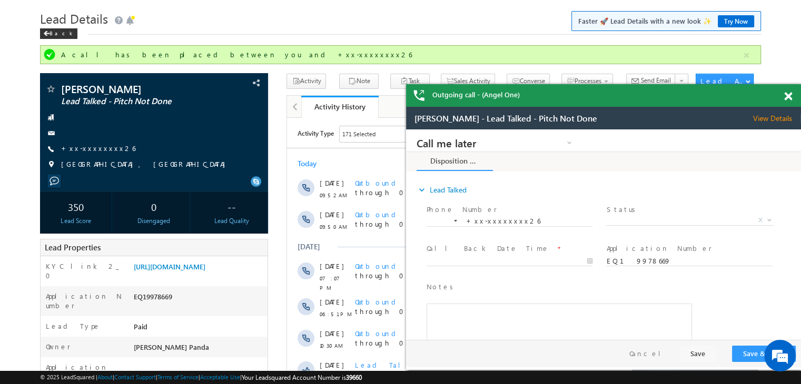
scroll to position [0, 0]
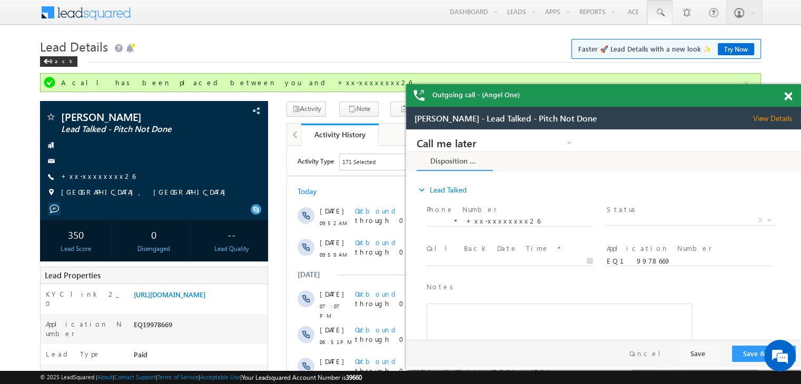
click at [659, 9] on span at bounding box center [659, 12] width 11 height 11
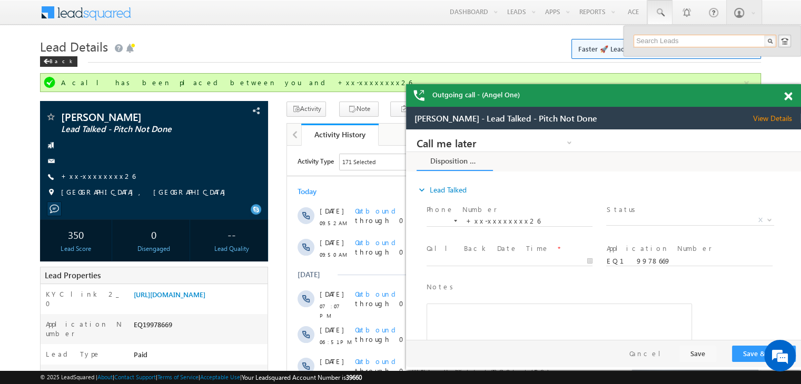
paste input "EQ29074482"
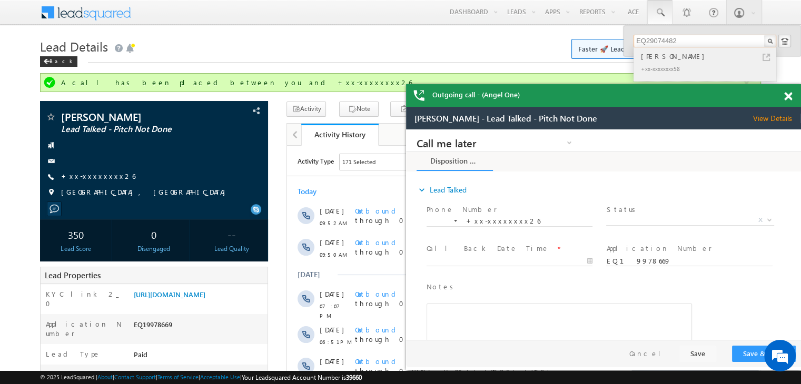
type input "EQ29074482"
click at [655, 59] on div "[PERSON_NAME]" at bounding box center [708, 57] width 141 height 12
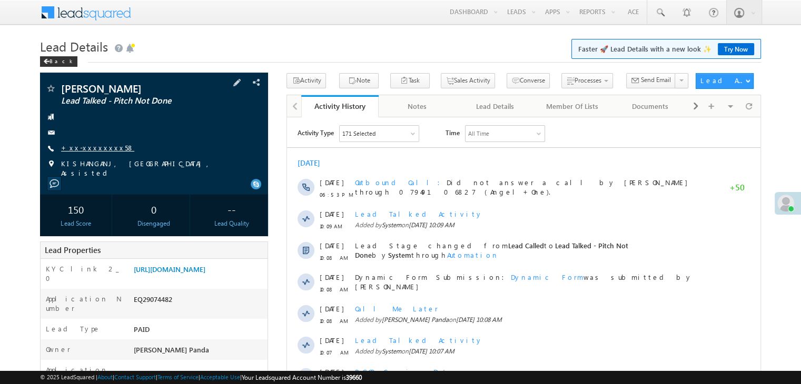
click at [88, 148] on link "+xx-xxxxxxxx58" at bounding box center [97, 147] width 73 height 9
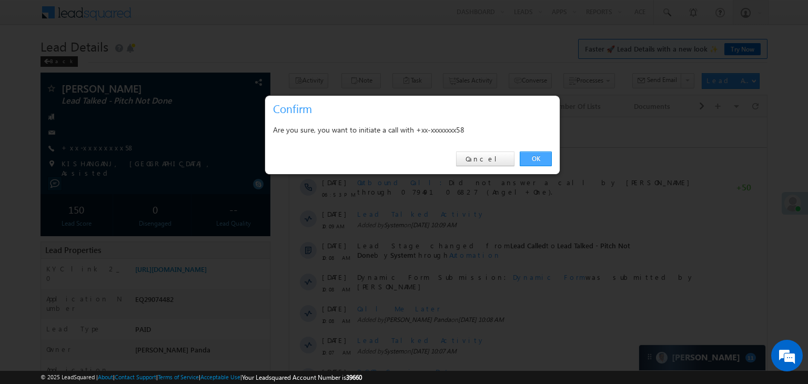
click at [542, 161] on link "OK" at bounding box center [536, 159] width 32 height 15
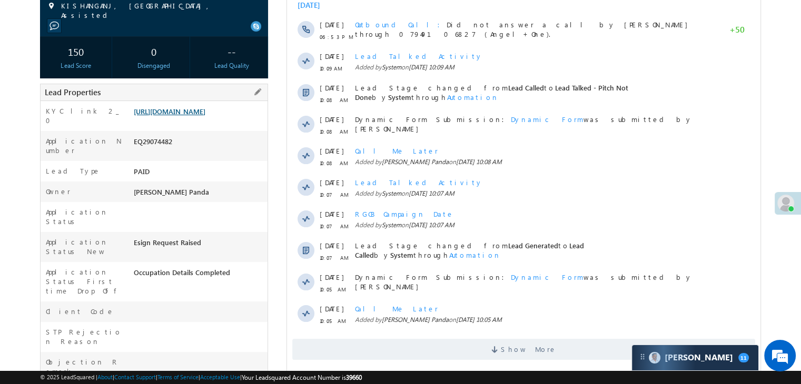
scroll to position [186, 0]
click at [179, 116] on link "[URL][DOMAIN_NAME]" at bounding box center [170, 111] width 72 height 9
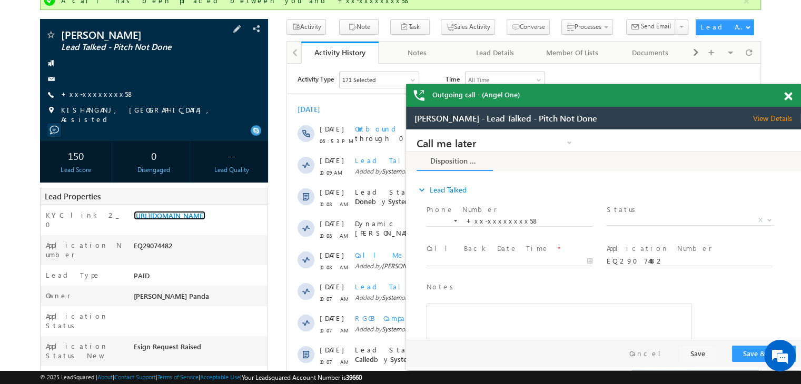
scroll to position [81, 0]
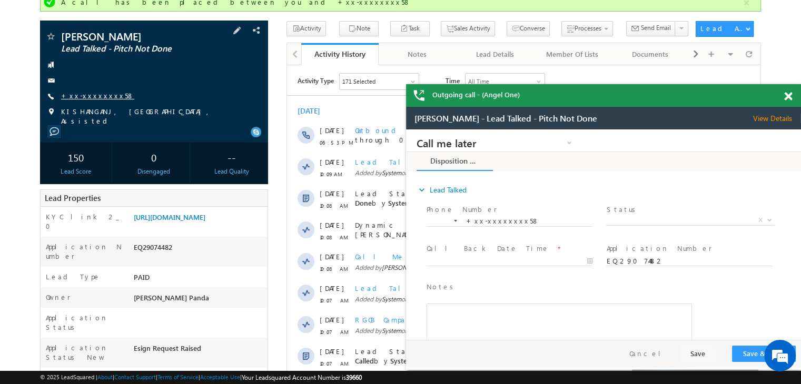
click at [98, 95] on link "+xx-xxxxxxxx58" at bounding box center [97, 95] width 73 height 9
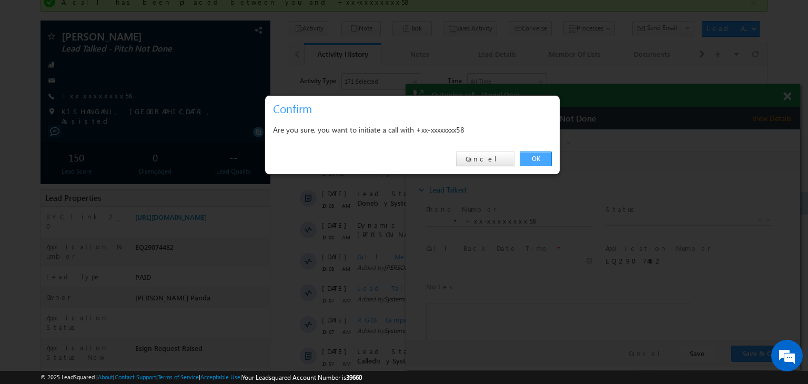
click at [537, 156] on link "OK" at bounding box center [536, 159] width 32 height 15
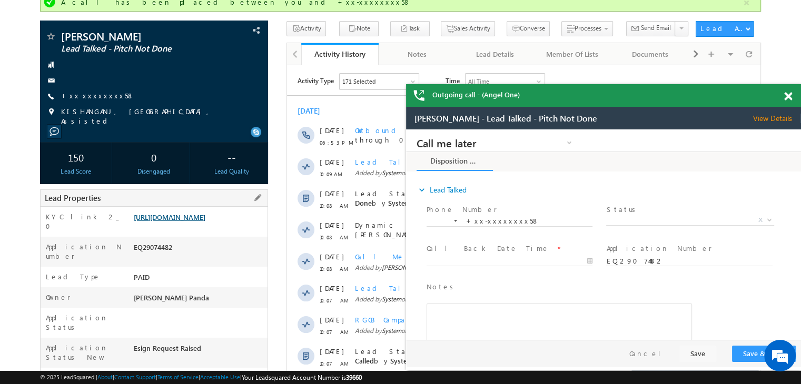
click at [197, 222] on link "[URL][DOMAIN_NAME]" at bounding box center [170, 217] width 72 height 9
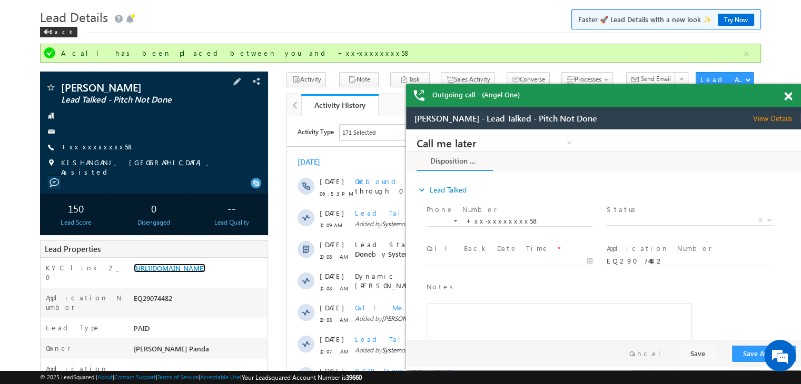
scroll to position [0, 0]
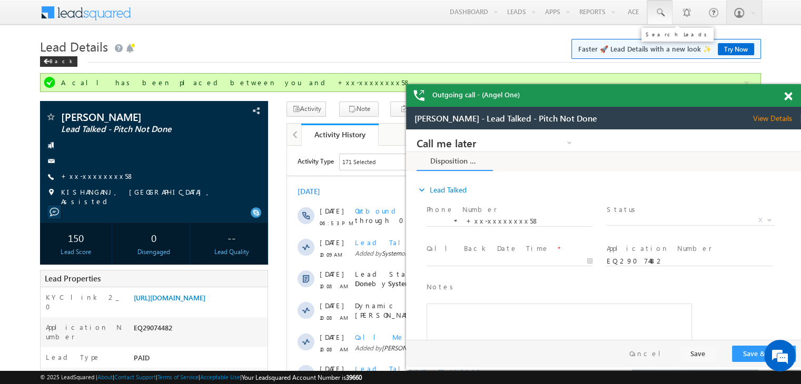
click at [662, 12] on span at bounding box center [659, 12] width 11 height 11
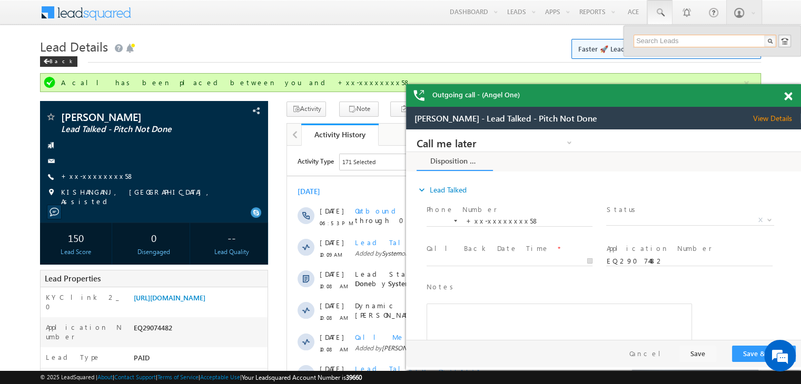
paste input "EQ29044136"
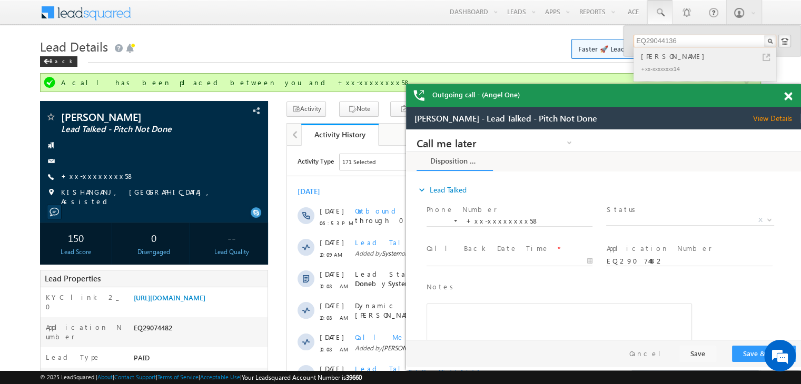
type input "EQ29044136"
click at [652, 57] on div "[PERSON_NAME]" at bounding box center [708, 57] width 141 height 12
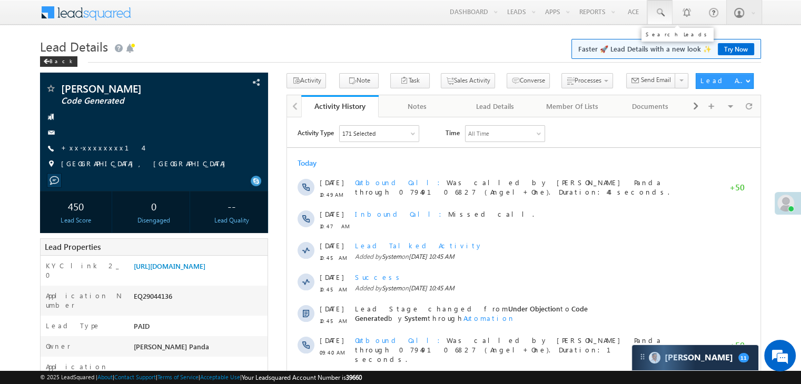
click at [657, 13] on span at bounding box center [659, 12] width 11 height 11
paste input "EQ29079016"
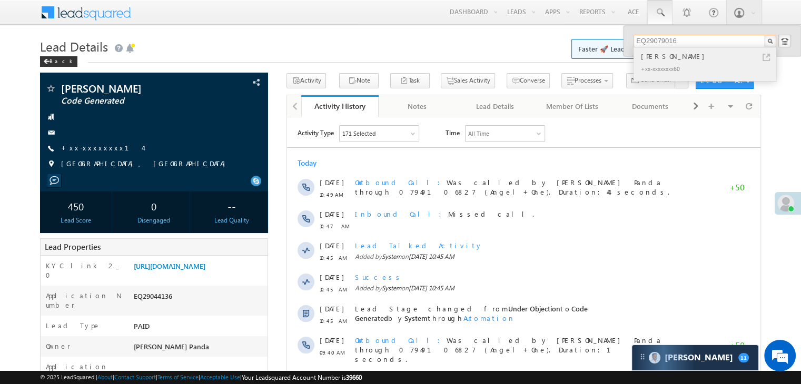
type input "EQ29079016"
click at [653, 57] on div "[PERSON_NAME]" at bounding box center [708, 57] width 141 height 12
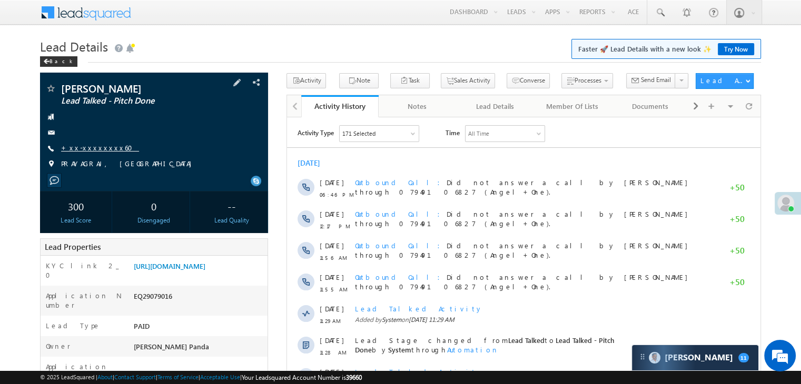
click at [85, 148] on link "+xx-xxxxxxxx60" at bounding box center [100, 147] width 78 height 9
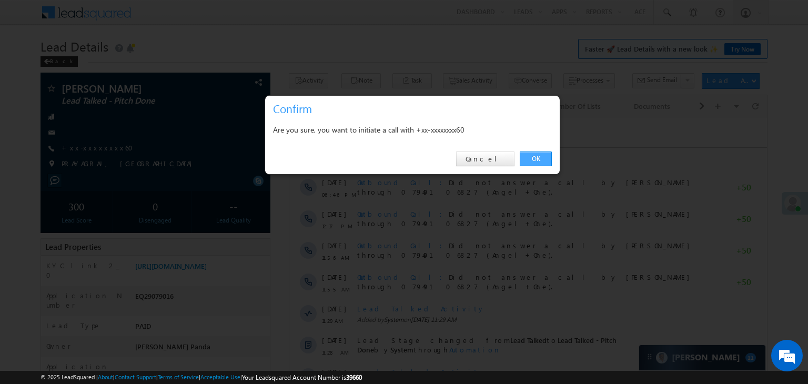
drag, startPoint x: 532, startPoint y: 156, endPoint x: 153, endPoint y: 13, distance: 405.3
click at [532, 156] on link "OK" at bounding box center [536, 159] width 32 height 15
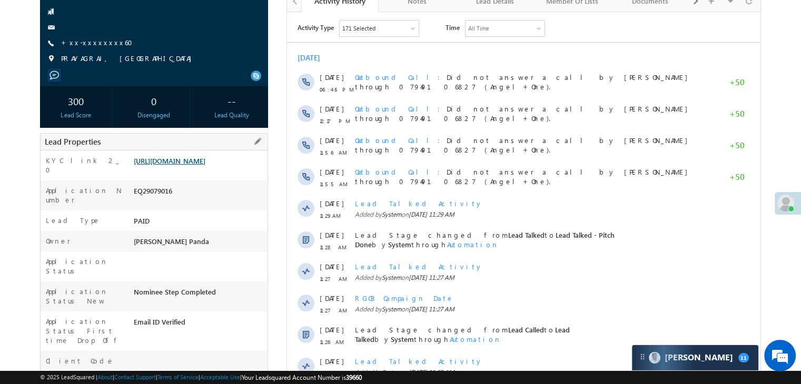
scroll to position [133, 0]
click at [188, 166] on link "https://angelbroking1-pk3em7sa.customui-test.leadsquared.com?leadId=9dbcc3e6-47…" at bounding box center [170, 161] width 72 height 9
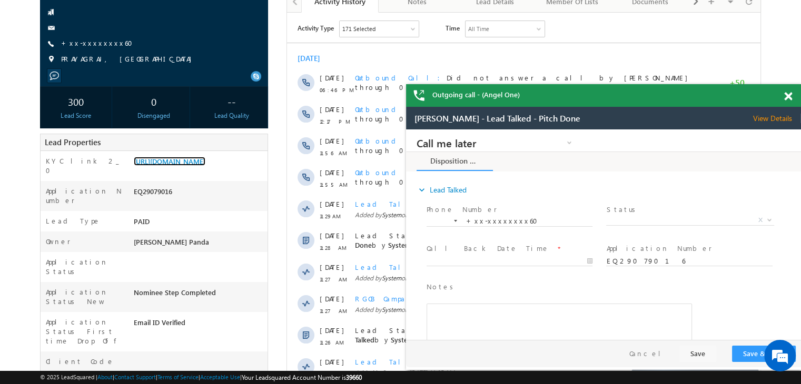
scroll to position [0, 0]
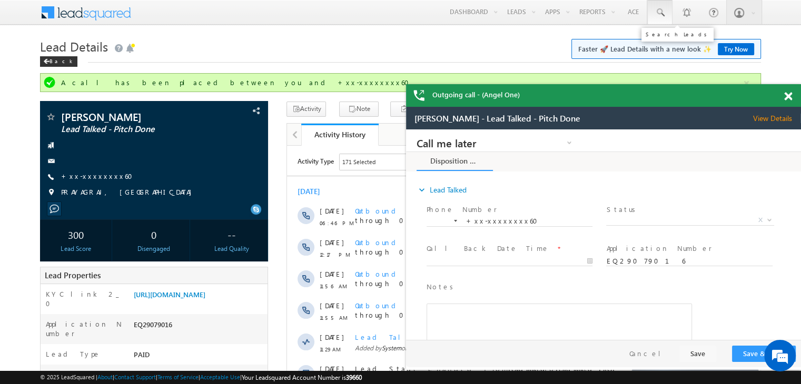
click at [659, 13] on span at bounding box center [659, 12] width 11 height 11
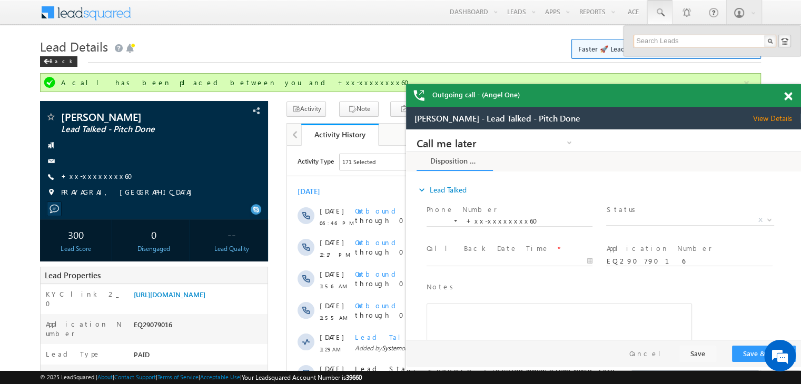
paste input "EQ29097214"
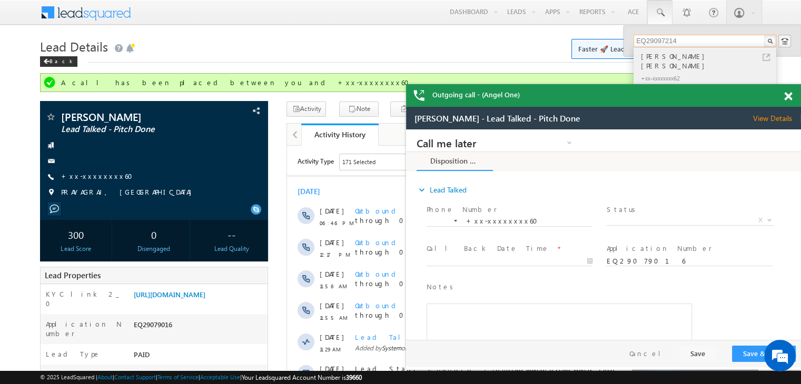
type input "EQ29097214"
click at [659, 55] on div "Ajeet Kumar Singh" at bounding box center [708, 61] width 141 height 21
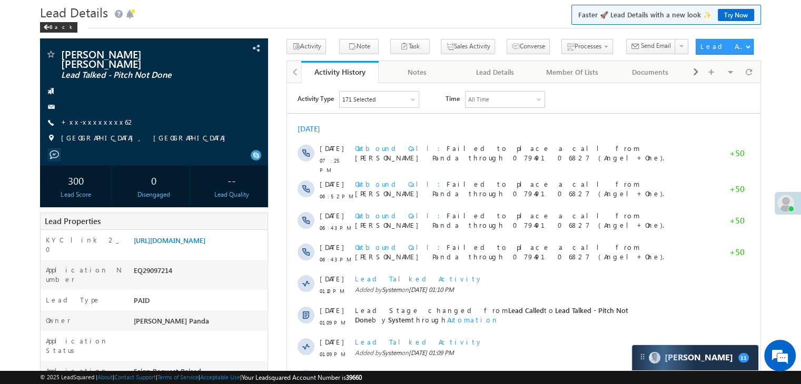
scroll to position [53, 0]
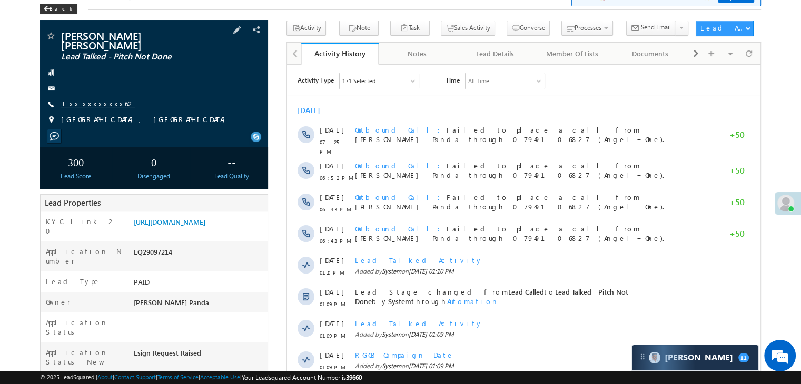
click at [93, 99] on link "+xx-xxxxxxxx62" at bounding box center [98, 103] width 74 height 9
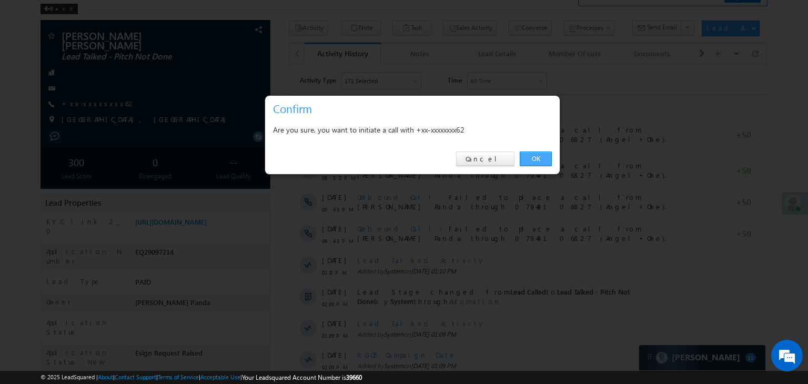
click at [538, 157] on link "OK" at bounding box center [536, 159] width 32 height 15
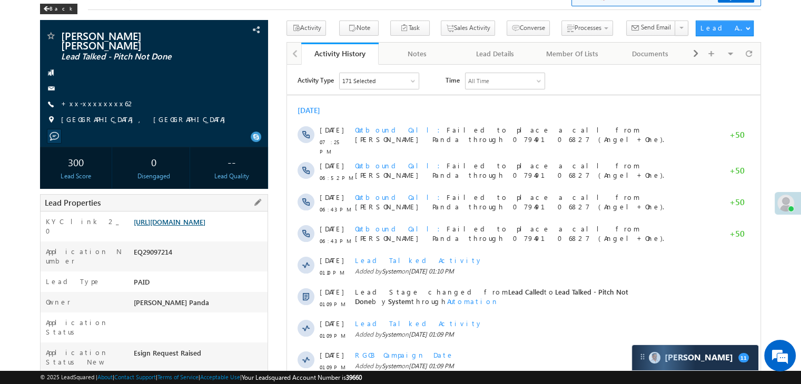
click at [196, 222] on link "https://angelbroking1-pk3em7sa.customui-test.leadsquared.com?leadId=8e60f8d9-b2…" at bounding box center [170, 221] width 72 height 9
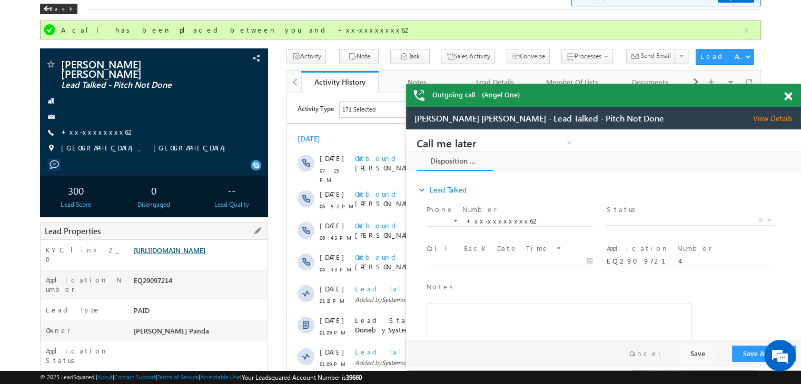
scroll to position [0, 0]
click at [88, 127] on link "+xx-xxxxxxxx62" at bounding box center [98, 131] width 74 height 9
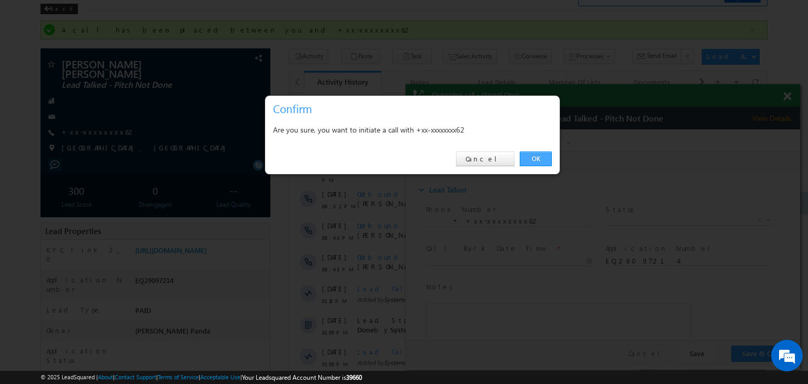
click at [537, 156] on link "OK" at bounding box center [536, 159] width 32 height 15
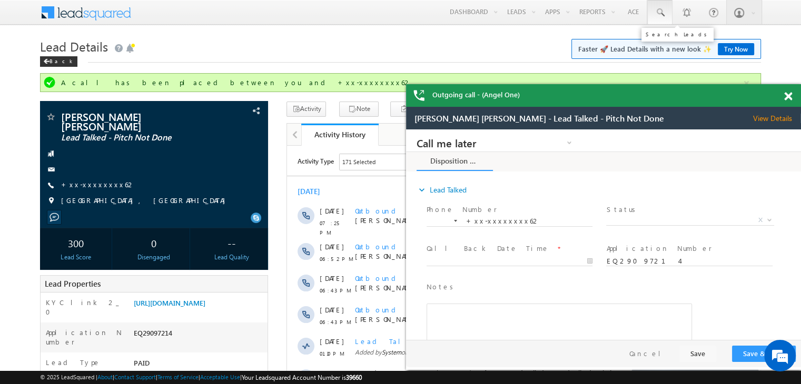
click at [660, 14] on span at bounding box center [659, 12] width 11 height 11
paste input "EQ29066369"
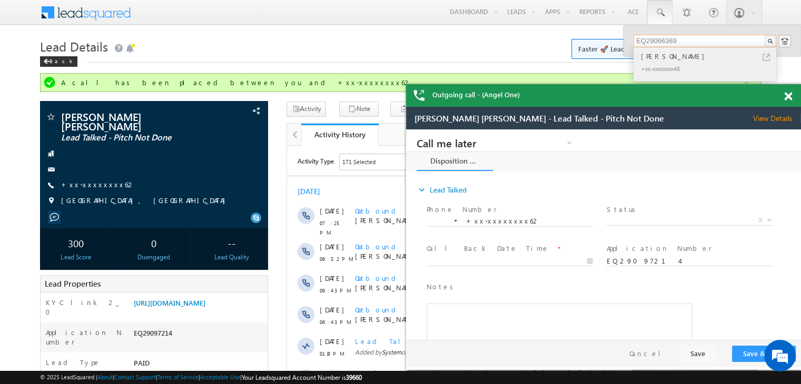
type input "EQ29066369"
click at [652, 58] on div "[PERSON_NAME]" at bounding box center [708, 57] width 141 height 12
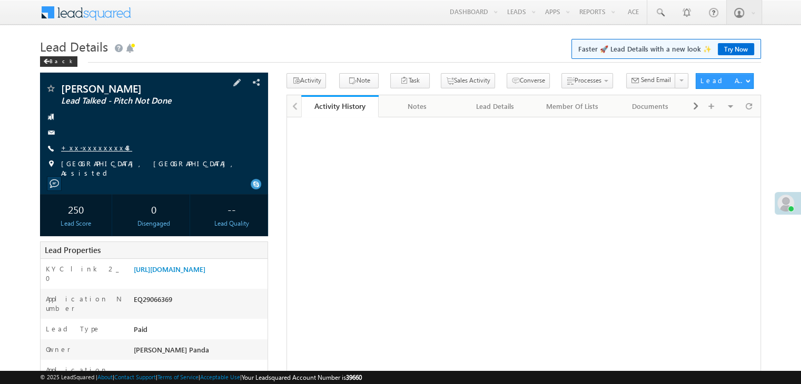
click at [95, 150] on link "+xx-xxxxxxxx48" at bounding box center [96, 147] width 71 height 9
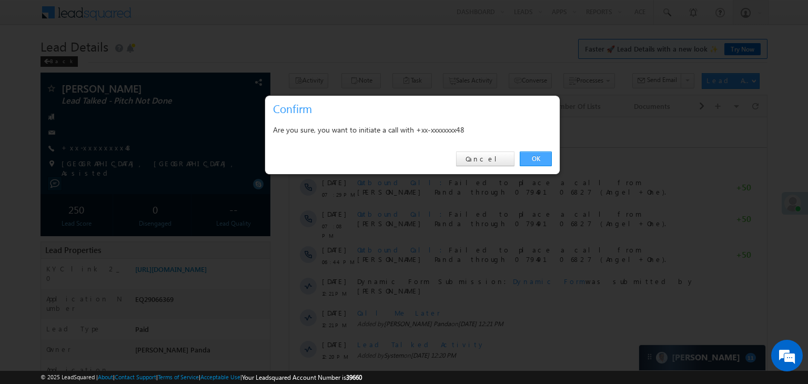
click at [529, 158] on link "OK" at bounding box center [536, 159] width 32 height 15
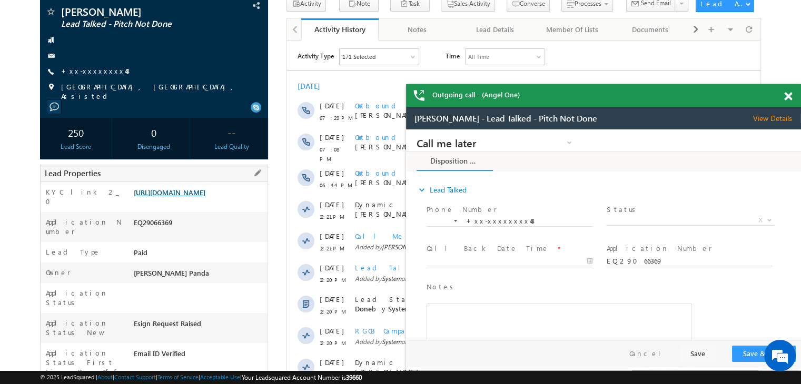
click at [202, 192] on link "[URL][DOMAIN_NAME]" at bounding box center [170, 192] width 72 height 9
click at [95, 68] on link "+xx-xxxxxxxx48" at bounding box center [96, 70] width 71 height 9
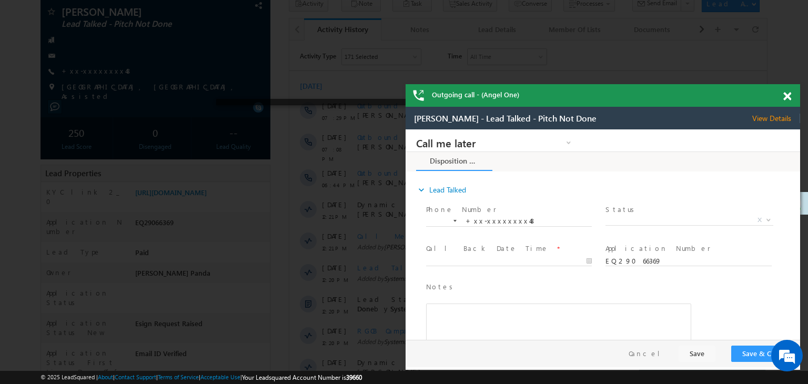
click at [787, 94] on span at bounding box center [788, 96] width 8 height 9
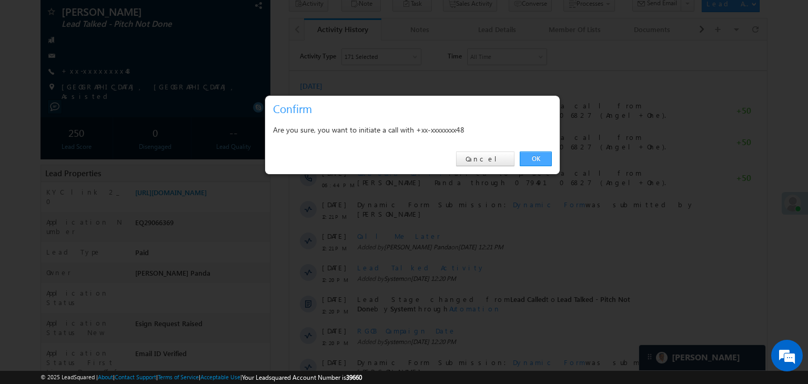
click at [530, 160] on link "OK" at bounding box center [536, 159] width 32 height 15
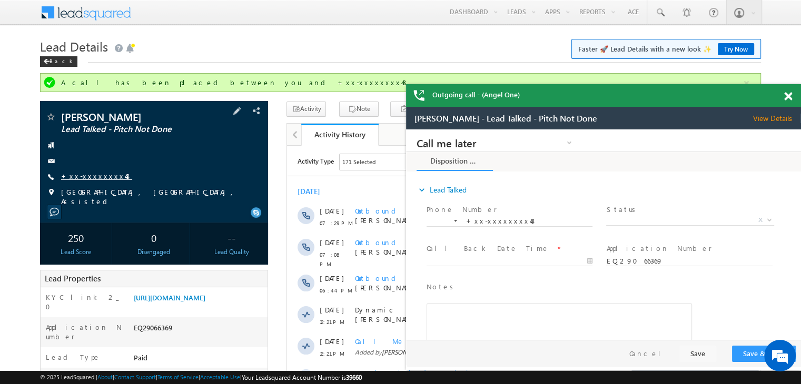
click at [86, 173] on link "+xx-xxxxxxxx48" at bounding box center [96, 176] width 71 height 9
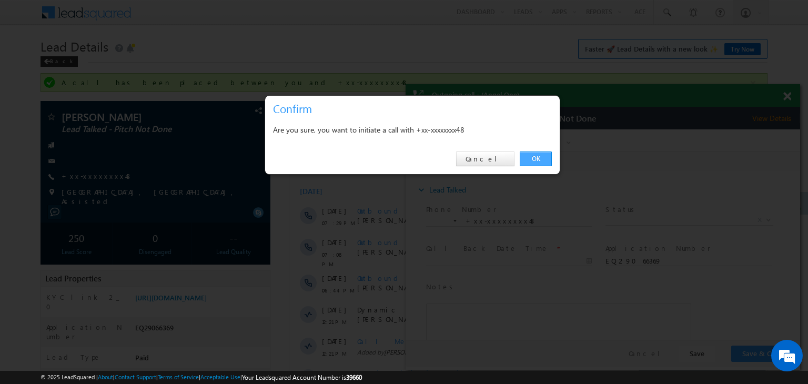
click at [541, 158] on link "OK" at bounding box center [536, 159] width 32 height 15
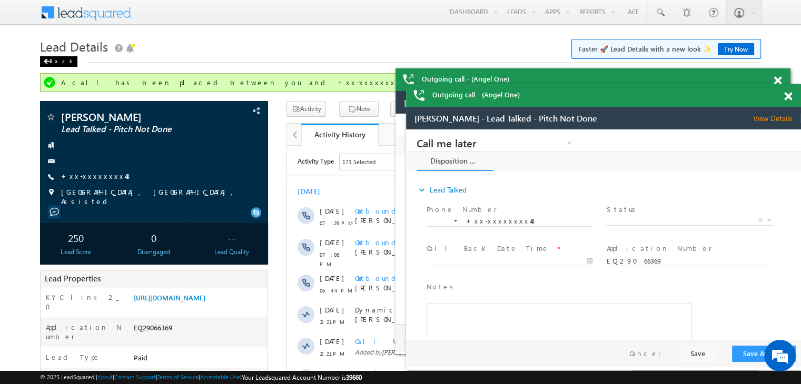
click at [57, 59] on div "Back" at bounding box center [58, 61] width 37 height 11
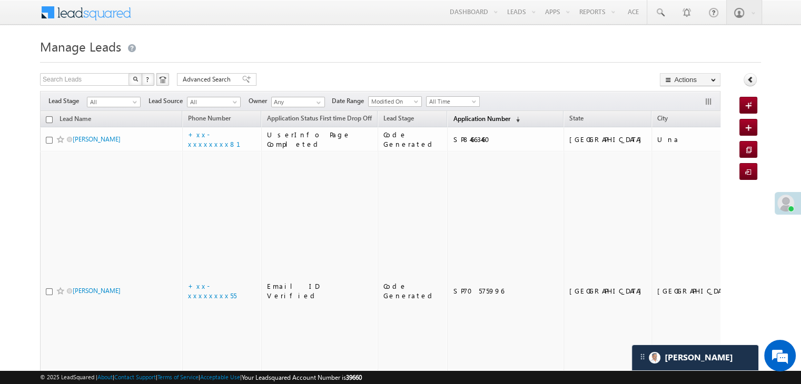
click at [469, 116] on span "Application Number" at bounding box center [481, 119] width 57 height 8
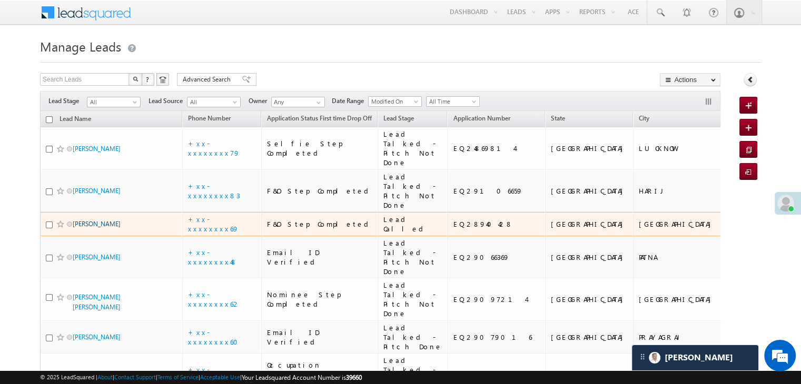
click at [88, 228] on link "[PERSON_NAME]" at bounding box center [97, 224] width 48 height 8
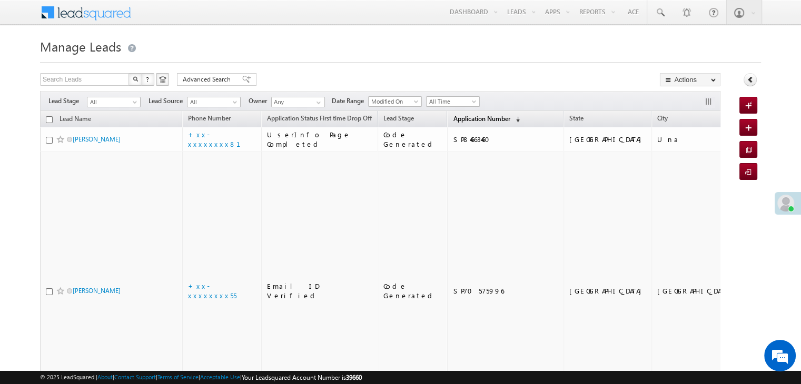
click at [453, 120] on span "Application Number" at bounding box center [481, 119] width 57 height 8
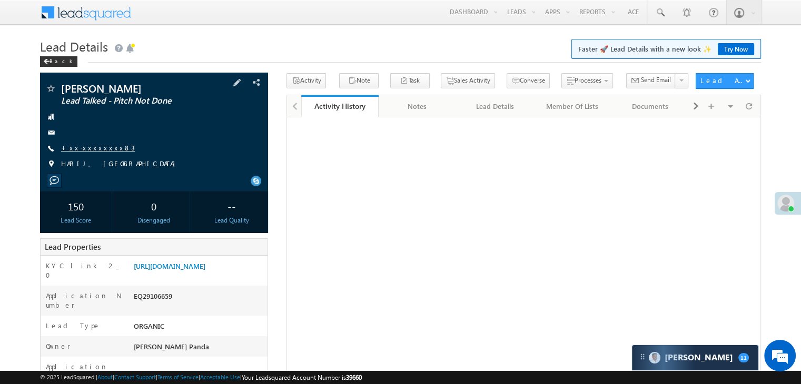
click at [79, 144] on link "+xx-xxxxxxxx83" at bounding box center [98, 147] width 74 height 9
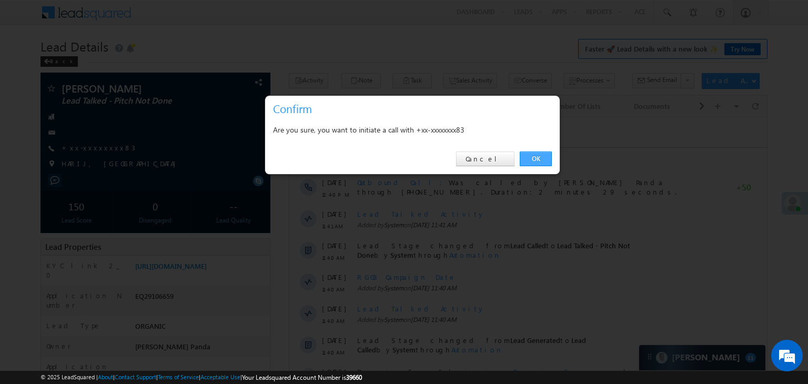
click at [535, 156] on link "OK" at bounding box center [536, 159] width 32 height 15
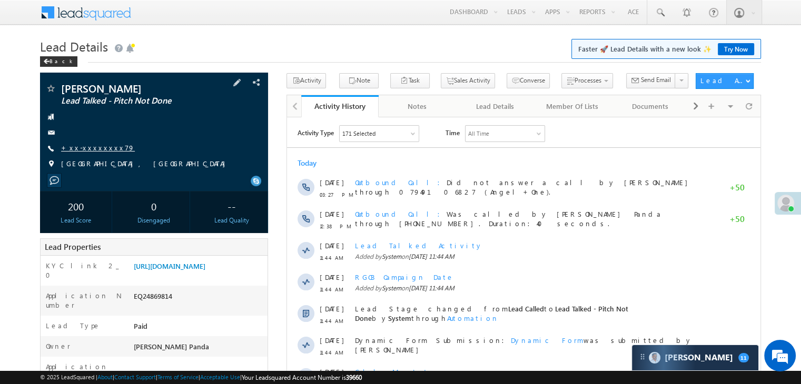
click at [89, 150] on link "+xx-xxxxxxxx79" at bounding box center [98, 147] width 74 height 9
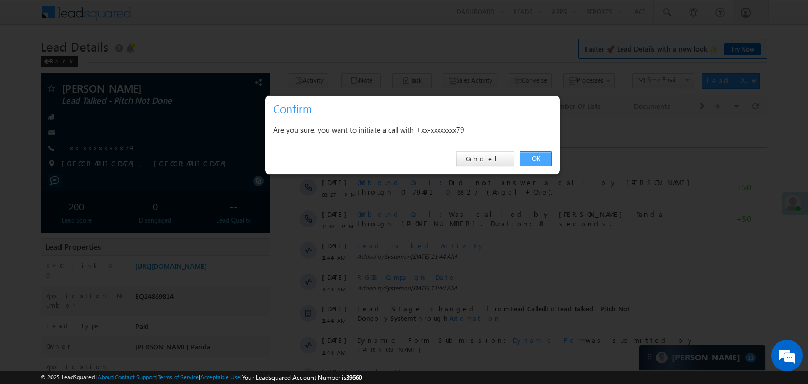
click at [533, 161] on link "OK" at bounding box center [536, 159] width 32 height 15
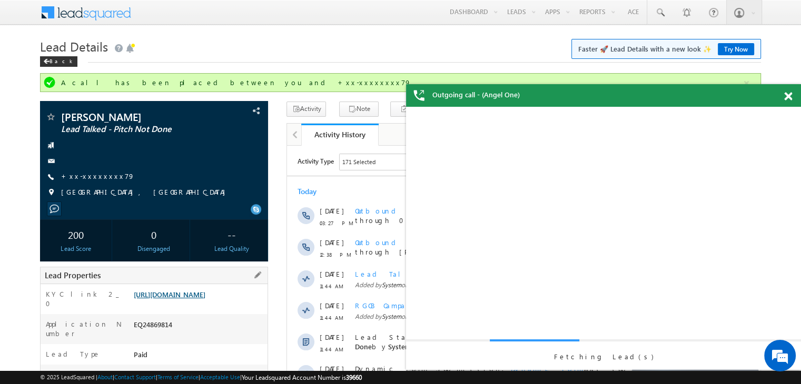
click at [205, 299] on link "[URL][DOMAIN_NAME]" at bounding box center [170, 294] width 72 height 9
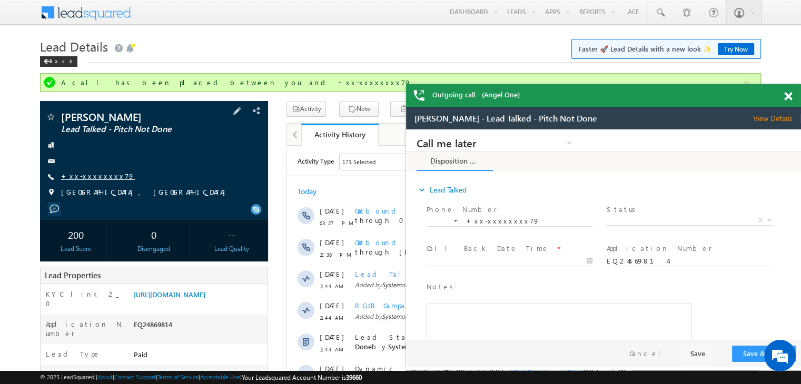
click at [88, 176] on link "+xx-xxxxxxxx79" at bounding box center [98, 176] width 74 height 9
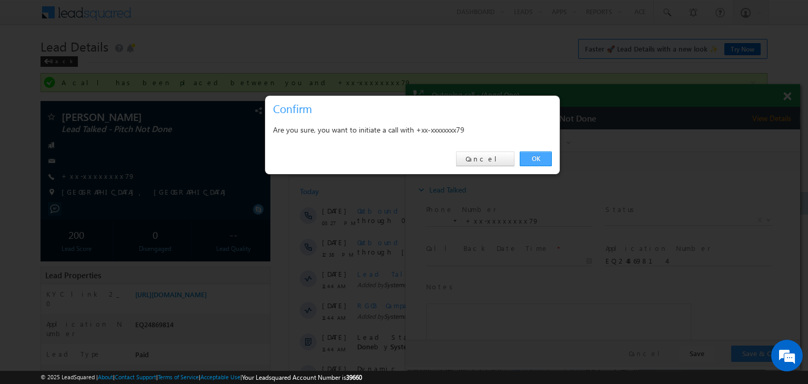
click at [537, 158] on link "OK" at bounding box center [536, 159] width 32 height 15
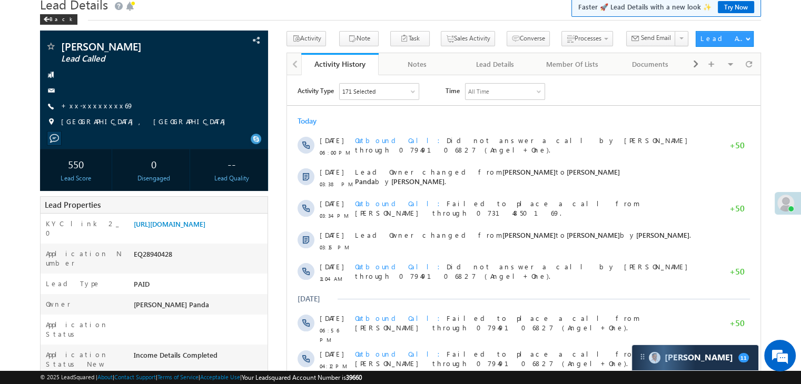
scroll to position [105, 0]
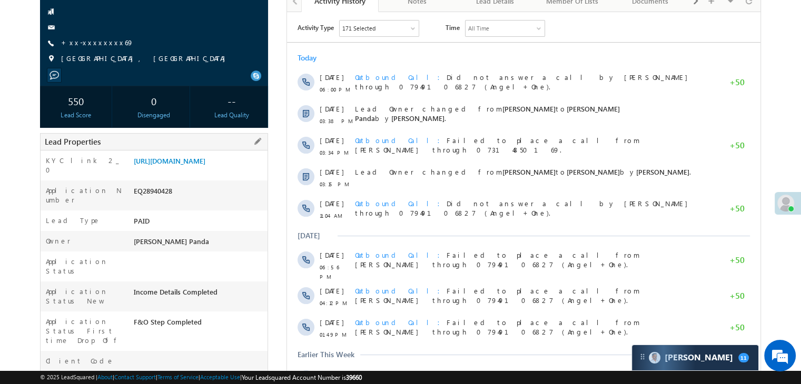
click at [200, 153] on div "KYC link 2_0 https://angelbroking1-pk3em7sa.customui-test.leadsquared.com?leadI…" at bounding box center [154, 166] width 227 height 30
click at [201, 165] on link "https://angelbroking1-pk3em7sa.customui-test.leadsquared.com?leadId=1656145f-d6…" at bounding box center [170, 160] width 72 height 9
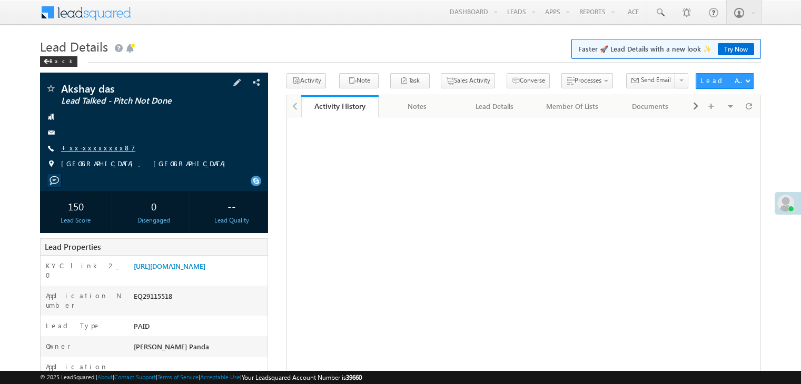
scroll to position [53, 0]
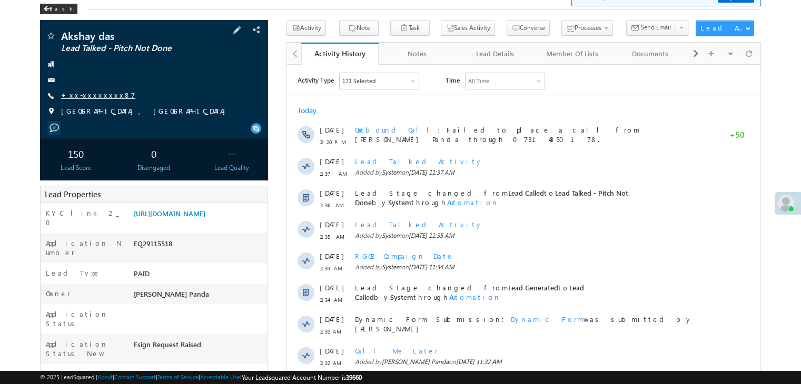
click at [93, 97] on link "+xx-xxxxxxxx87" at bounding box center [98, 95] width 74 height 9
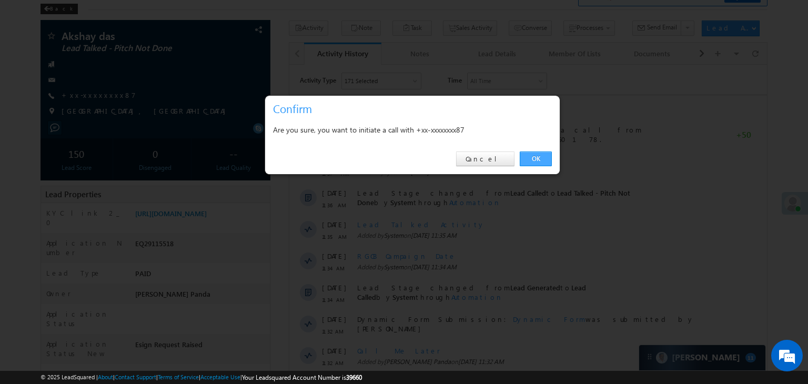
click at [539, 158] on link "OK" at bounding box center [536, 159] width 32 height 15
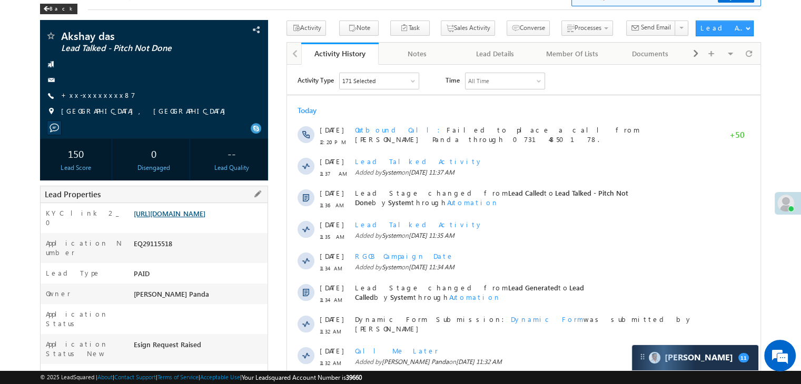
click at [194, 218] on link "[URL][DOMAIN_NAME]" at bounding box center [170, 213] width 72 height 9
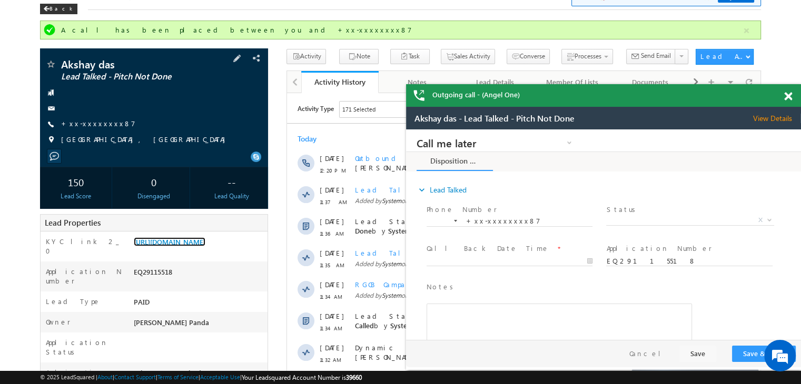
scroll to position [0, 0]
click at [84, 124] on link "+xx-xxxxxxxx87" at bounding box center [98, 123] width 74 height 9
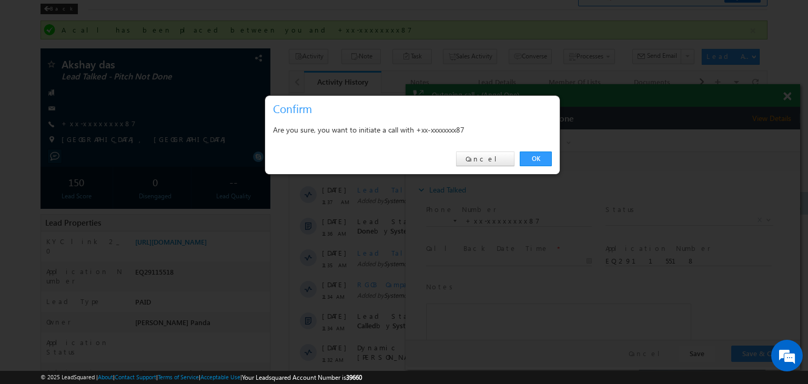
click at [787, 97] on div at bounding box center [404, 192] width 808 height 384
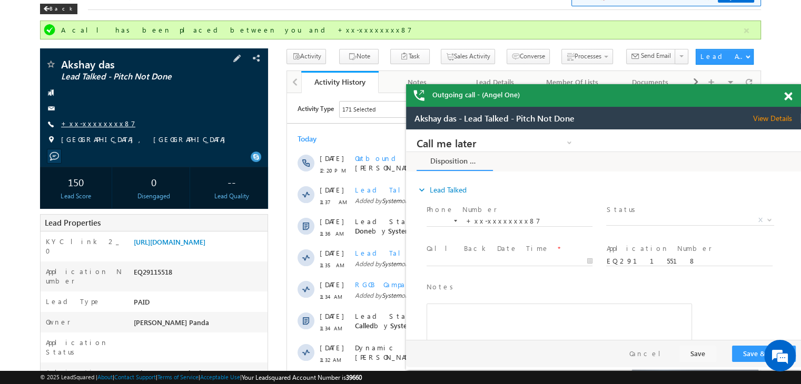
click at [100, 126] on link "+xx-xxxxxxxx87" at bounding box center [98, 123] width 74 height 9
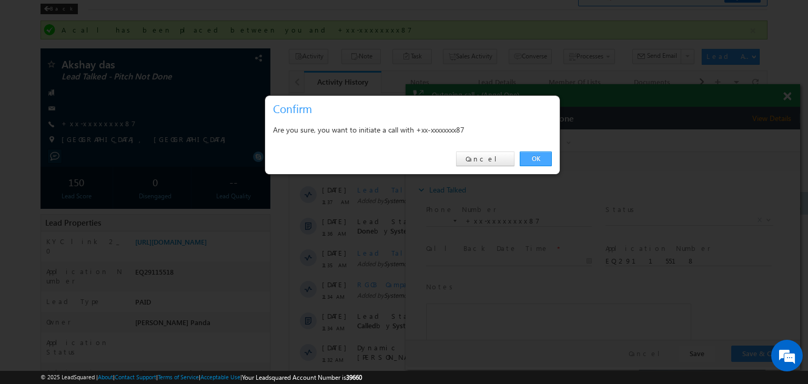
click at [536, 158] on link "OK" at bounding box center [536, 159] width 32 height 15
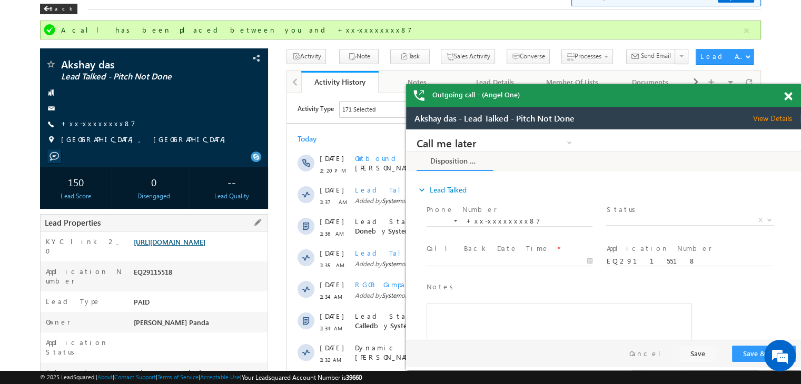
click at [200, 246] on link "[URL][DOMAIN_NAME]" at bounding box center [170, 241] width 72 height 9
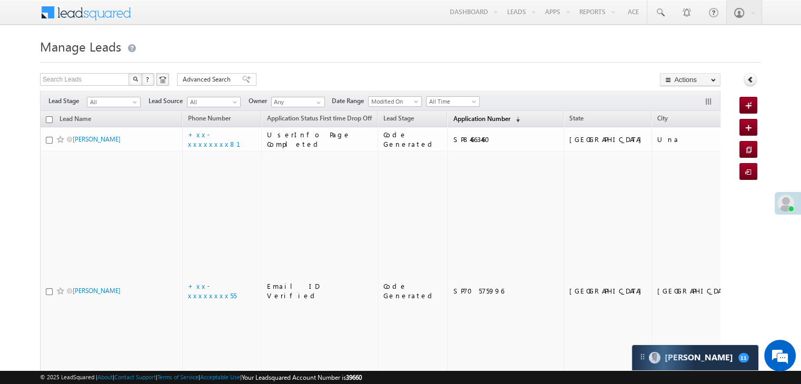
click at [475, 118] on span "Application Number" at bounding box center [481, 119] width 57 height 8
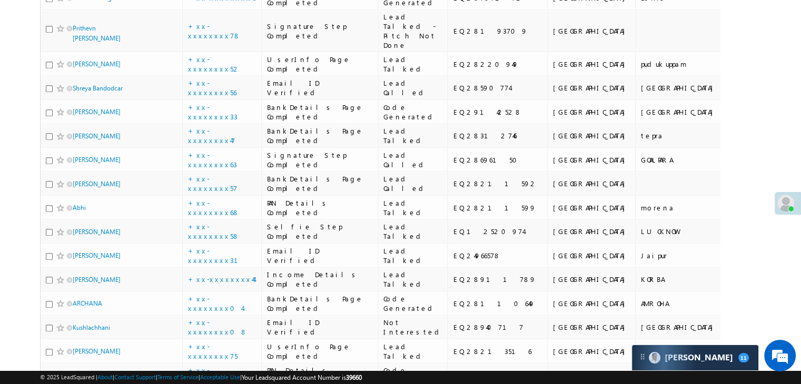
scroll to position [1053, 0]
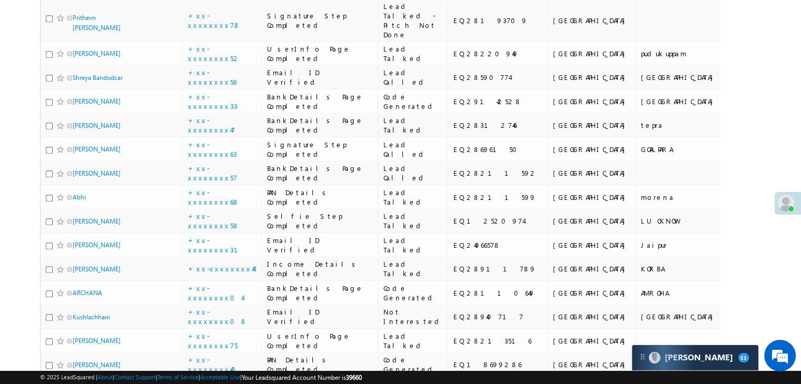
click at [792, 197] on span at bounding box center [785, 203] width 17 height 17
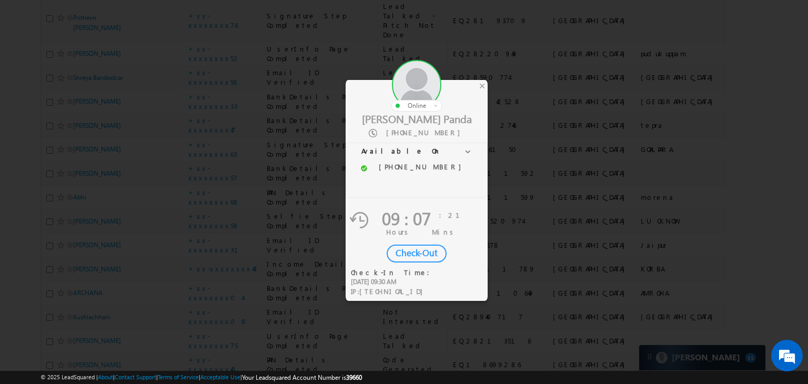
click at [414, 253] on div "Check-Out" at bounding box center [417, 254] width 60 height 18
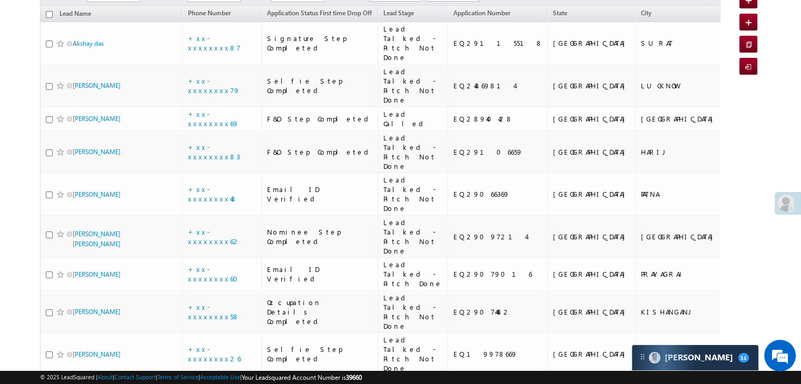
scroll to position [0, 0]
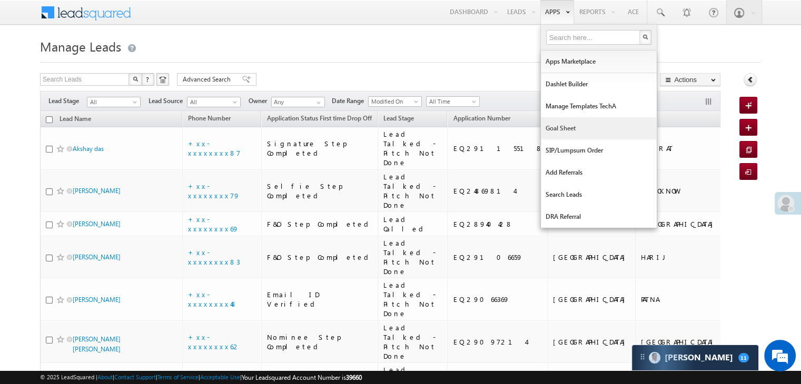
click at [565, 130] on link "Goal Sheet" at bounding box center [599, 128] width 116 height 22
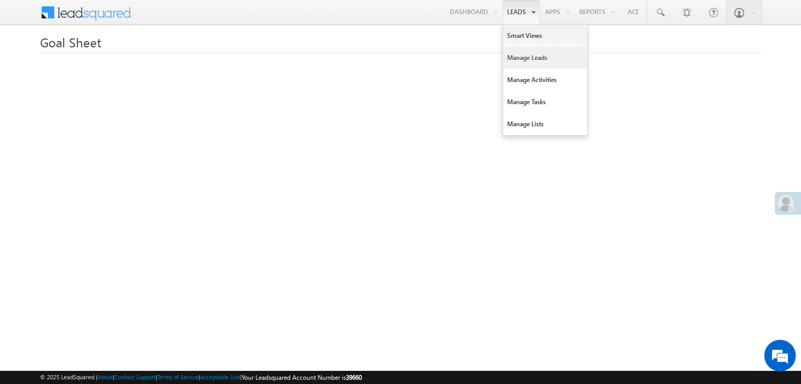
click at [518, 64] on link "Manage Leads" at bounding box center [545, 58] width 84 height 22
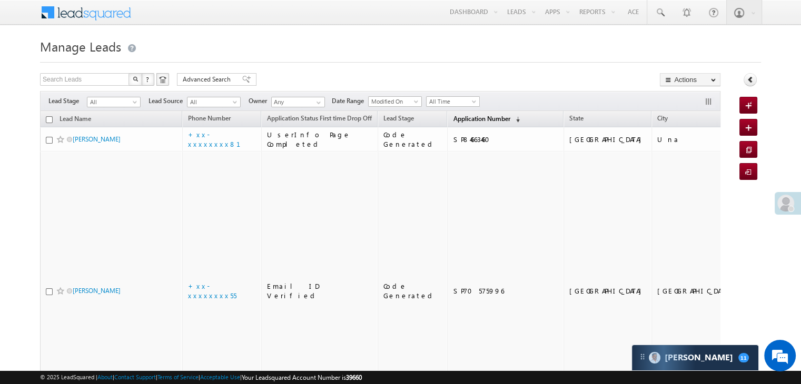
click at [452, 113] on link "Application Number (sorted descending)" at bounding box center [485, 120] width 77 height 14
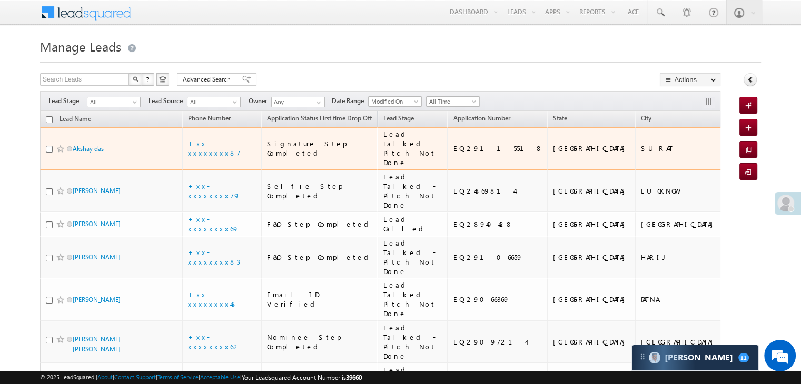
click at [466, 150] on td "EQ29115518" at bounding box center [497, 148] width 100 height 43
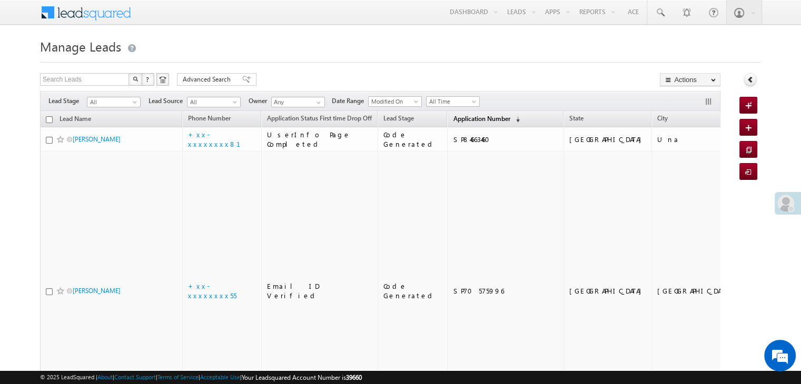
click at [458, 121] on span "Application Number" at bounding box center [481, 119] width 57 height 8
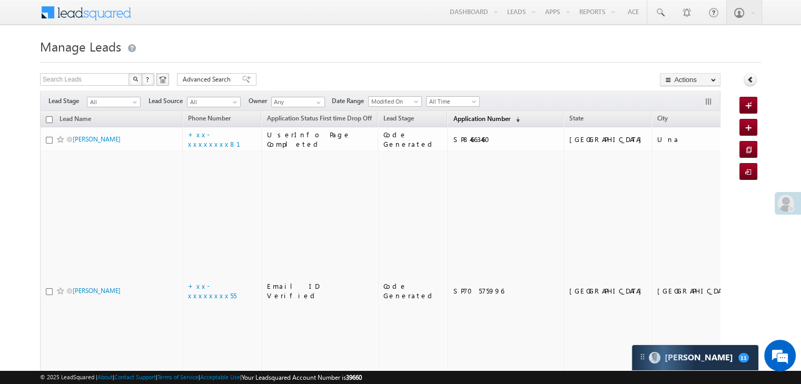
click at [453, 118] on span "Application Number" at bounding box center [481, 119] width 57 height 8
click at [457, 119] on span "Application Number" at bounding box center [481, 119] width 57 height 8
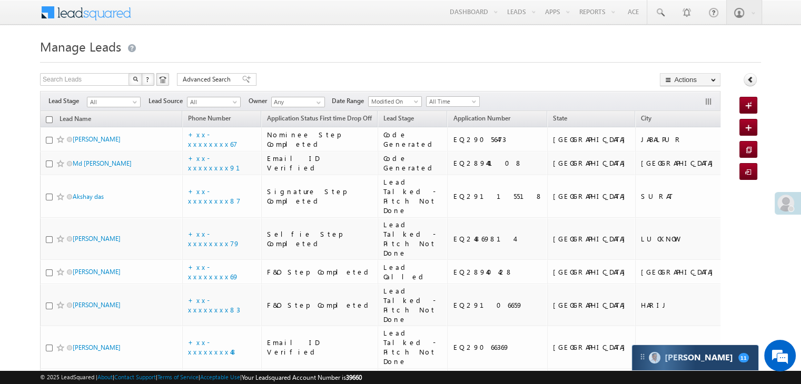
click at [739, 357] on div "[PERSON_NAME] 11" at bounding box center [695, 357] width 126 height 25
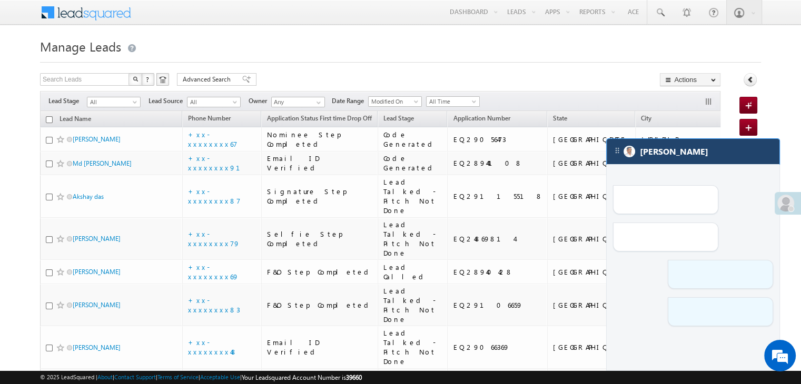
click at [712, 161] on div "[PERSON_NAME]" at bounding box center [692, 151] width 173 height 25
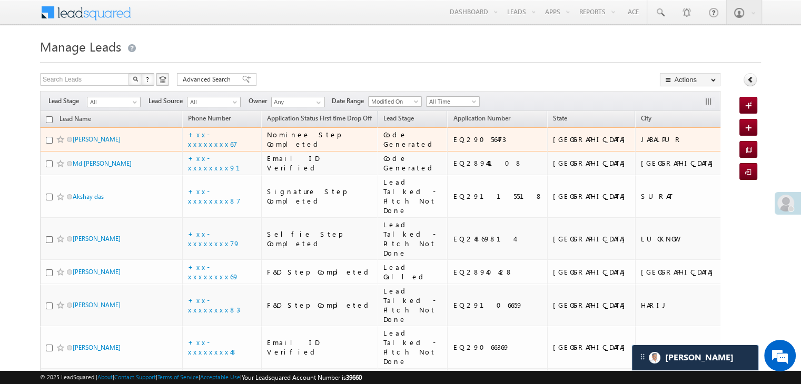
scroll to position [4934, 0]
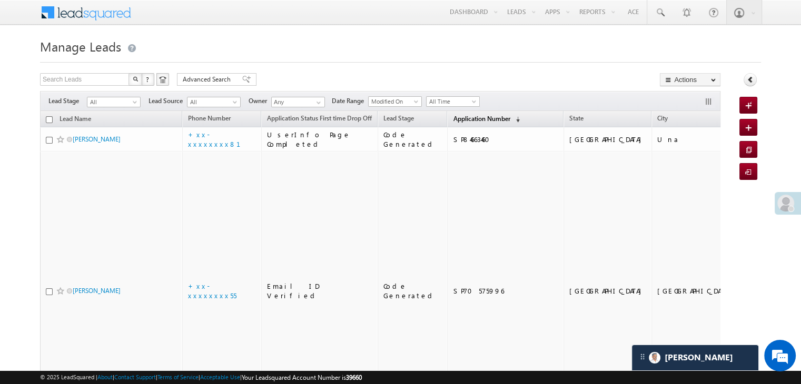
scroll to position [4957, 0]
click at [464, 115] on span "Application Number" at bounding box center [481, 119] width 57 height 8
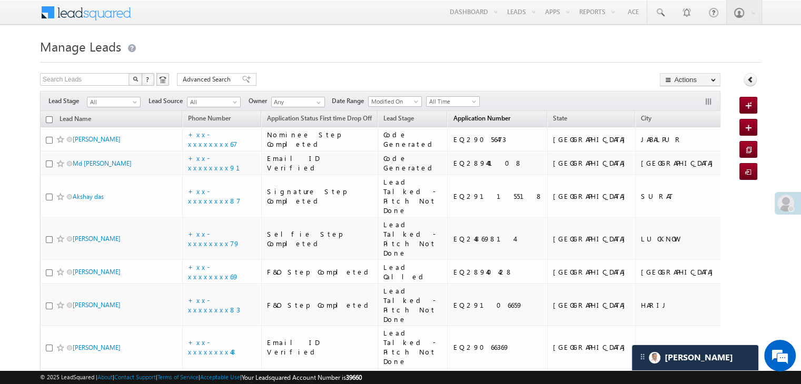
scroll to position [0, 0]
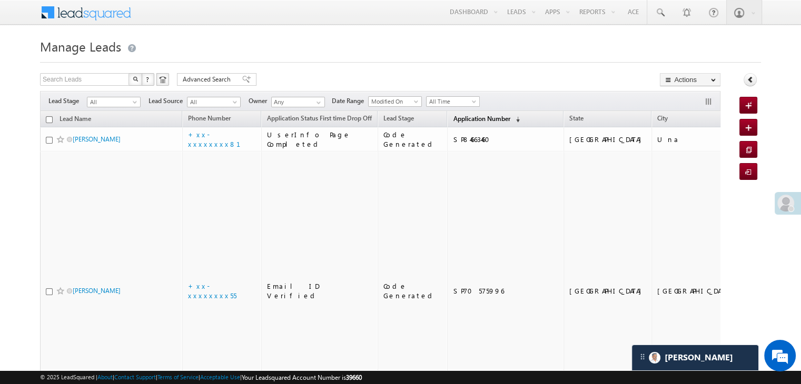
click at [453, 117] on span "Application Number" at bounding box center [481, 119] width 57 height 8
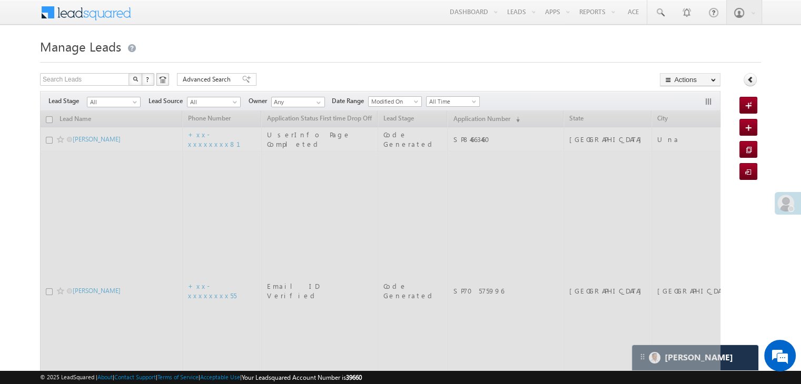
scroll to position [4957, 0]
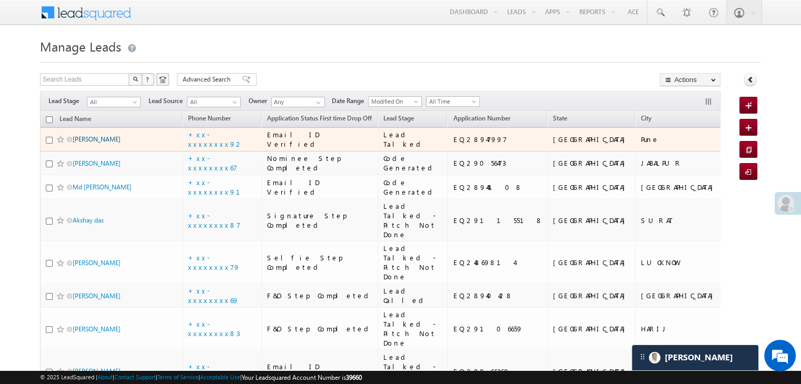
click at [91, 143] on link "[PERSON_NAME]" at bounding box center [97, 139] width 48 height 8
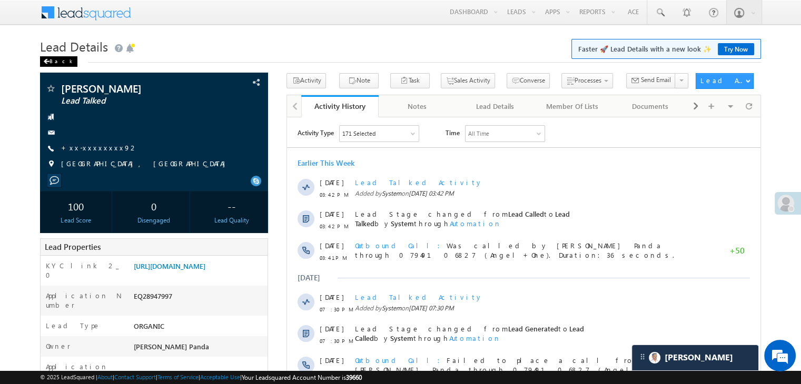
click at [52, 61] on div "Back" at bounding box center [58, 61] width 37 height 11
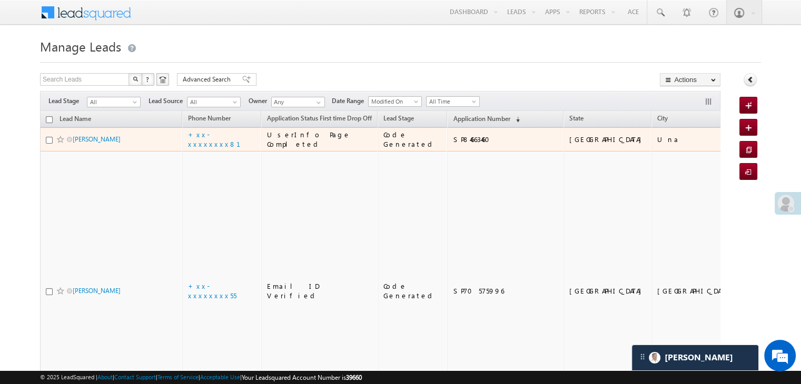
scroll to position [4957, 0]
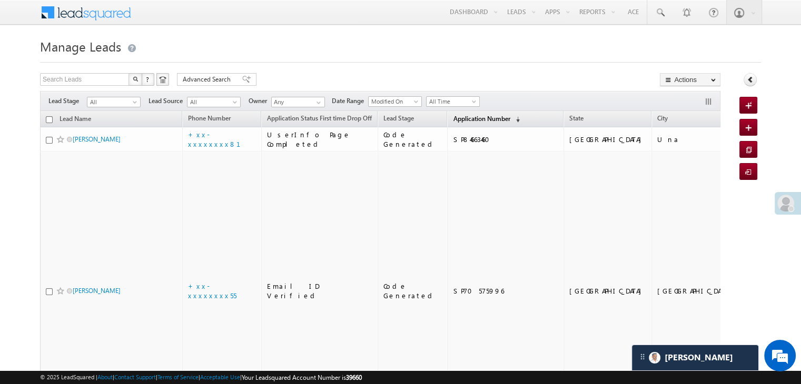
click at [453, 119] on span "Application Number" at bounding box center [481, 119] width 57 height 8
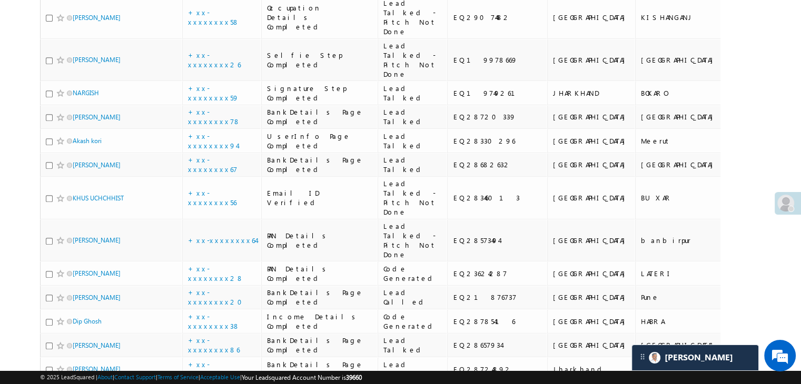
scroll to position [474, 0]
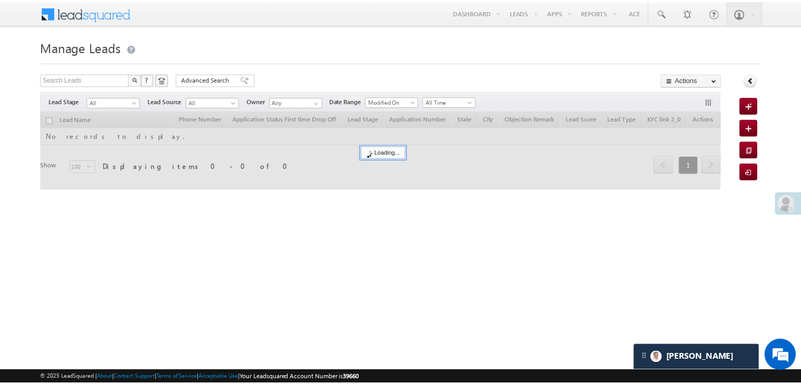
scroll to position [4957, 0]
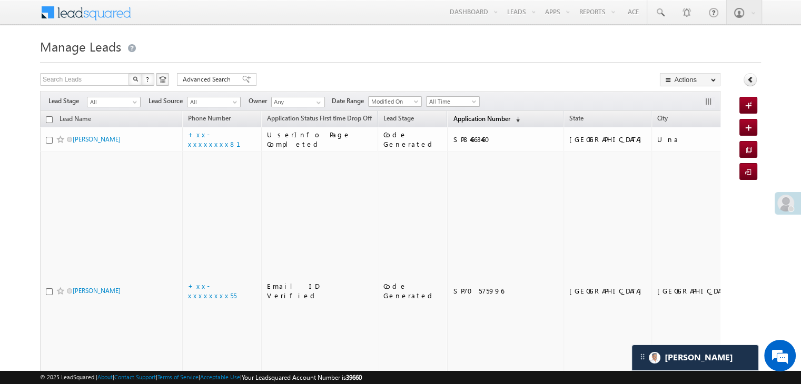
click at [478, 113] on link "Application Number (sorted descending)" at bounding box center [485, 120] width 77 height 14
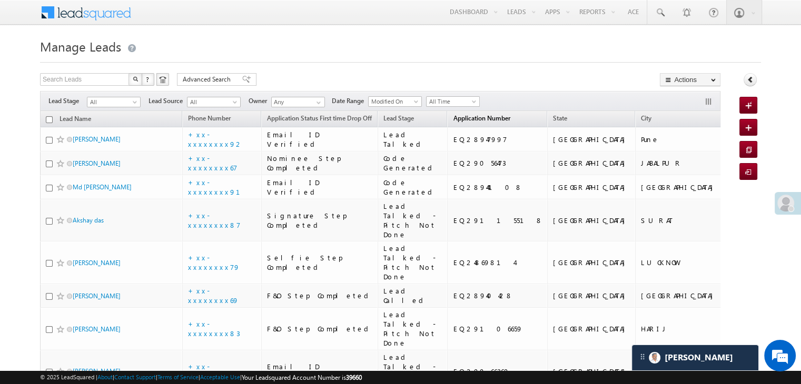
scroll to position [0, 0]
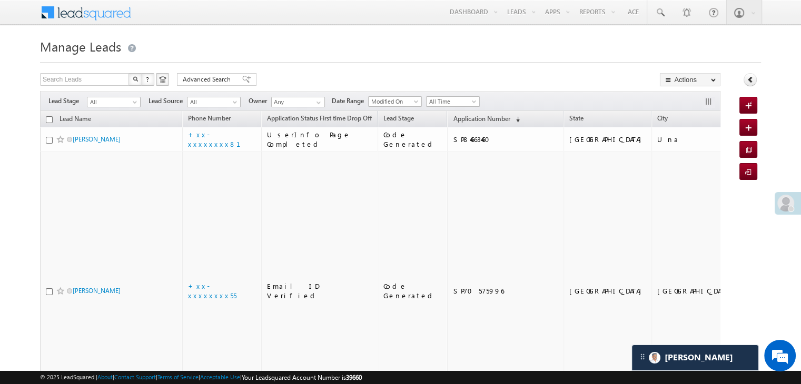
scroll to position [4957, 0]
click at [448, 123] on link "Application Number (sorted descending)" at bounding box center [485, 120] width 77 height 14
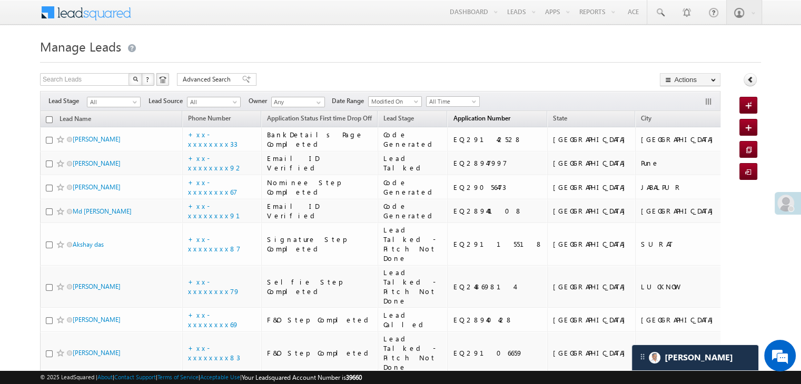
scroll to position [0, 0]
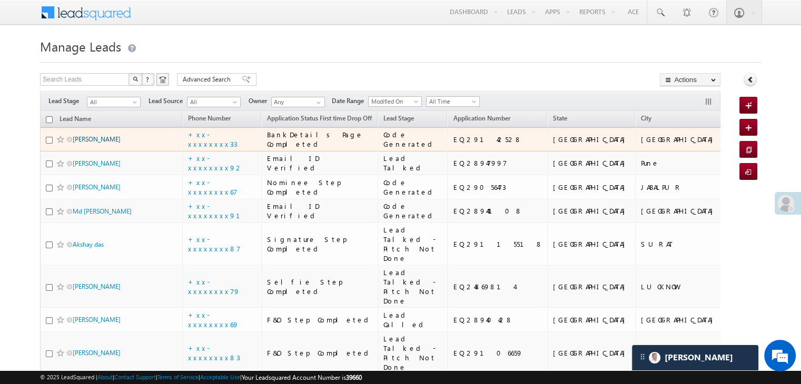
click at [97, 143] on link "[PERSON_NAME]" at bounding box center [97, 139] width 48 height 8
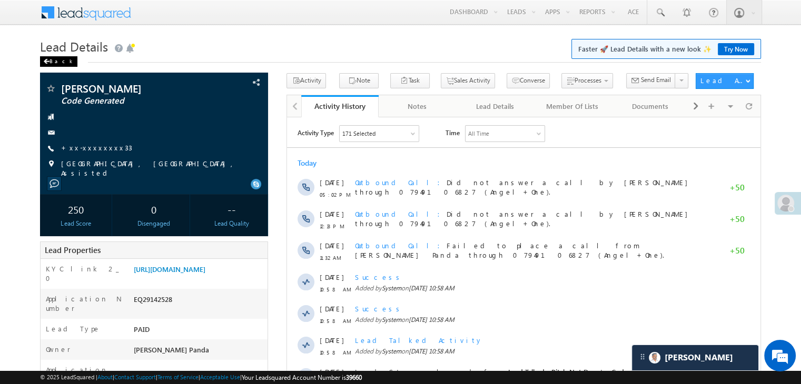
click at [50, 63] on div "Back" at bounding box center [58, 61] width 37 height 11
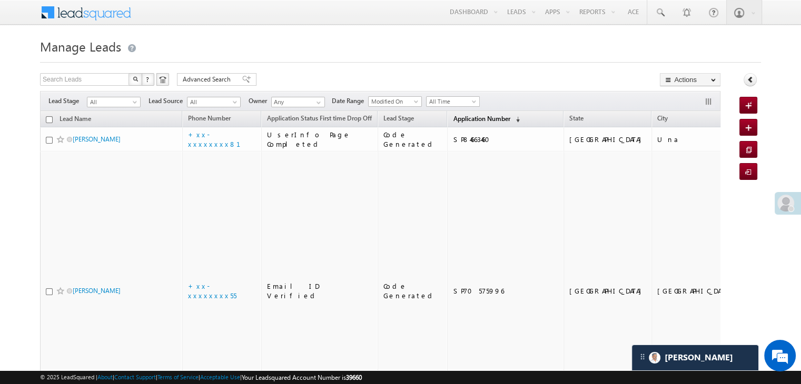
click at [453, 119] on span "Application Number" at bounding box center [481, 119] width 57 height 8
click at [456, 119] on span "Application Number" at bounding box center [481, 119] width 57 height 8
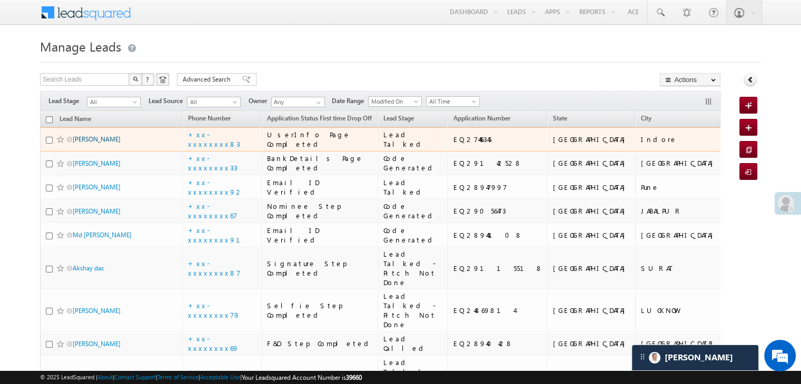
click at [93, 143] on link "[PERSON_NAME]" at bounding box center [97, 139] width 48 height 8
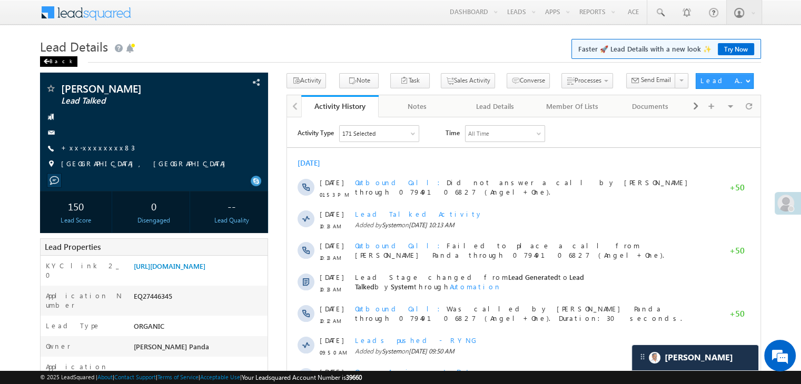
click at [53, 61] on div "Back" at bounding box center [58, 61] width 37 height 11
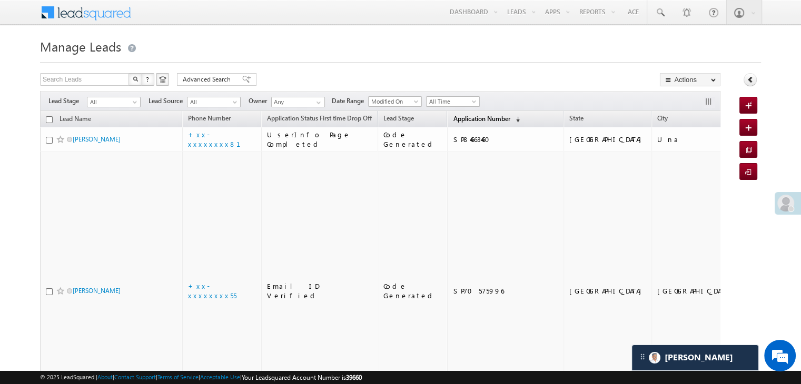
click at [453, 123] on span "Application Number" at bounding box center [481, 119] width 57 height 8
